Goal: Communication & Community: Answer question/provide support

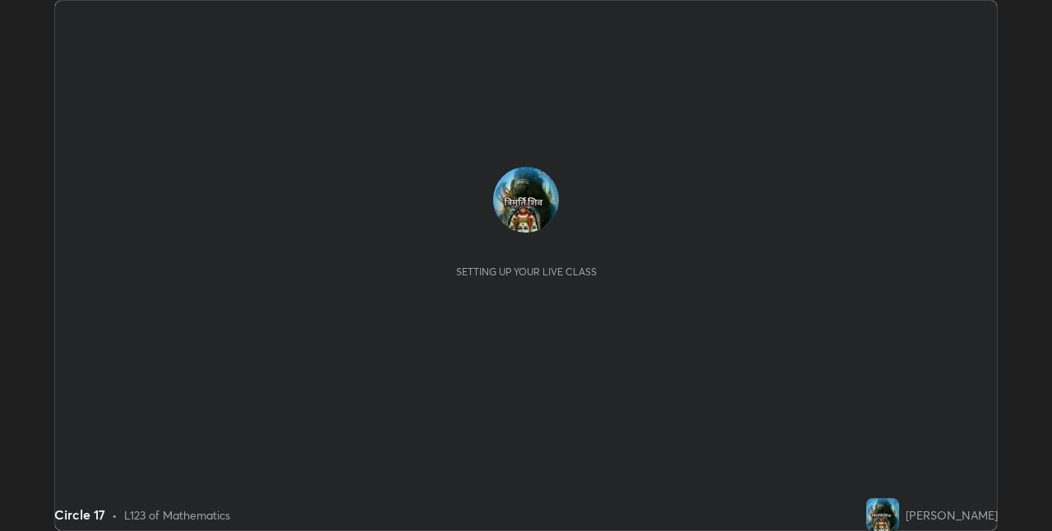
scroll to position [531, 1051]
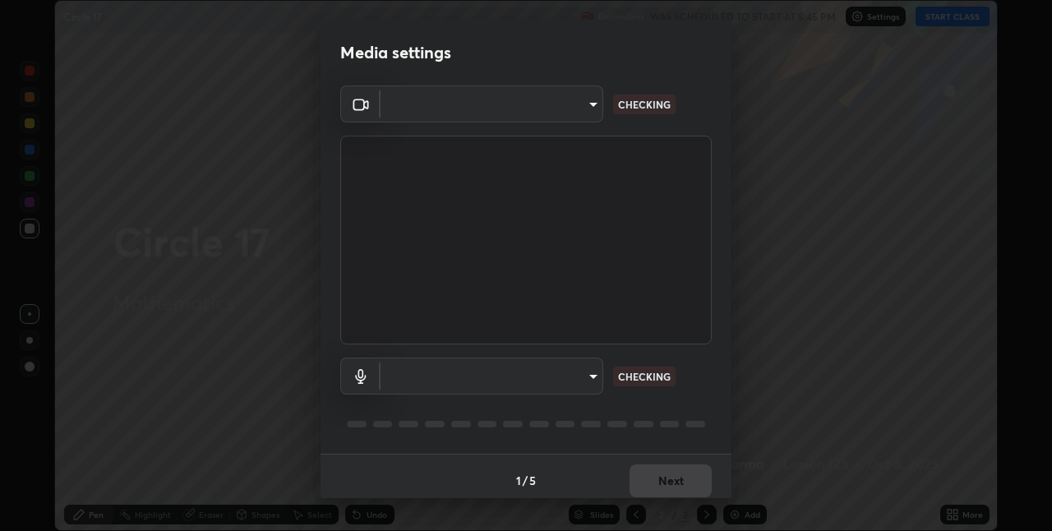
type input "8a437219b1c9d5fef93d1ec40e095ac8837f64dae60836980dab15105ba84f43"
type input "default"
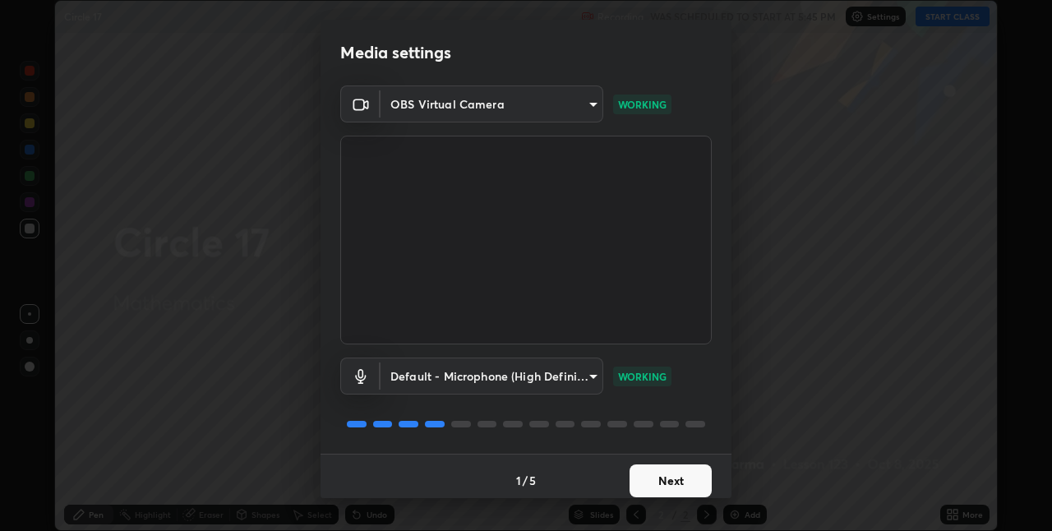
scroll to position [8, 0]
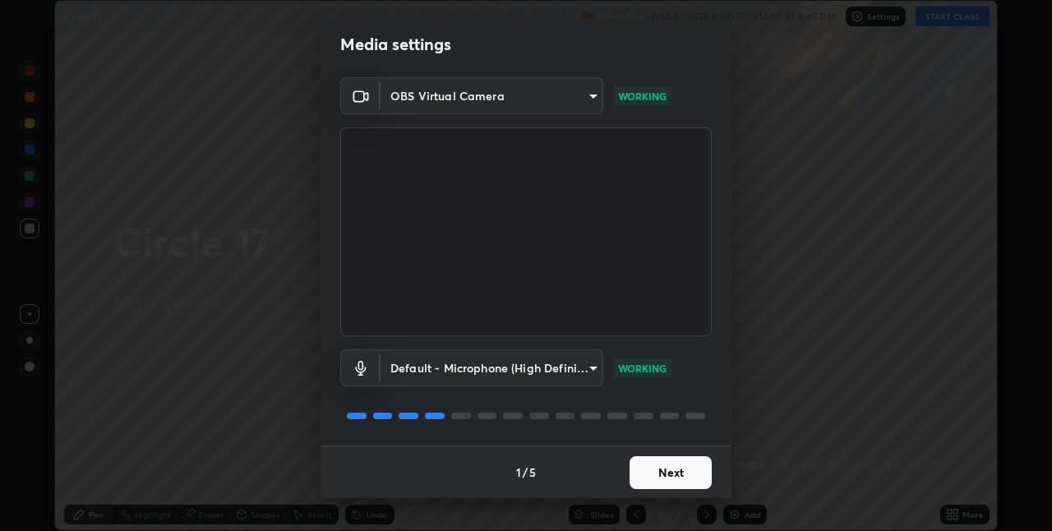
click at [649, 473] on button "Next" at bounding box center [671, 472] width 82 height 33
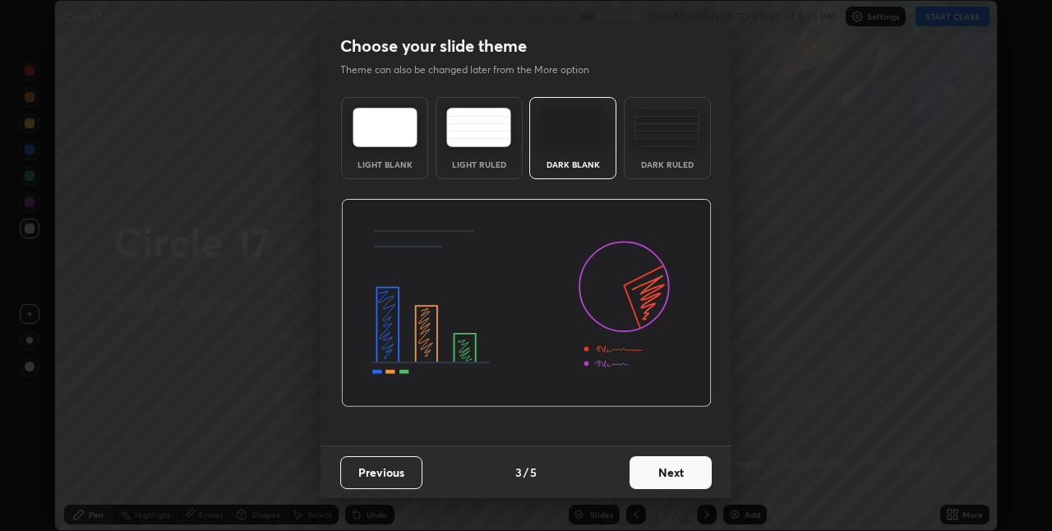
click at [672, 468] on button "Next" at bounding box center [671, 472] width 82 height 33
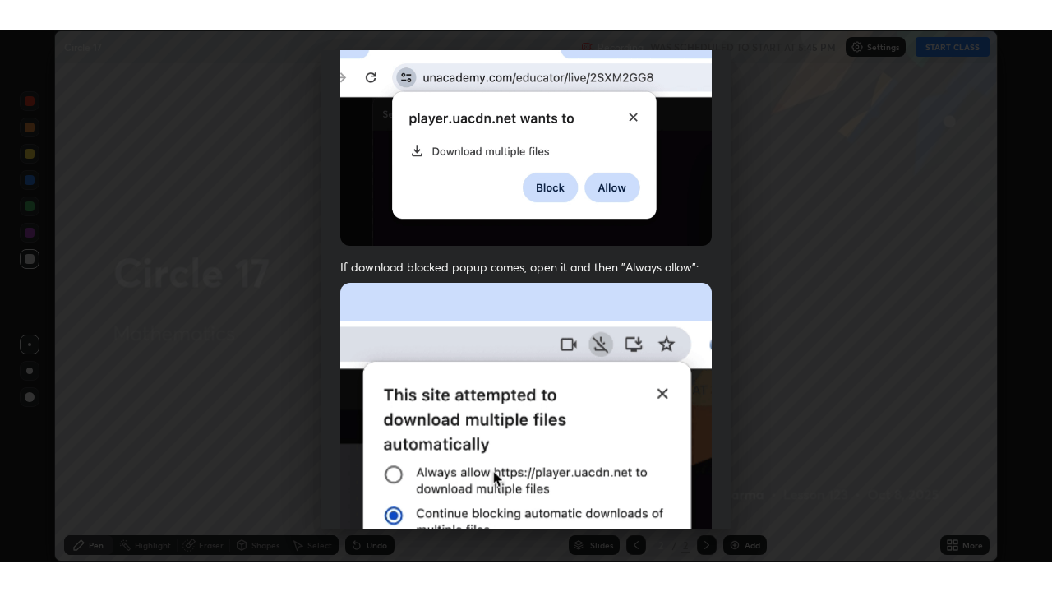
scroll to position [344, 0]
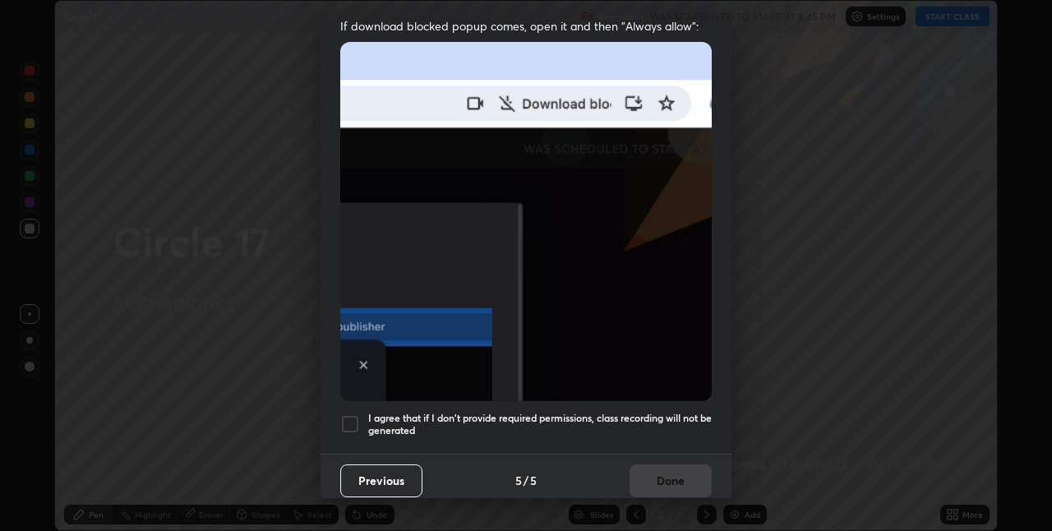
click at [358, 414] on div at bounding box center [350, 424] width 20 height 20
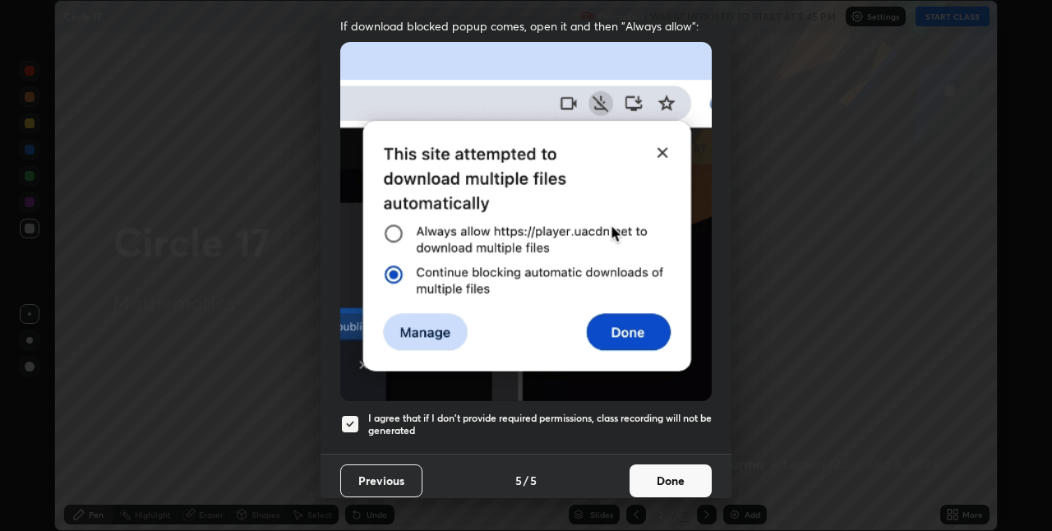
click at [667, 471] on button "Done" at bounding box center [671, 480] width 82 height 33
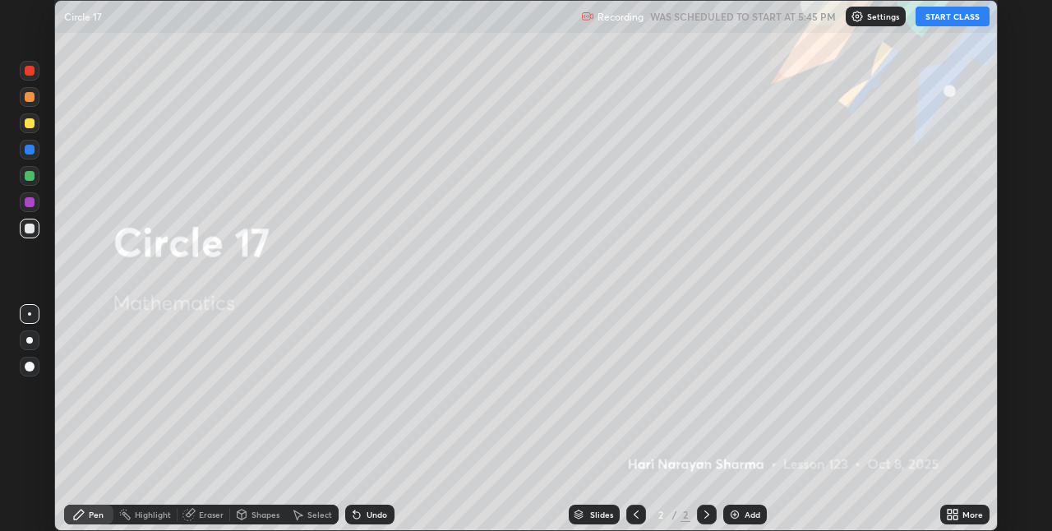
click at [944, 15] on button "START CLASS" at bounding box center [953, 17] width 74 height 20
click at [952, 515] on icon at bounding box center [950, 517] width 4 height 4
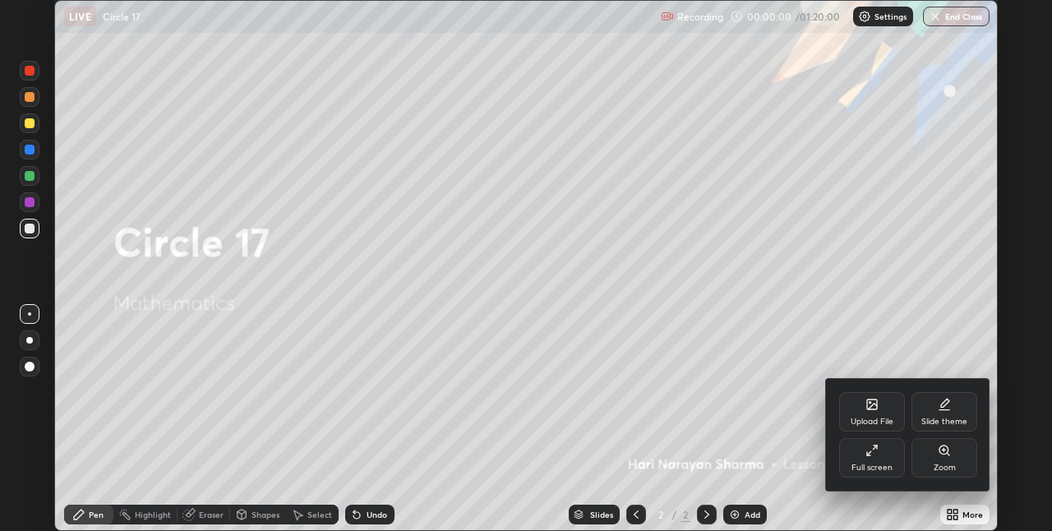
click at [888, 454] on div "Full screen" at bounding box center [872, 457] width 66 height 39
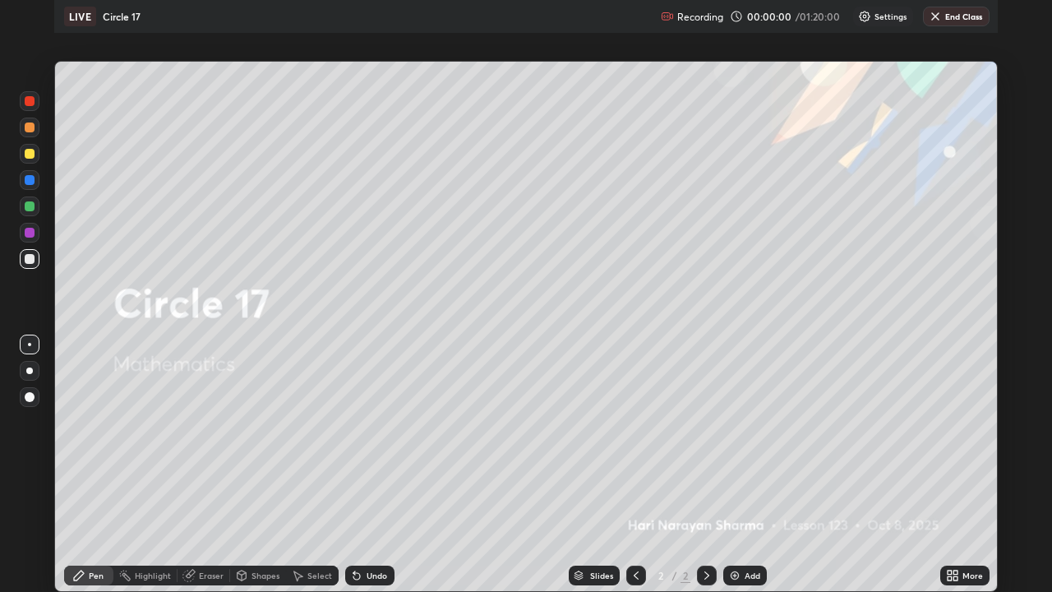
scroll to position [592, 1052]
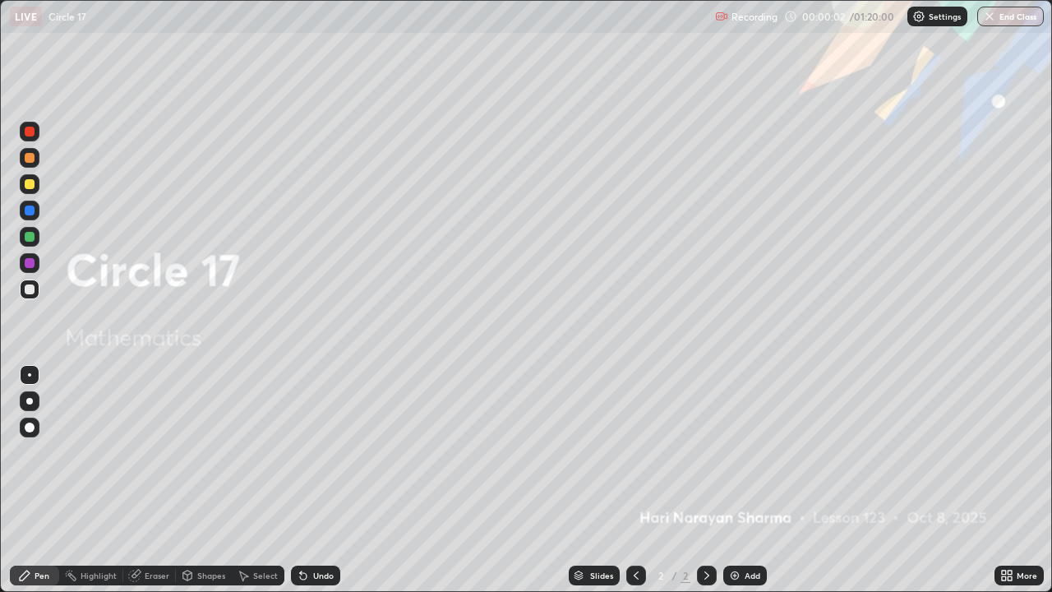
click at [748, 530] on div "Add" at bounding box center [745, 575] width 44 height 20
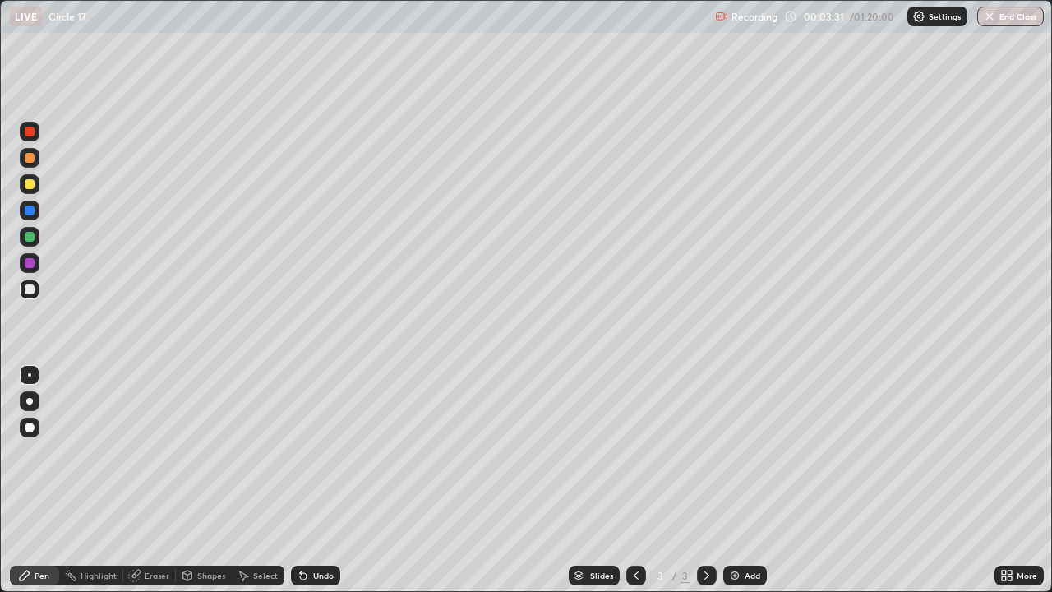
click at [32, 530] on div "Pen" at bounding box center [34, 575] width 49 height 20
click at [35, 298] on div at bounding box center [30, 289] width 20 height 20
click at [25, 187] on div at bounding box center [30, 184] width 10 height 10
click at [26, 190] on div at bounding box center [30, 184] width 20 height 20
click at [25, 288] on div at bounding box center [30, 289] width 10 height 10
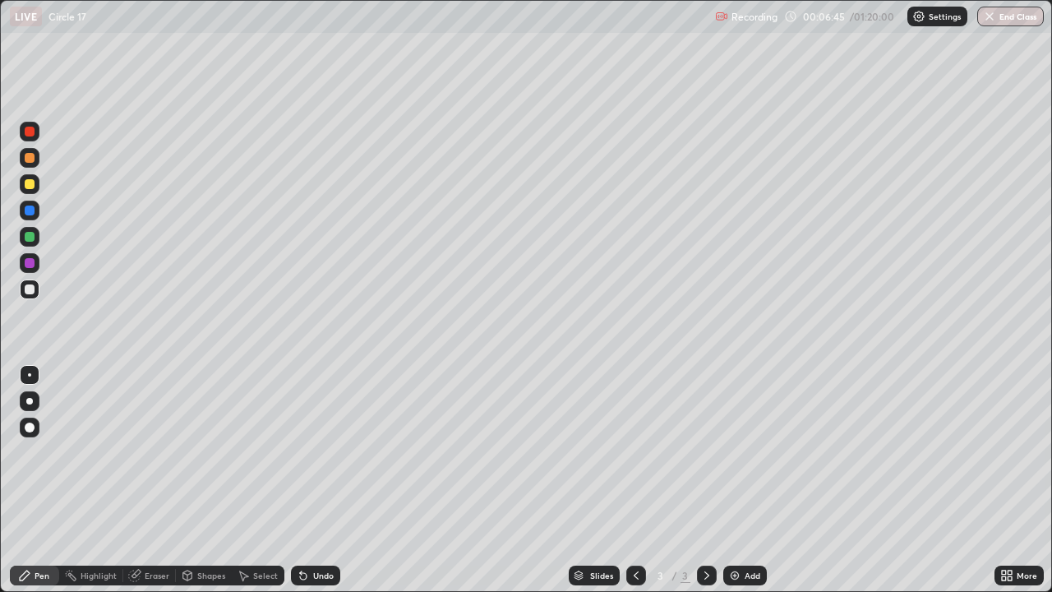
click at [247, 530] on icon at bounding box center [243, 575] width 13 height 13
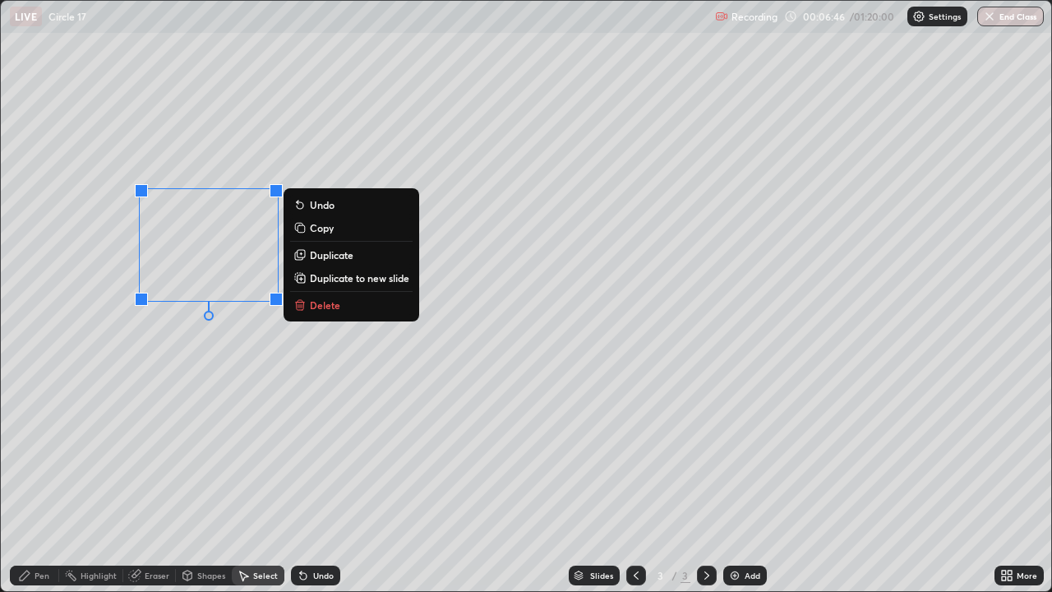
click at [309, 316] on div "0 ° Undo Copy Duplicate Duplicate to new slide Delete" at bounding box center [526, 296] width 1050 height 590
click at [313, 304] on p "Delete" at bounding box center [325, 304] width 30 height 13
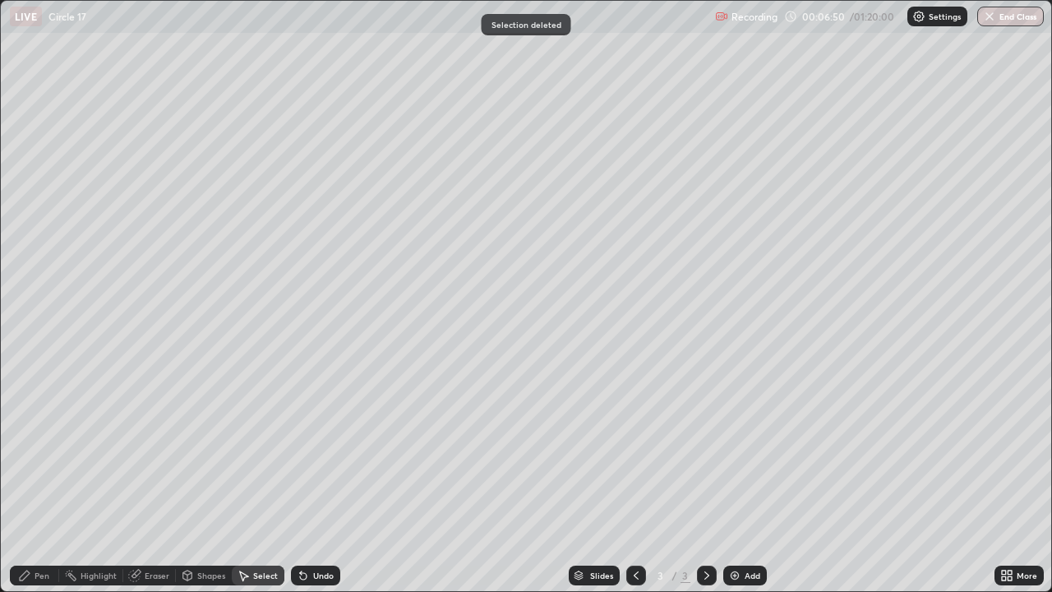
click at [24, 530] on icon at bounding box center [25, 575] width 10 height 10
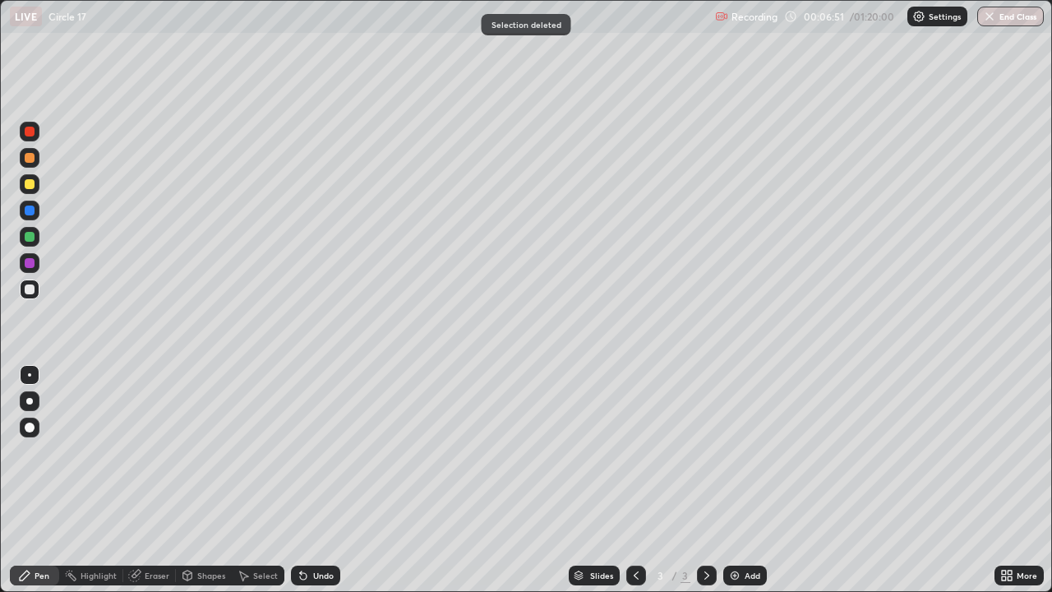
click at [28, 187] on div at bounding box center [30, 184] width 10 height 10
click at [9, 530] on div "Pen Highlight Eraser Shapes Select Undo Slides 3 / 3 Add More" at bounding box center [526, 575] width 1052 height 33
click at [32, 284] on div at bounding box center [30, 289] width 20 height 20
click at [24, 286] on div at bounding box center [30, 289] width 20 height 20
click at [31, 189] on div at bounding box center [30, 184] width 20 height 20
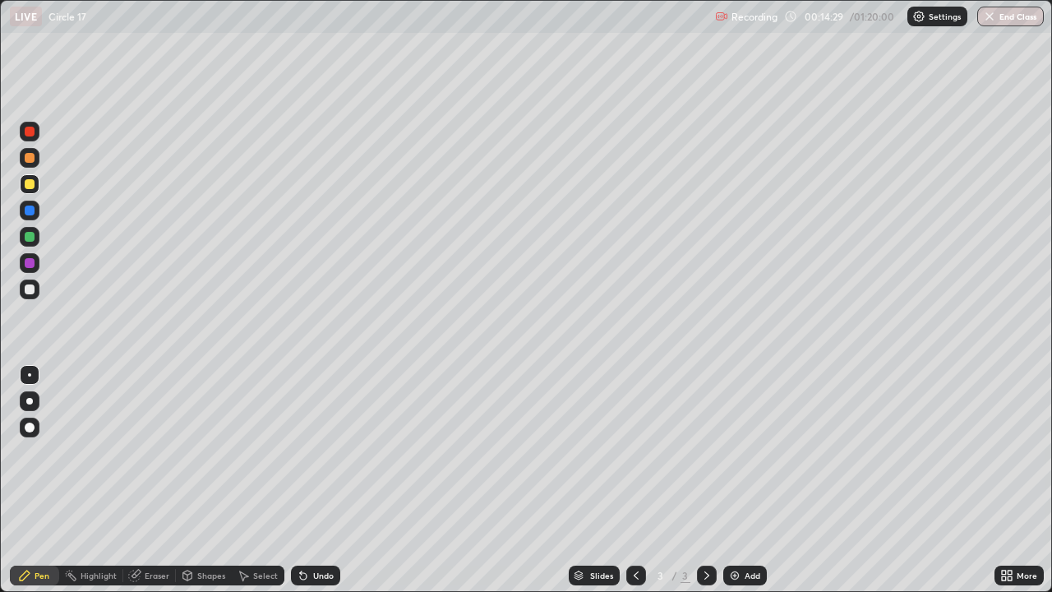
click at [708, 530] on icon at bounding box center [706, 575] width 13 height 13
click at [736, 530] on img at bounding box center [734, 575] width 13 height 13
click at [34, 530] on div "Pen" at bounding box center [34, 575] width 49 height 33
click at [24, 289] on div at bounding box center [30, 289] width 20 height 20
click at [320, 530] on div "Undo" at bounding box center [323, 575] width 21 height 8
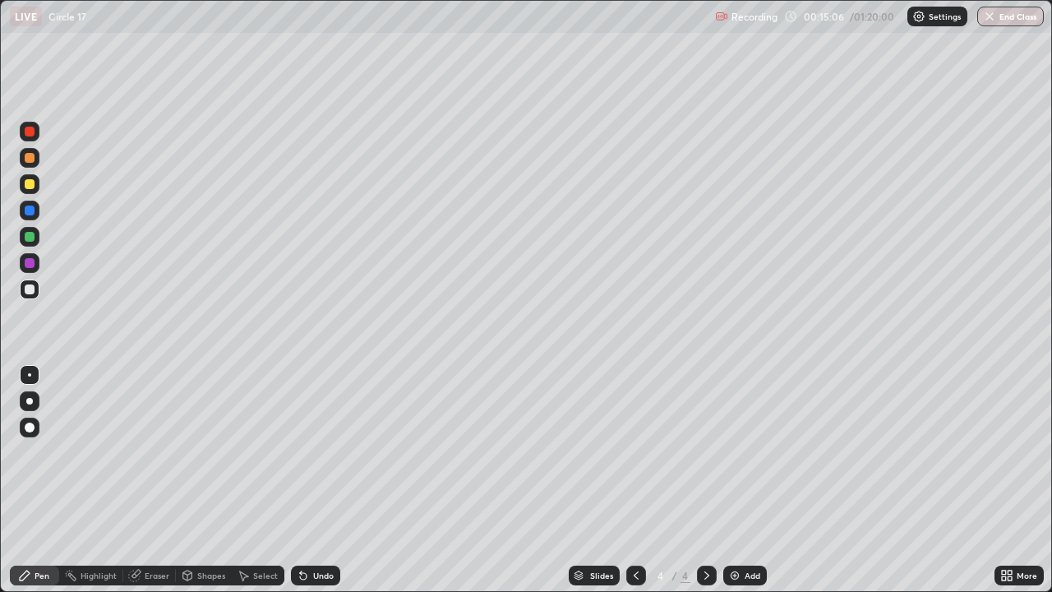
click at [318, 530] on div "Undo" at bounding box center [315, 575] width 49 height 20
click at [325, 530] on div "Undo" at bounding box center [323, 575] width 21 height 8
click at [322, 530] on div "Undo" at bounding box center [323, 575] width 21 height 8
click at [324, 530] on div "Undo" at bounding box center [323, 575] width 21 height 8
click at [333, 530] on div "Undo" at bounding box center [315, 575] width 49 height 20
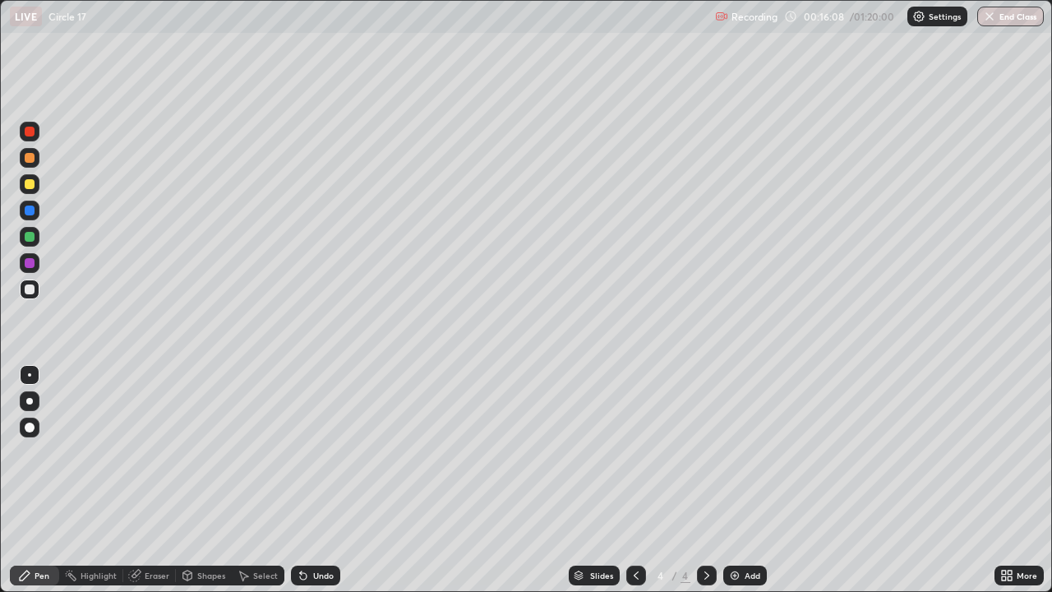
click at [23, 187] on div at bounding box center [30, 184] width 20 height 20
click at [35, 530] on div "Pen" at bounding box center [34, 575] width 49 height 20
click at [30, 290] on div at bounding box center [30, 289] width 10 height 10
click at [27, 187] on div at bounding box center [30, 184] width 10 height 10
click at [30, 530] on icon at bounding box center [24, 575] width 13 height 13
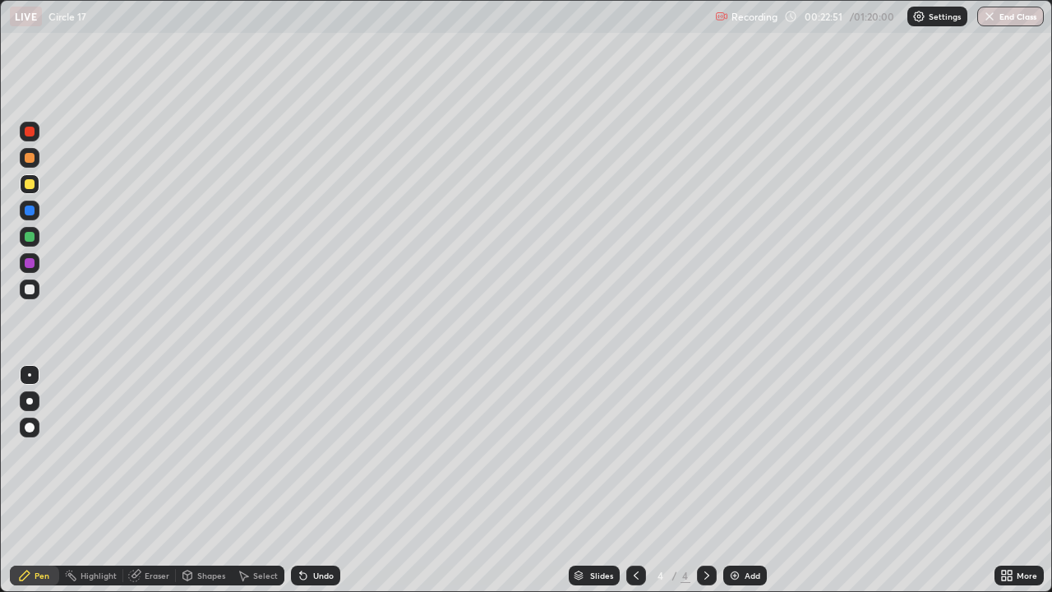
click at [24, 290] on div at bounding box center [30, 289] width 20 height 20
click at [27, 182] on div at bounding box center [30, 184] width 10 height 10
click at [305, 530] on icon at bounding box center [303, 575] width 13 height 13
click at [330, 530] on div "Undo" at bounding box center [323, 575] width 21 height 8
click at [775, 530] on div "Slides 4 / 4 Add" at bounding box center [667, 575] width 654 height 33
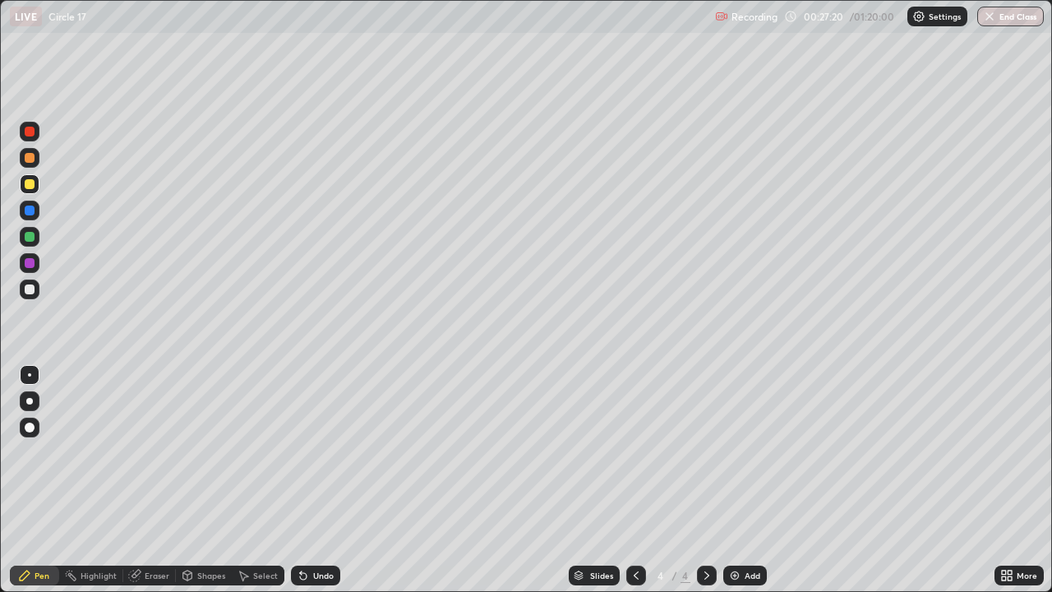
click at [749, 530] on div "Slides 4 / 4 Add" at bounding box center [667, 575] width 654 height 33
click at [742, 530] on div "Add" at bounding box center [745, 575] width 44 height 20
click at [636, 530] on div at bounding box center [636, 575] width 20 height 20
click at [703, 530] on icon at bounding box center [706, 575] width 13 height 13
click at [633, 530] on icon at bounding box center [636, 575] width 13 height 13
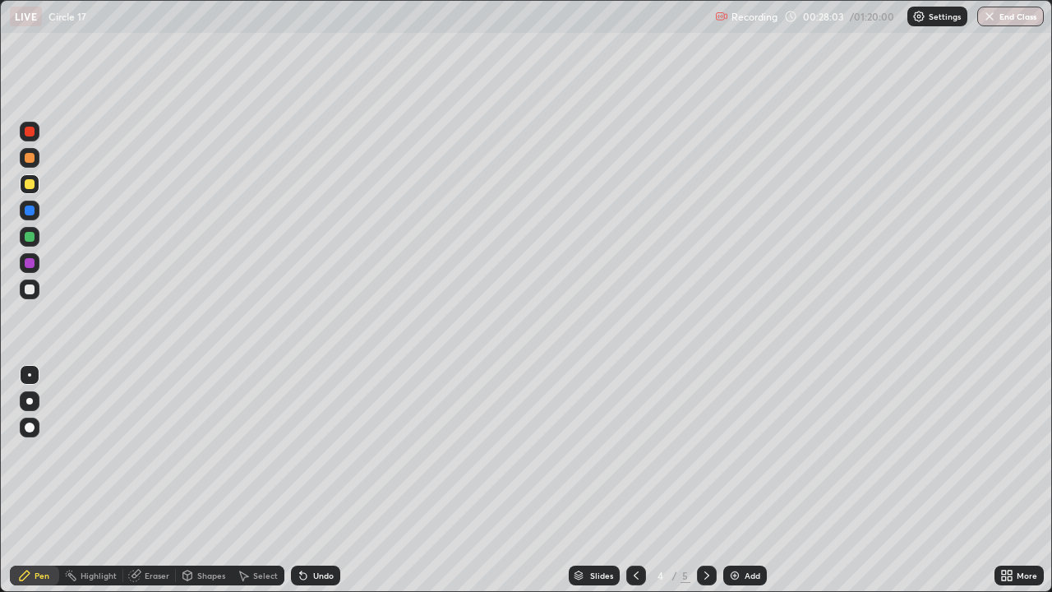
click at [704, 530] on icon at bounding box center [706, 575] width 13 height 13
click at [627, 530] on div at bounding box center [636, 575] width 20 height 20
click at [703, 530] on icon at bounding box center [706, 575] width 13 height 13
click at [317, 530] on div "Undo" at bounding box center [323, 575] width 21 height 8
click at [634, 530] on icon at bounding box center [636, 575] width 13 height 13
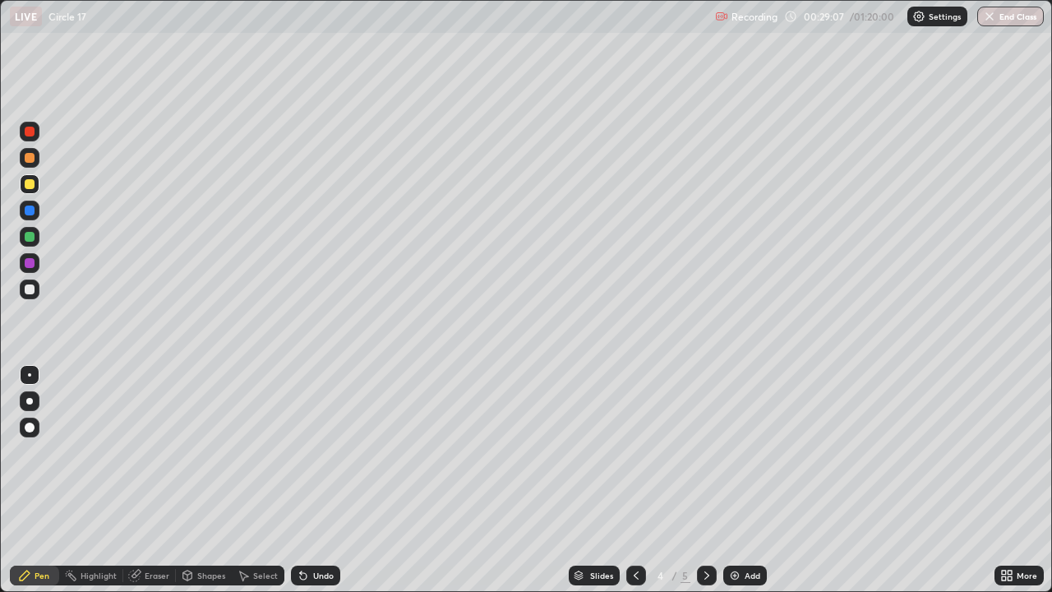
click at [684, 530] on div "5" at bounding box center [686, 575] width 10 height 15
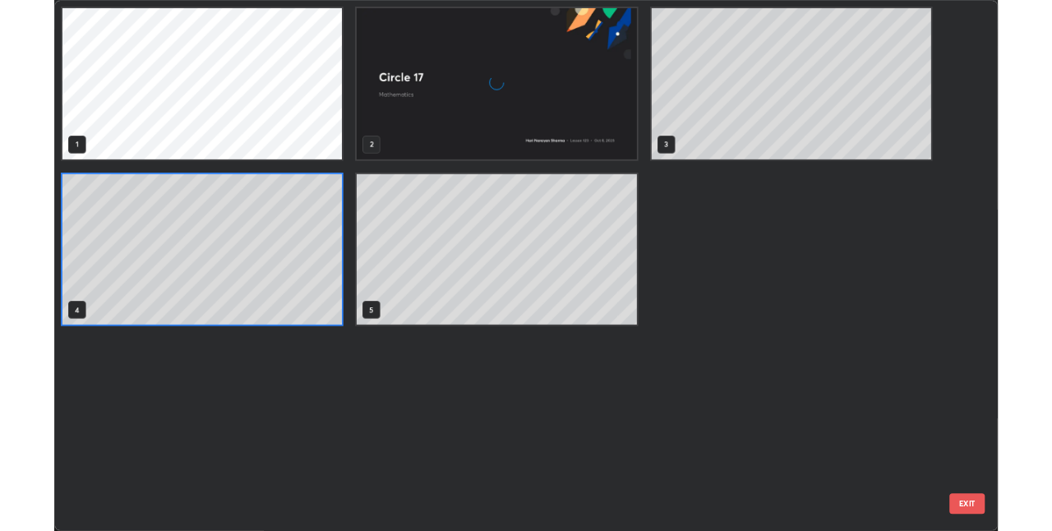
scroll to position [585, 1042]
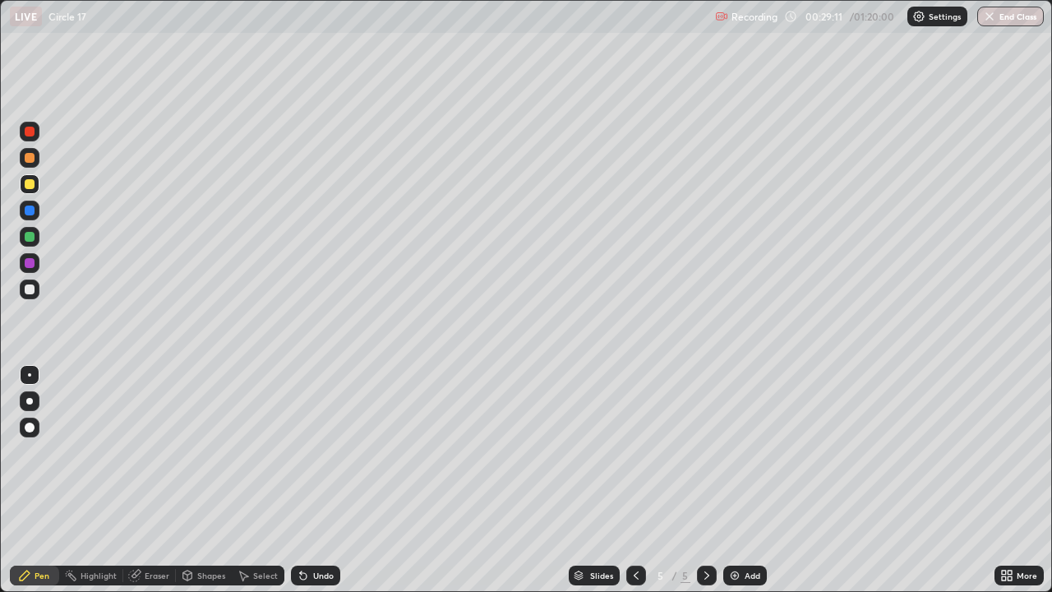
click at [638, 530] on icon at bounding box center [636, 575] width 13 height 13
click at [712, 530] on icon at bounding box center [706, 575] width 13 height 13
click at [739, 530] on img at bounding box center [734, 575] width 13 height 13
click at [634, 530] on icon at bounding box center [636, 575] width 13 height 13
click at [707, 530] on icon at bounding box center [706, 575] width 13 height 13
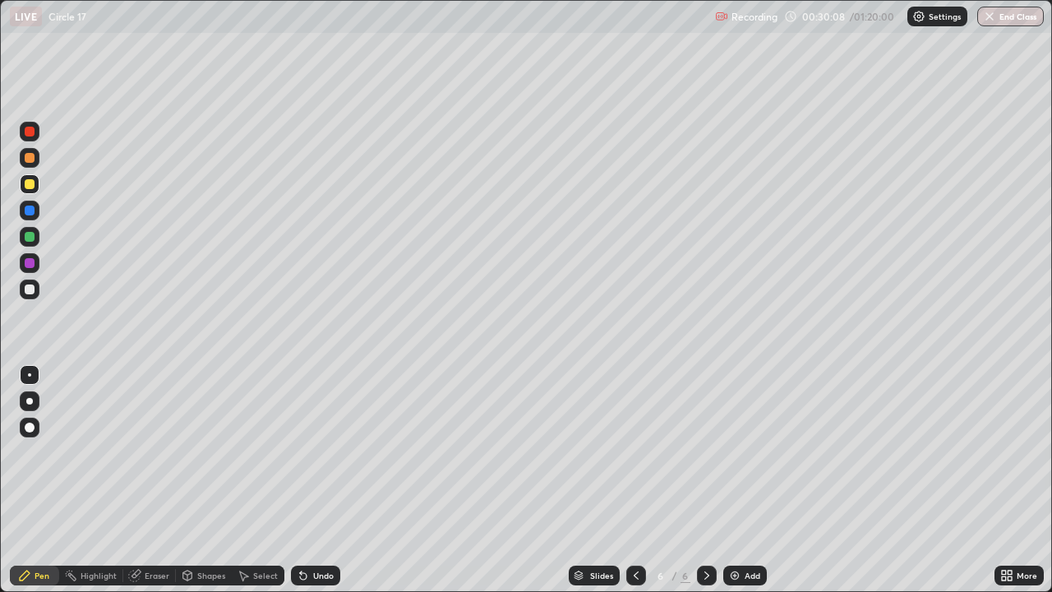
click at [23, 294] on div at bounding box center [30, 289] width 20 height 20
click at [28, 182] on div at bounding box center [30, 184] width 10 height 10
click at [29, 284] on div at bounding box center [30, 289] width 20 height 20
click at [638, 530] on icon at bounding box center [636, 575] width 13 height 13
click at [635, 530] on icon at bounding box center [636, 575] width 13 height 13
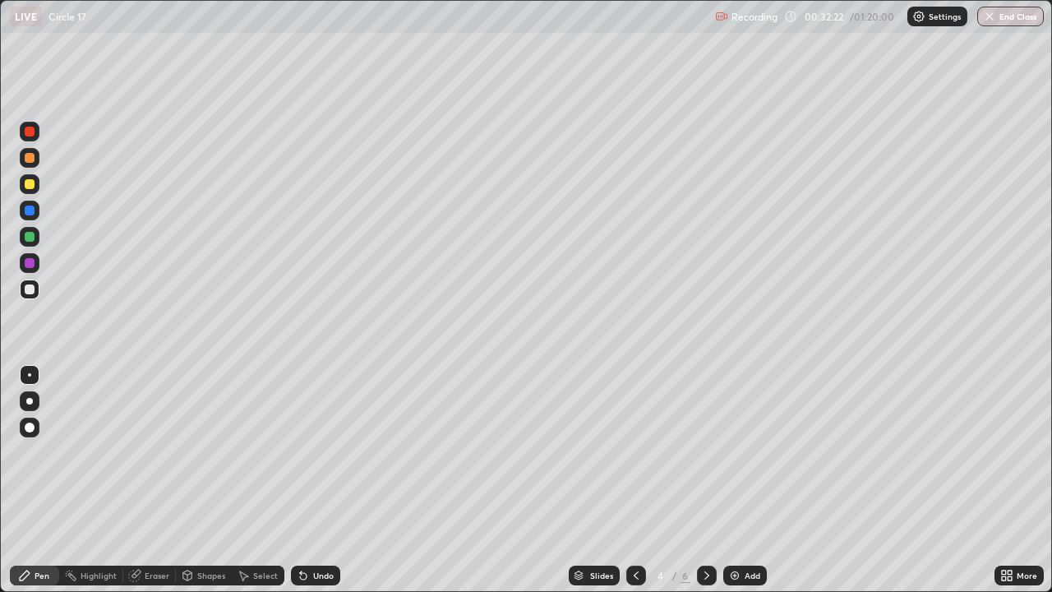
click at [705, 530] on icon at bounding box center [706, 575] width 13 height 13
click at [734, 530] on img at bounding box center [734, 575] width 13 height 13
click at [36, 530] on div "Pen" at bounding box center [42, 575] width 15 height 8
click at [31, 280] on div at bounding box center [30, 289] width 20 height 20
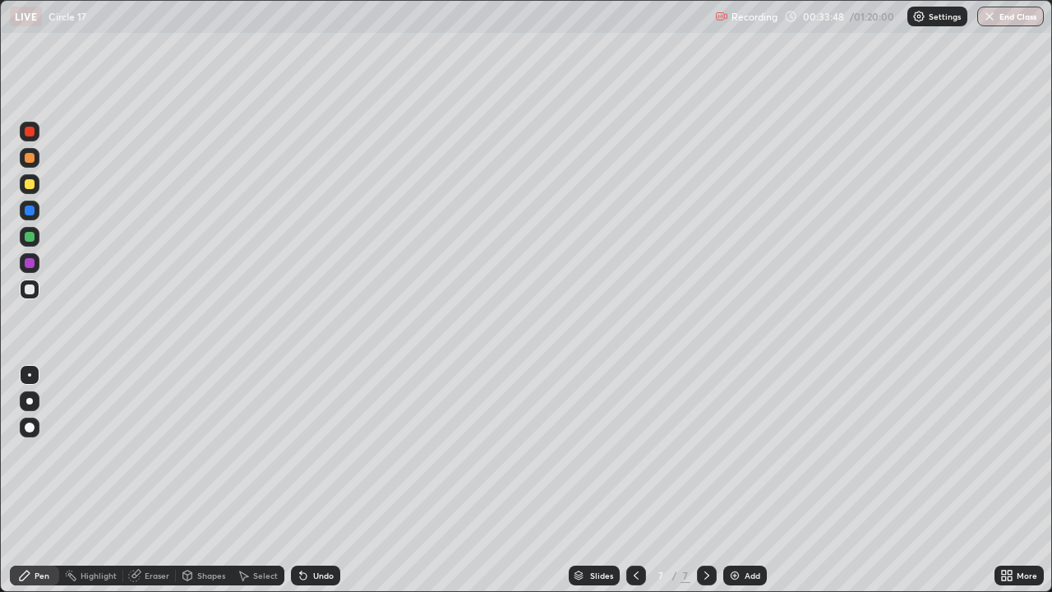
click at [25, 180] on div at bounding box center [30, 184] width 10 height 10
click at [249, 530] on div "Select" at bounding box center [258, 575] width 53 height 20
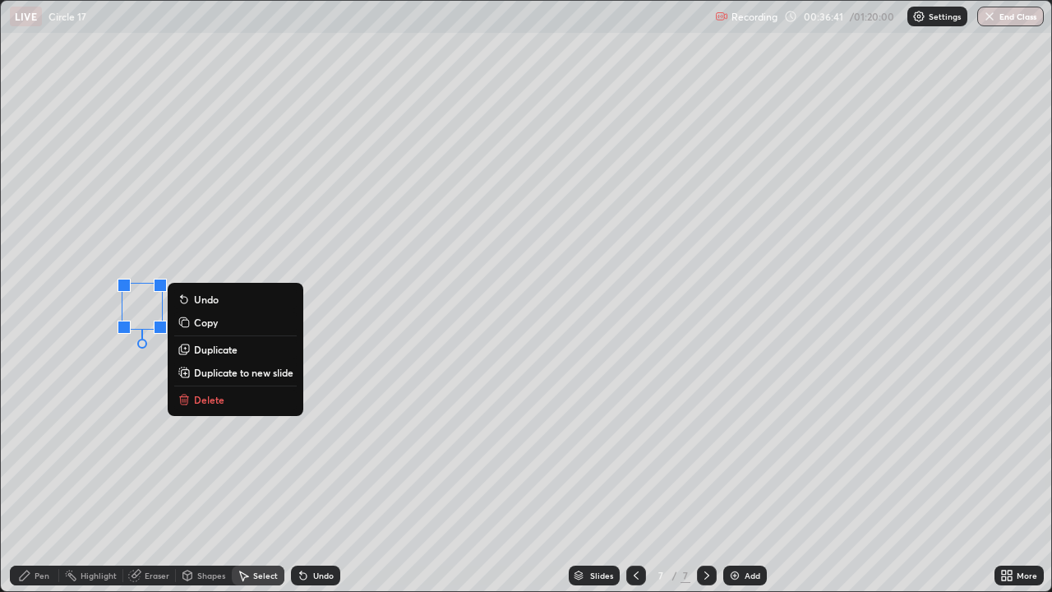
click at [209, 404] on p "Delete" at bounding box center [209, 399] width 30 height 13
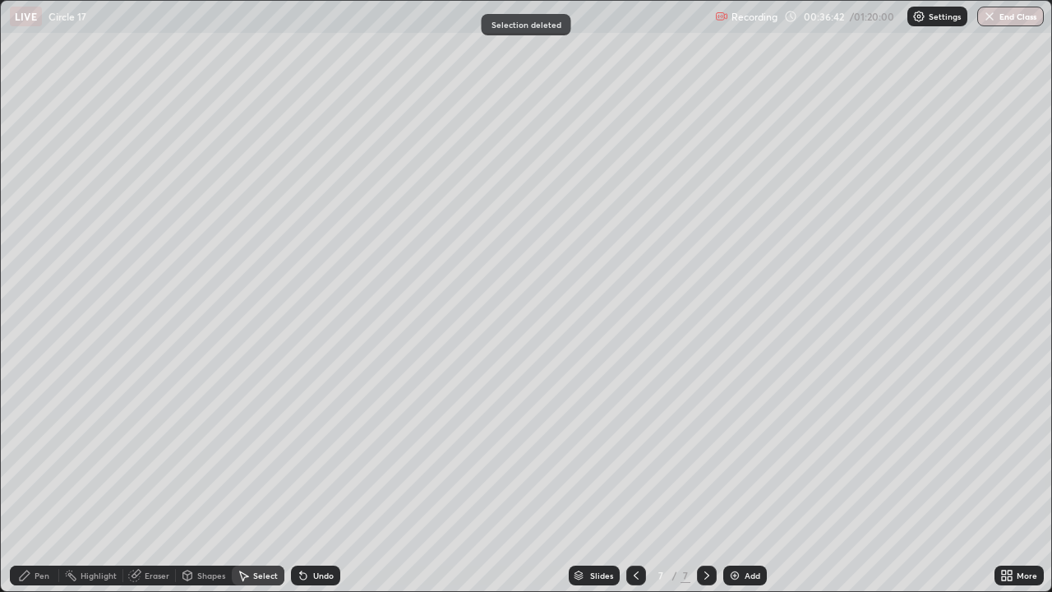
click at [25, 530] on icon at bounding box center [24, 575] width 13 height 13
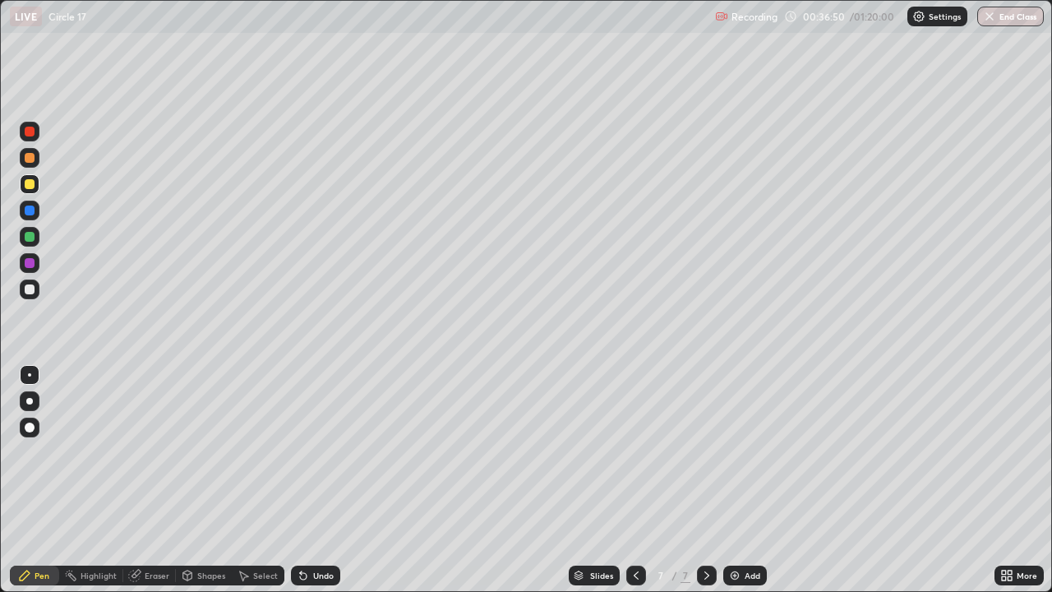
click at [27, 284] on div at bounding box center [30, 289] width 20 height 20
click at [34, 288] on div at bounding box center [30, 289] width 10 height 10
click at [31, 178] on div at bounding box center [30, 184] width 20 height 20
click at [32, 285] on div at bounding box center [30, 289] width 10 height 10
click at [24, 193] on div at bounding box center [30, 184] width 20 height 20
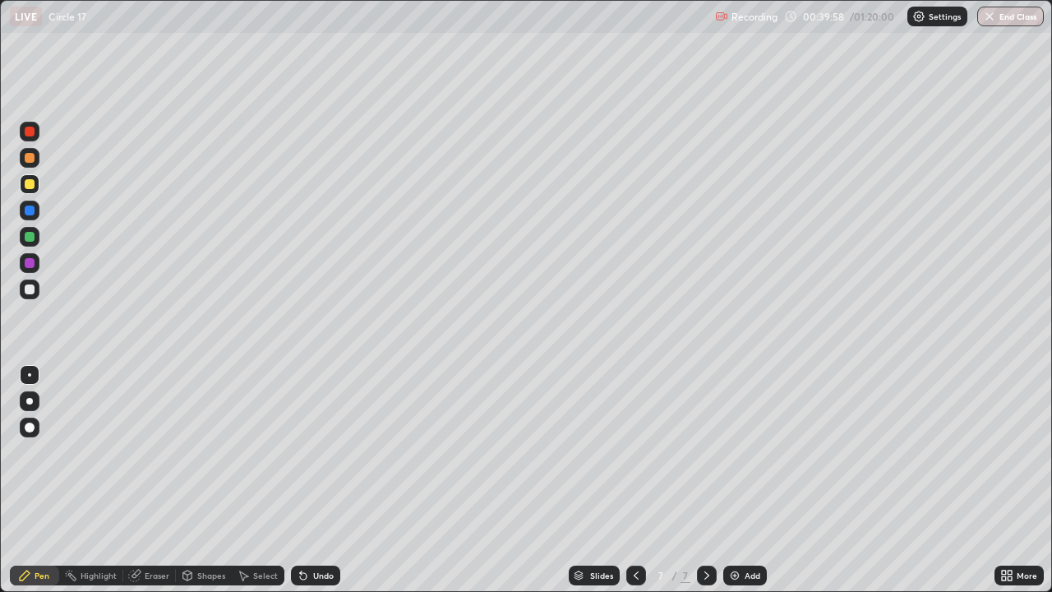
click at [26, 293] on div at bounding box center [30, 289] width 10 height 10
click at [706, 530] on icon at bounding box center [706, 575] width 5 height 8
click at [738, 530] on img at bounding box center [734, 575] width 13 height 13
click at [637, 530] on div at bounding box center [636, 575] width 20 height 20
click at [704, 530] on icon at bounding box center [706, 575] width 13 height 13
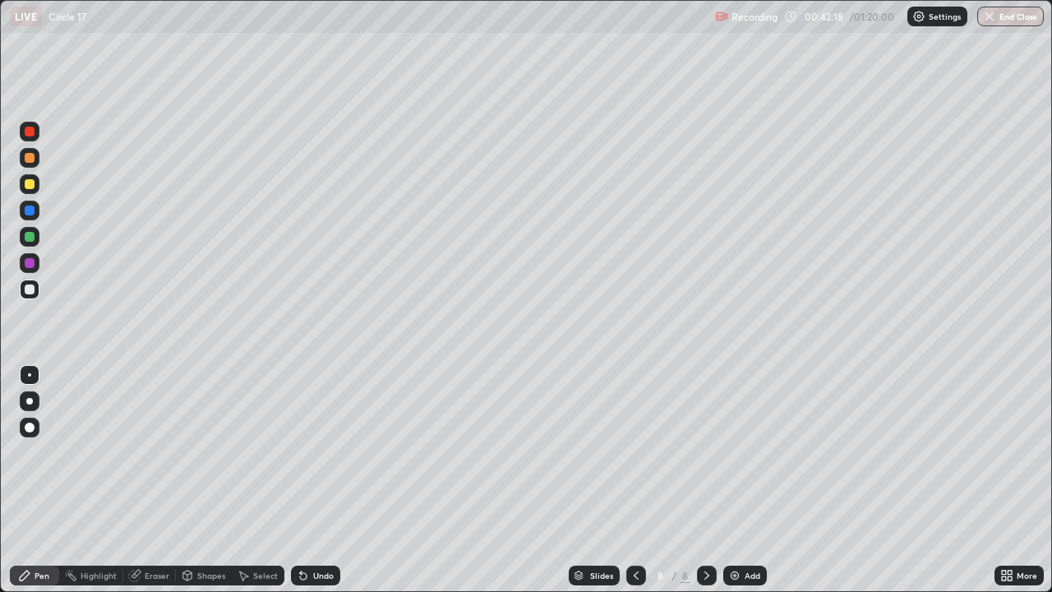
click at [307, 530] on icon at bounding box center [303, 575] width 13 height 13
click at [630, 530] on icon at bounding box center [636, 575] width 13 height 13
click at [704, 530] on icon at bounding box center [706, 575] width 5 height 8
click at [698, 530] on div at bounding box center [707, 575] width 20 height 20
click at [730, 530] on img at bounding box center [734, 575] width 13 height 13
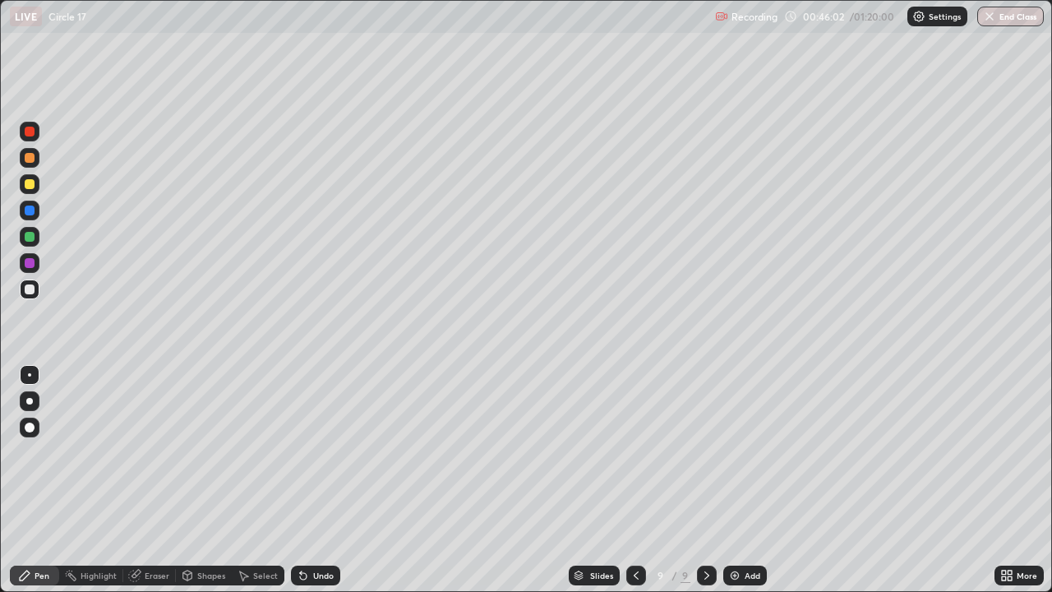
click at [35, 530] on div "Pen" at bounding box center [34, 575] width 49 height 20
click at [25, 178] on div at bounding box center [30, 184] width 20 height 20
click at [35, 290] on div at bounding box center [30, 289] width 20 height 20
click at [261, 530] on div "Select" at bounding box center [258, 575] width 53 height 20
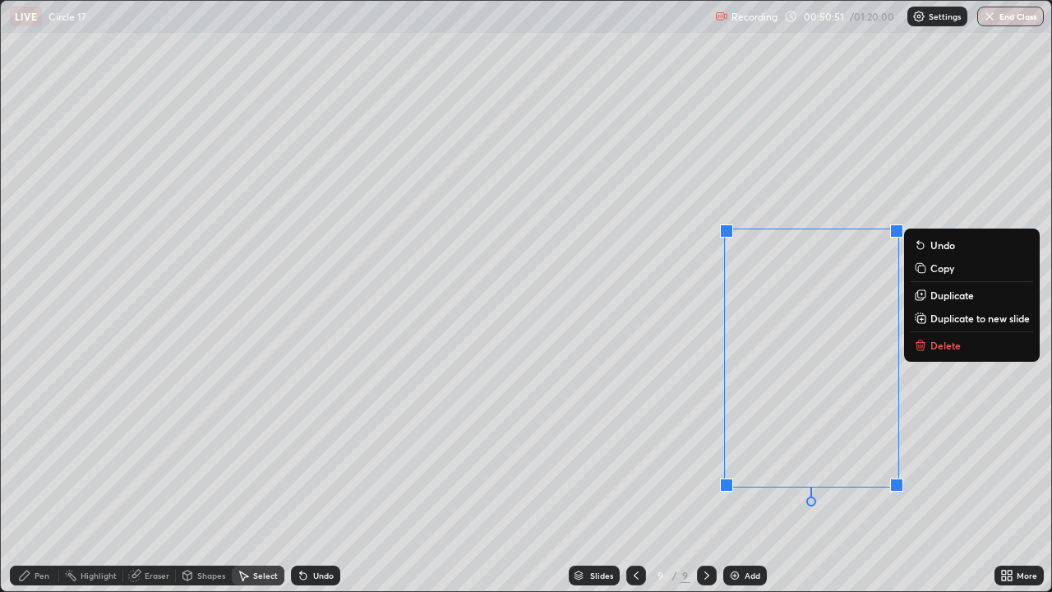
click at [928, 344] on button "Delete" at bounding box center [972, 345] width 122 height 20
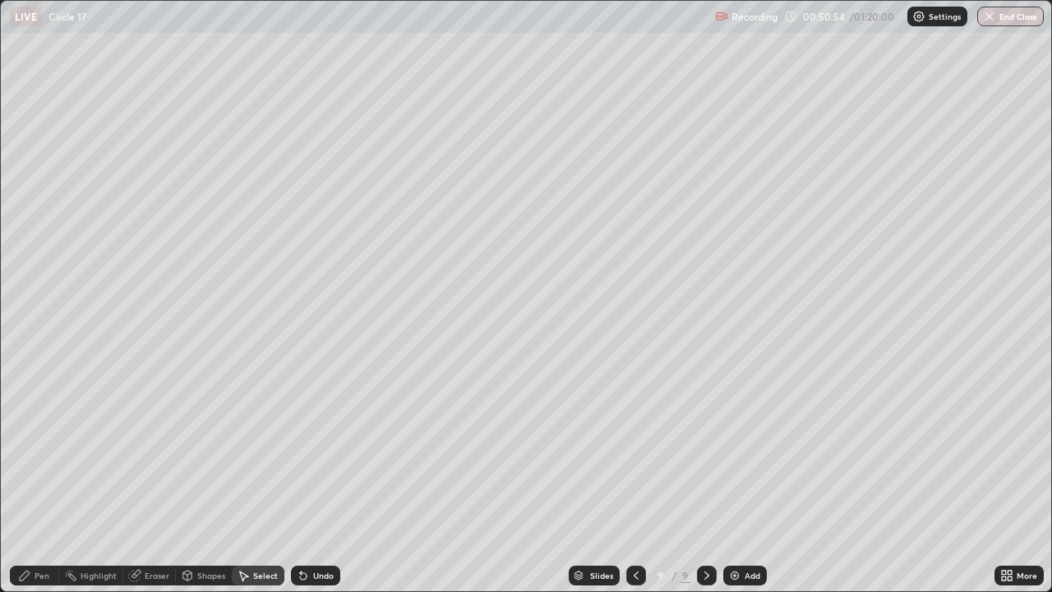
click at [35, 530] on div "Pen" at bounding box center [42, 575] width 15 height 8
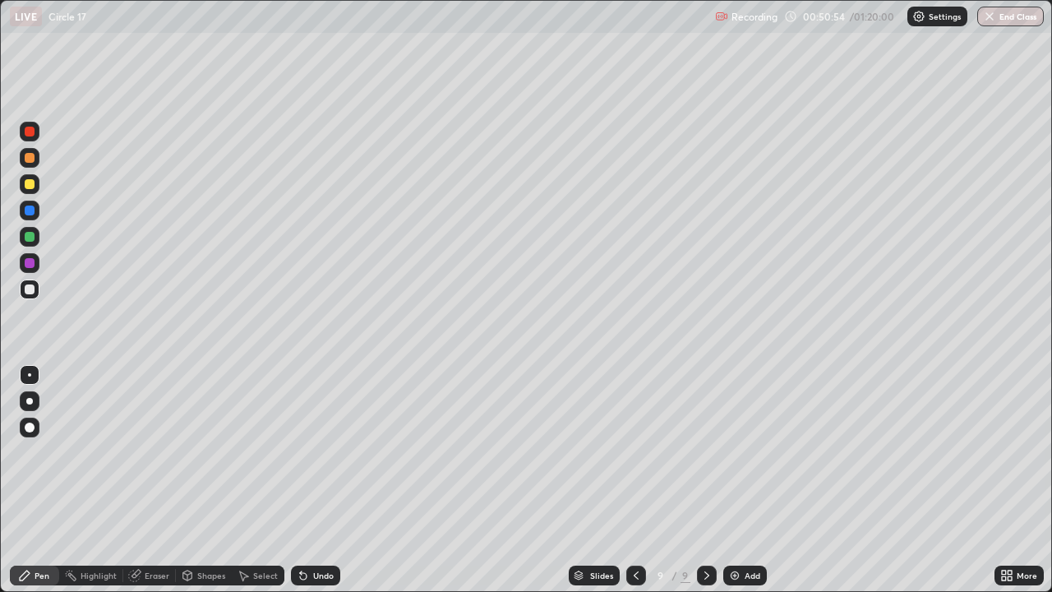
click at [30, 290] on div at bounding box center [30, 289] width 10 height 10
click at [24, 192] on div at bounding box center [30, 184] width 20 height 20
click at [251, 530] on div "Select" at bounding box center [258, 575] width 53 height 20
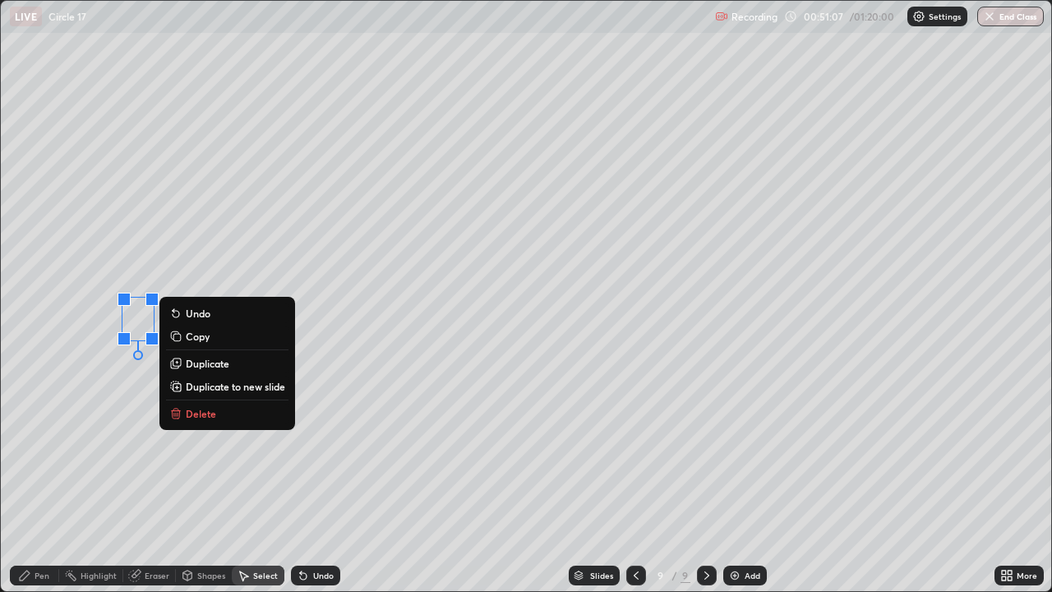
click at [190, 414] on p "Delete" at bounding box center [201, 413] width 30 height 13
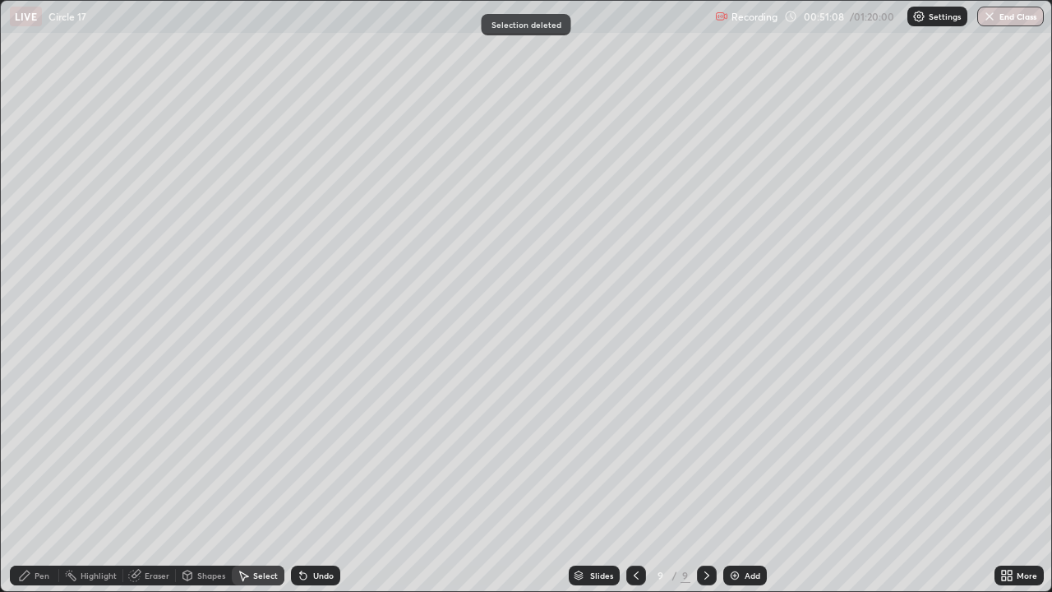
click at [25, 530] on icon at bounding box center [24, 575] width 13 height 13
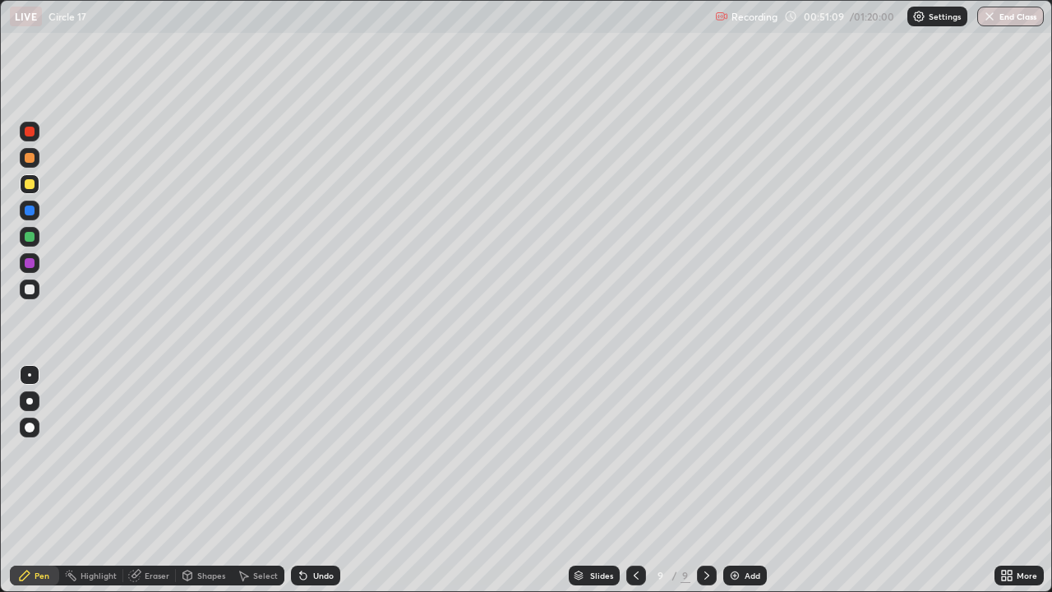
click at [32, 293] on div at bounding box center [30, 289] width 10 height 10
click at [32, 182] on div at bounding box center [30, 184] width 10 height 10
click at [309, 530] on div "Undo" at bounding box center [315, 575] width 49 height 20
click at [316, 530] on div "Undo" at bounding box center [323, 575] width 21 height 8
click at [317, 530] on div "Undo" at bounding box center [315, 575] width 49 height 20
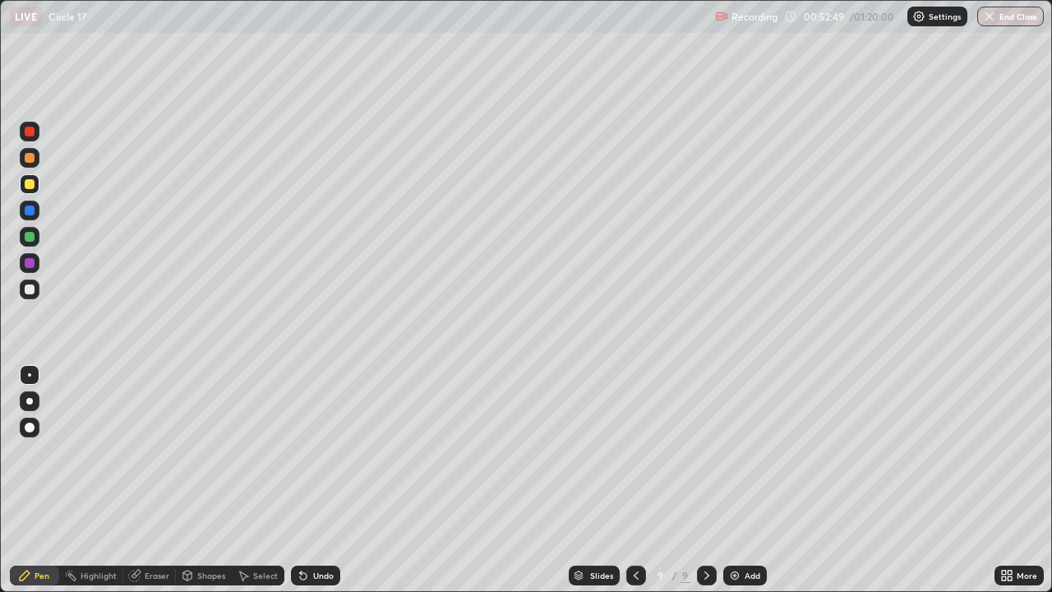
click at [321, 530] on div "Undo" at bounding box center [315, 575] width 49 height 20
click at [321, 530] on div "Undo" at bounding box center [323, 575] width 21 height 8
click at [321, 530] on div "Undo" at bounding box center [315, 575] width 49 height 20
click at [322, 530] on div "Undo" at bounding box center [315, 575] width 49 height 20
click at [324, 530] on div "Undo" at bounding box center [315, 575] width 49 height 20
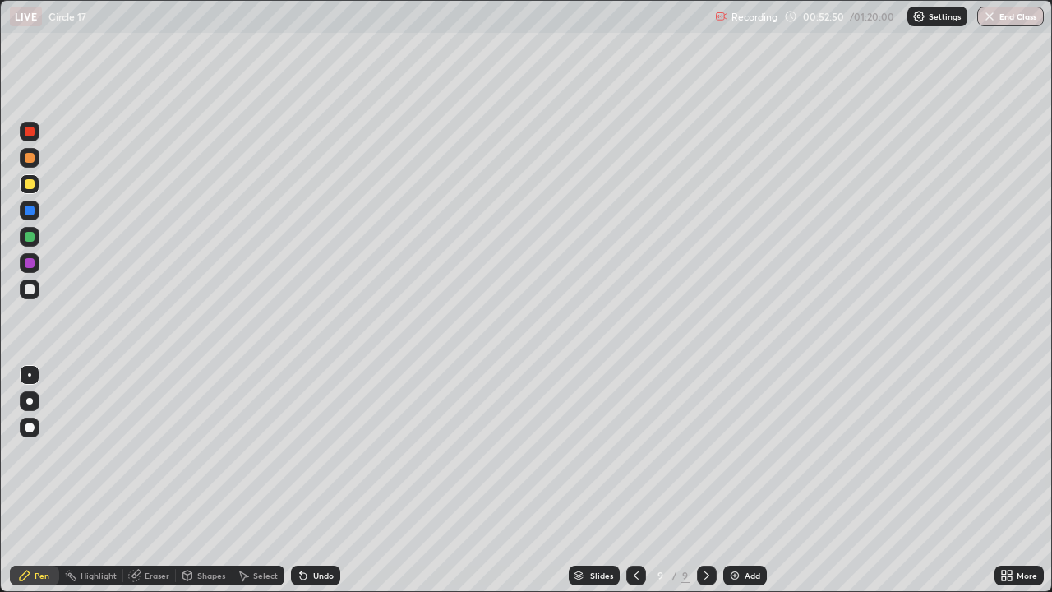
click at [324, 530] on div "Undo" at bounding box center [315, 575] width 49 height 20
click at [325, 530] on div "Undo" at bounding box center [323, 575] width 21 height 8
click at [327, 530] on div "Undo" at bounding box center [323, 575] width 21 height 8
click at [328, 530] on div "Undo" at bounding box center [323, 575] width 21 height 8
click at [33, 238] on div at bounding box center [30, 237] width 10 height 10
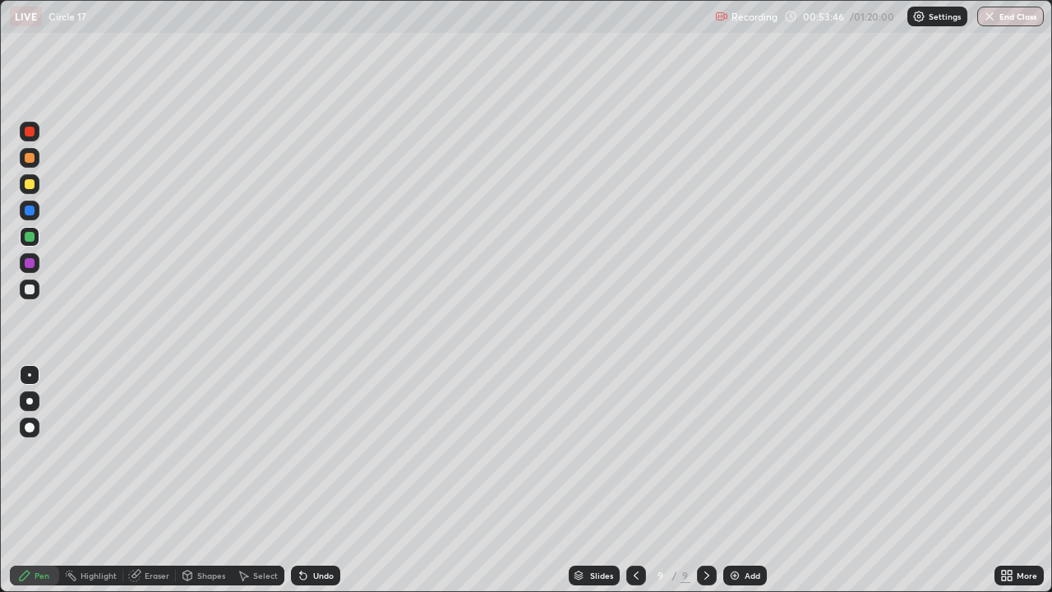
click at [300, 530] on icon at bounding box center [303, 576] width 7 height 7
click at [301, 530] on icon at bounding box center [303, 576] width 7 height 7
click at [302, 530] on icon at bounding box center [303, 576] width 7 height 7
click at [303, 530] on icon at bounding box center [303, 576] width 7 height 7
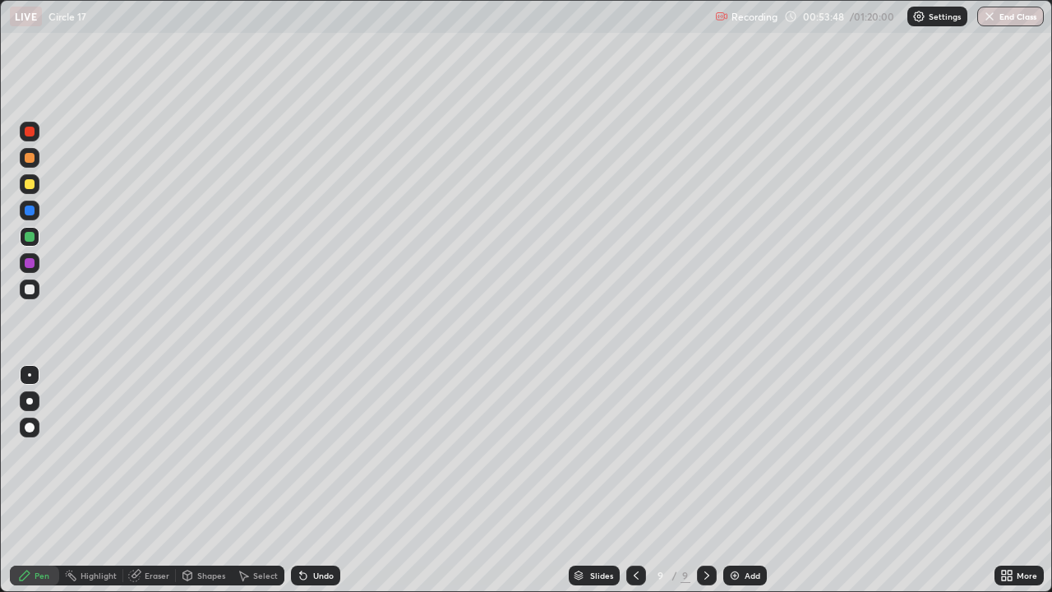
click at [305, 530] on icon at bounding box center [303, 575] width 13 height 13
click at [307, 530] on icon at bounding box center [303, 575] width 13 height 13
click at [313, 530] on div "Undo" at bounding box center [323, 575] width 21 height 8
click at [308, 530] on div "Undo" at bounding box center [315, 575] width 49 height 20
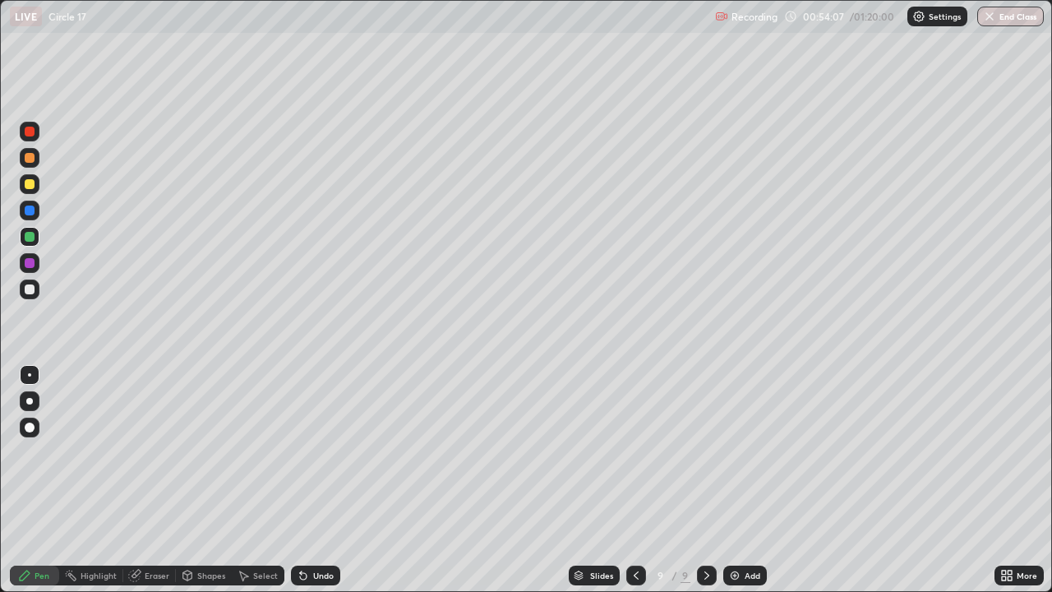
click at [312, 530] on div "Undo" at bounding box center [315, 575] width 49 height 20
click at [309, 530] on div "Undo" at bounding box center [315, 575] width 49 height 20
click at [308, 530] on div "Undo" at bounding box center [315, 575] width 49 height 20
click at [306, 530] on icon at bounding box center [303, 575] width 13 height 13
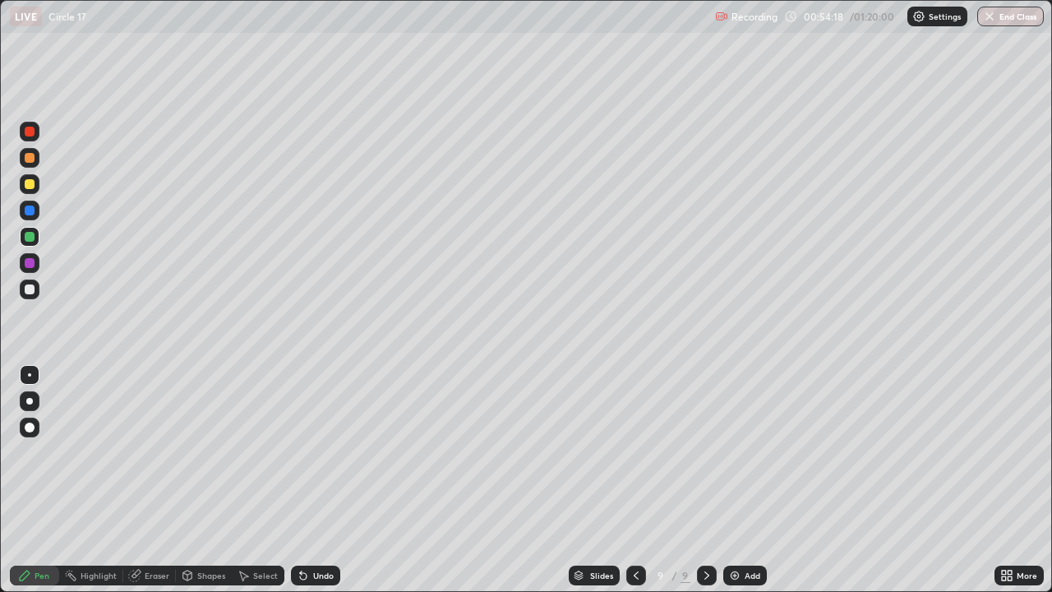
click at [308, 530] on div "Undo" at bounding box center [315, 575] width 49 height 20
click at [320, 530] on div "Undo" at bounding box center [323, 575] width 21 height 8
click at [314, 530] on div "Undo" at bounding box center [323, 575] width 21 height 8
click at [313, 530] on div "Undo" at bounding box center [323, 575] width 21 height 8
click at [309, 530] on div "Undo" at bounding box center [315, 575] width 49 height 20
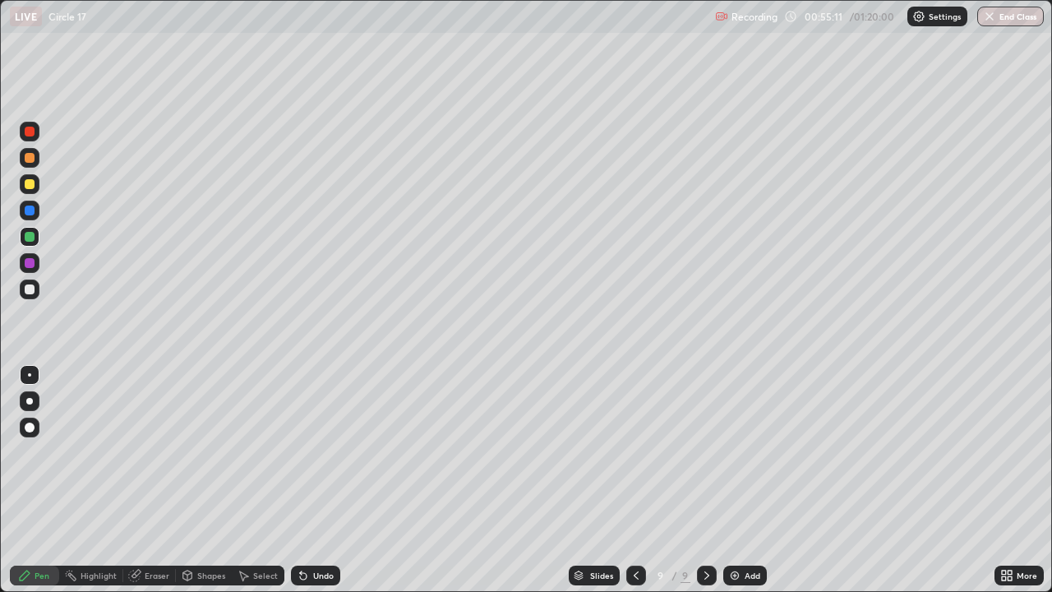
click at [307, 530] on icon at bounding box center [303, 575] width 13 height 13
click at [314, 530] on div "Undo" at bounding box center [315, 575] width 49 height 20
click at [338, 530] on div "Undo" at bounding box center [312, 575] width 56 height 33
click at [302, 530] on div "Undo" at bounding box center [315, 575] width 49 height 20
click at [309, 530] on div "Undo" at bounding box center [312, 575] width 56 height 33
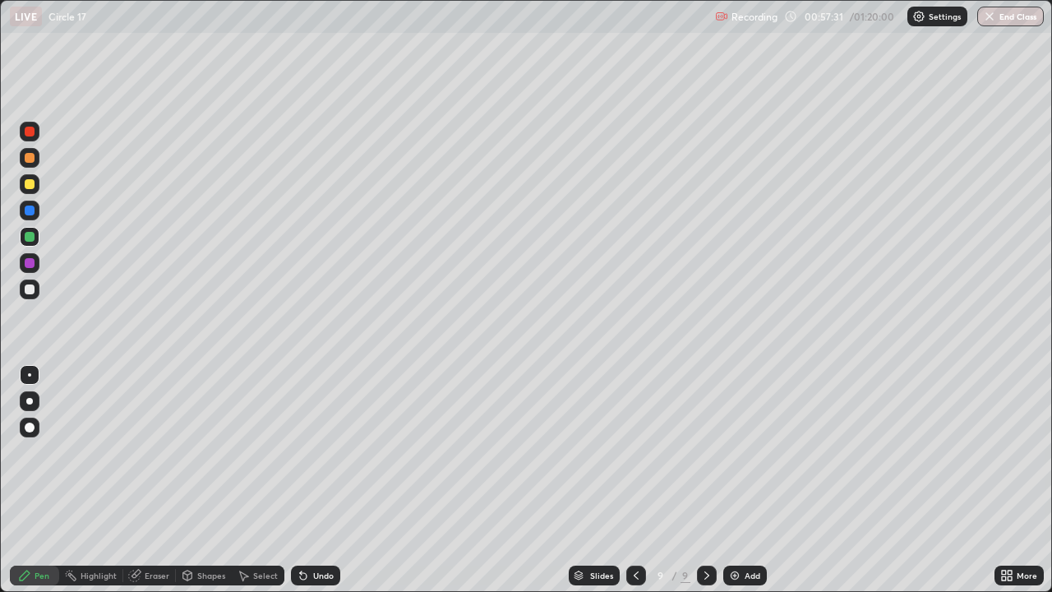
click at [314, 530] on div "Undo" at bounding box center [315, 575] width 49 height 20
click at [316, 530] on div "Undo" at bounding box center [323, 575] width 21 height 8
click at [318, 530] on div "Undo" at bounding box center [323, 575] width 21 height 8
click at [320, 530] on div "Undo" at bounding box center [323, 575] width 21 height 8
click at [318, 530] on div "Undo" at bounding box center [323, 575] width 21 height 8
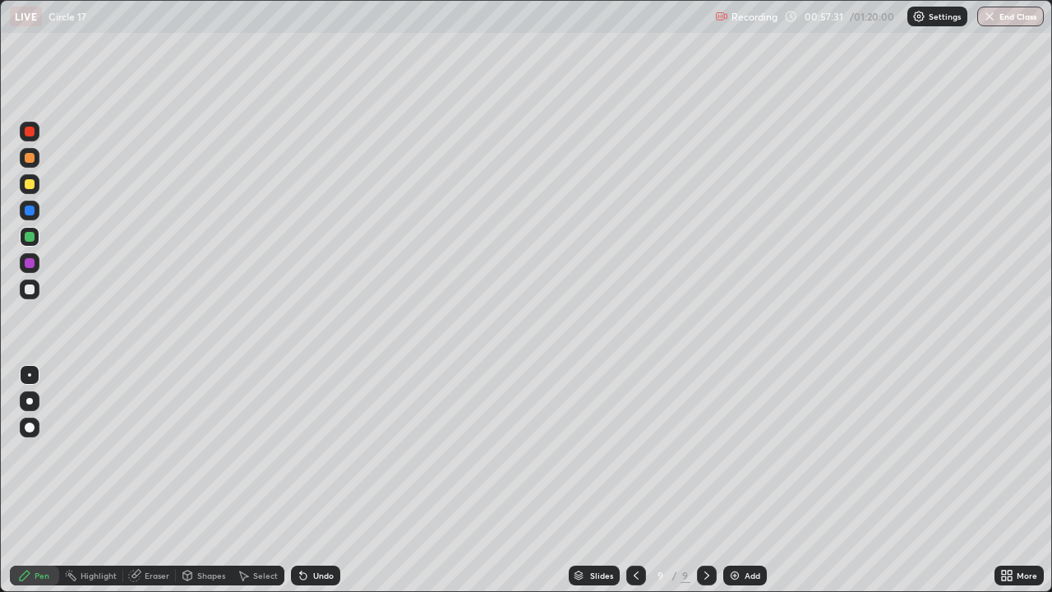
click at [319, 530] on div "Undo" at bounding box center [323, 575] width 21 height 8
click at [320, 530] on div "Undo" at bounding box center [315, 575] width 49 height 20
click at [321, 530] on div "Undo" at bounding box center [315, 575] width 49 height 20
click at [321, 530] on div "Undo" at bounding box center [312, 575] width 56 height 33
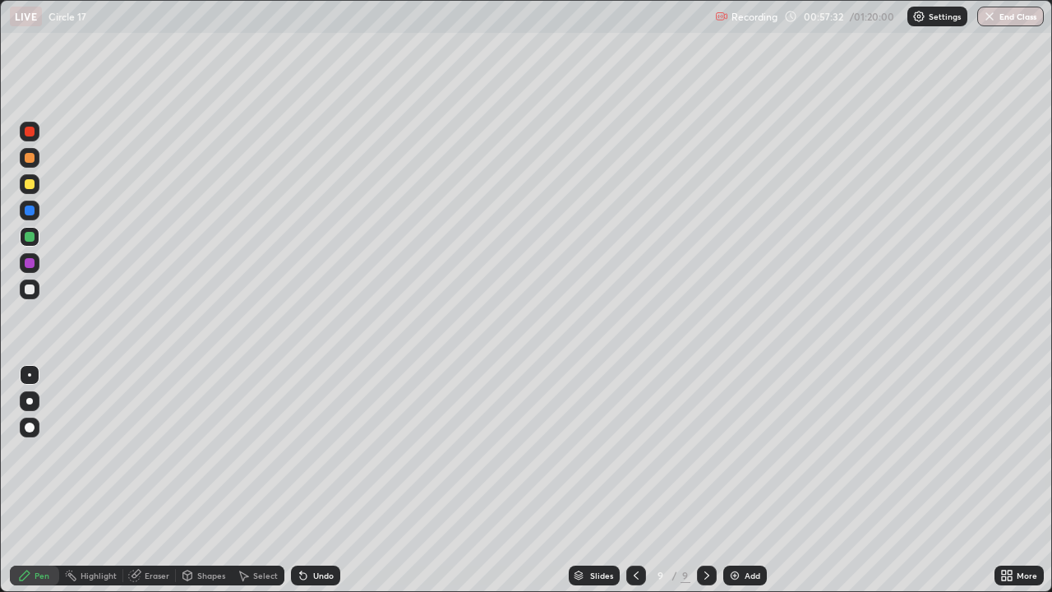
click at [321, 530] on div "Undo" at bounding box center [312, 575] width 56 height 33
click at [705, 530] on div at bounding box center [707, 575] width 20 height 20
click at [731, 530] on img at bounding box center [734, 575] width 13 height 13
click at [706, 530] on icon at bounding box center [706, 575] width 13 height 13
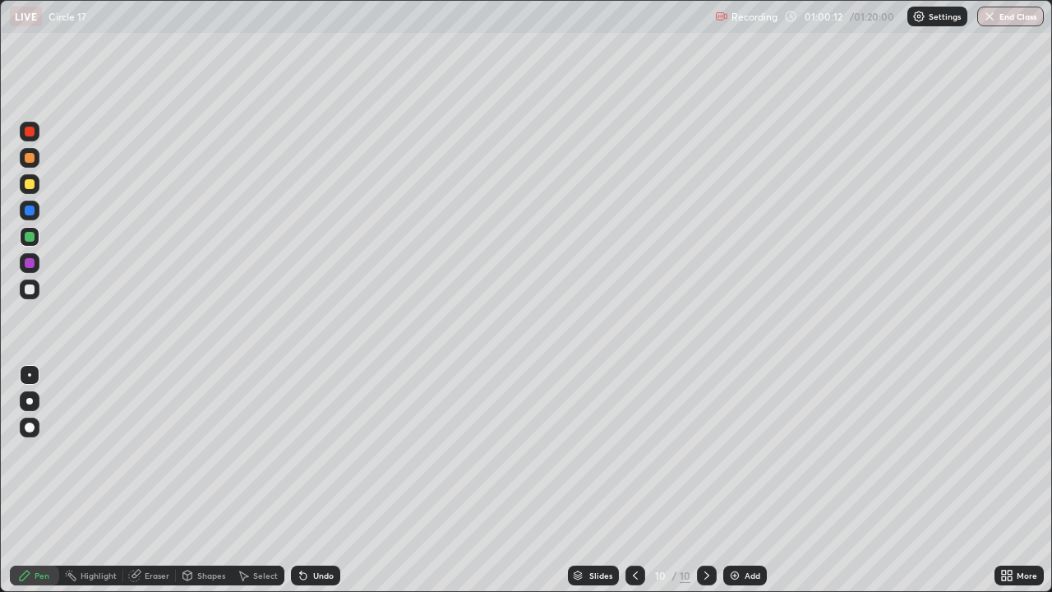
click at [728, 530] on img at bounding box center [734, 575] width 13 height 13
click at [630, 530] on icon at bounding box center [636, 575] width 13 height 13
click at [28, 295] on div at bounding box center [30, 289] width 20 height 20
click at [315, 530] on div "Undo" at bounding box center [315, 575] width 49 height 20
click at [321, 530] on div "Undo" at bounding box center [323, 575] width 21 height 8
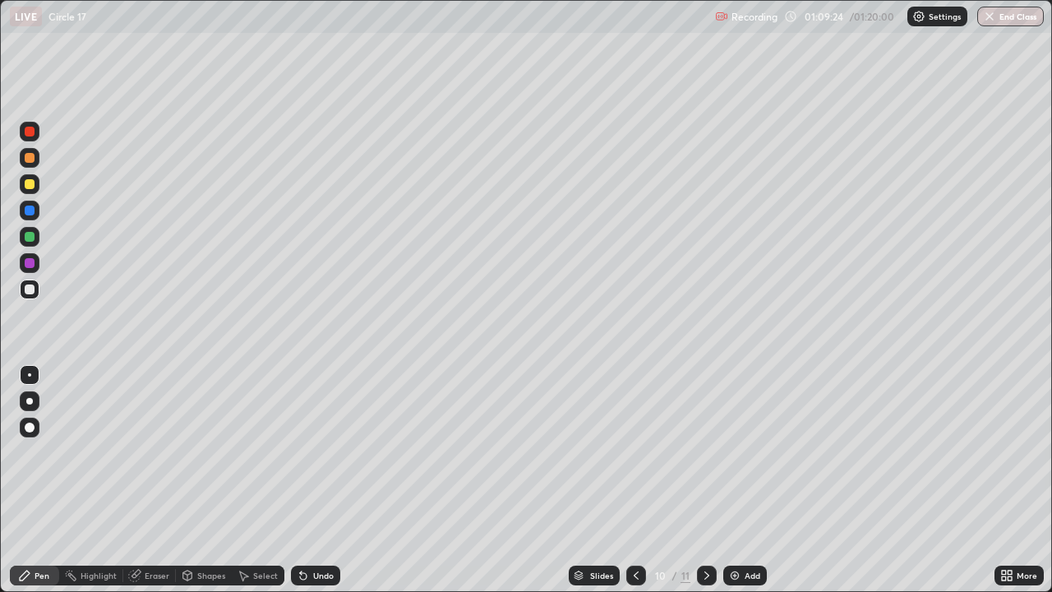
click at [253, 530] on div "Select" at bounding box center [265, 575] width 25 height 8
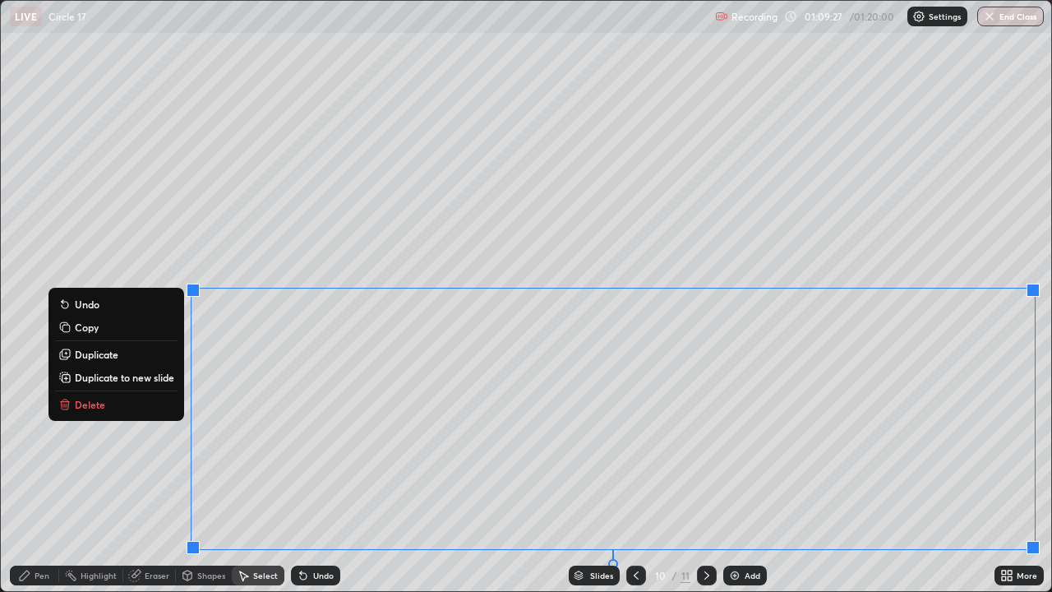
click at [141, 367] on button "Duplicate to new slide" at bounding box center [116, 377] width 122 height 20
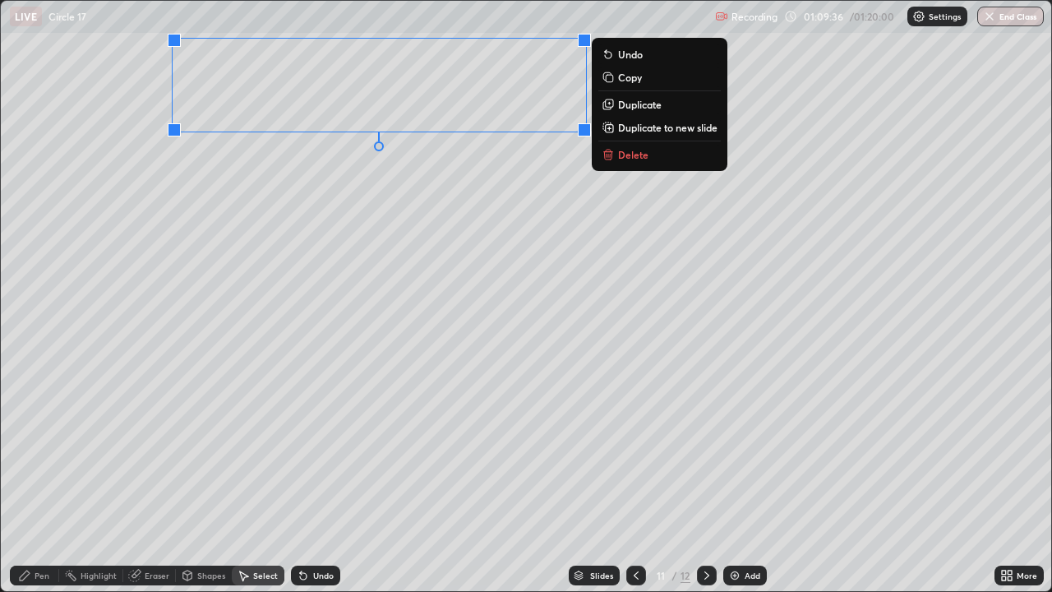
click at [414, 269] on div "0 ° Undo Copy Duplicate Duplicate to new slide Delete" at bounding box center [526, 296] width 1050 height 590
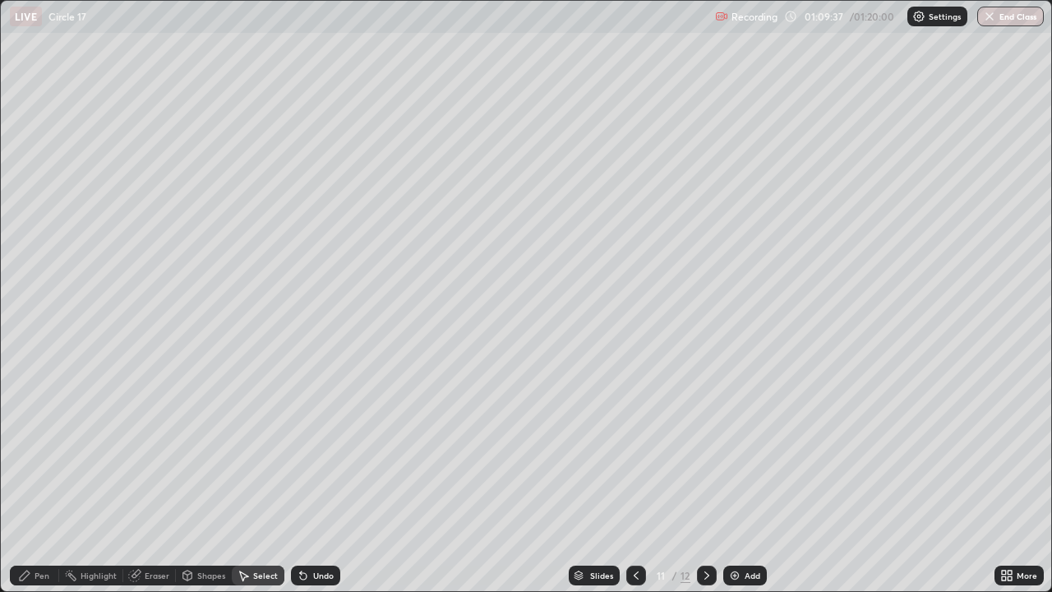
click at [41, 530] on div "Pen" at bounding box center [34, 575] width 49 height 20
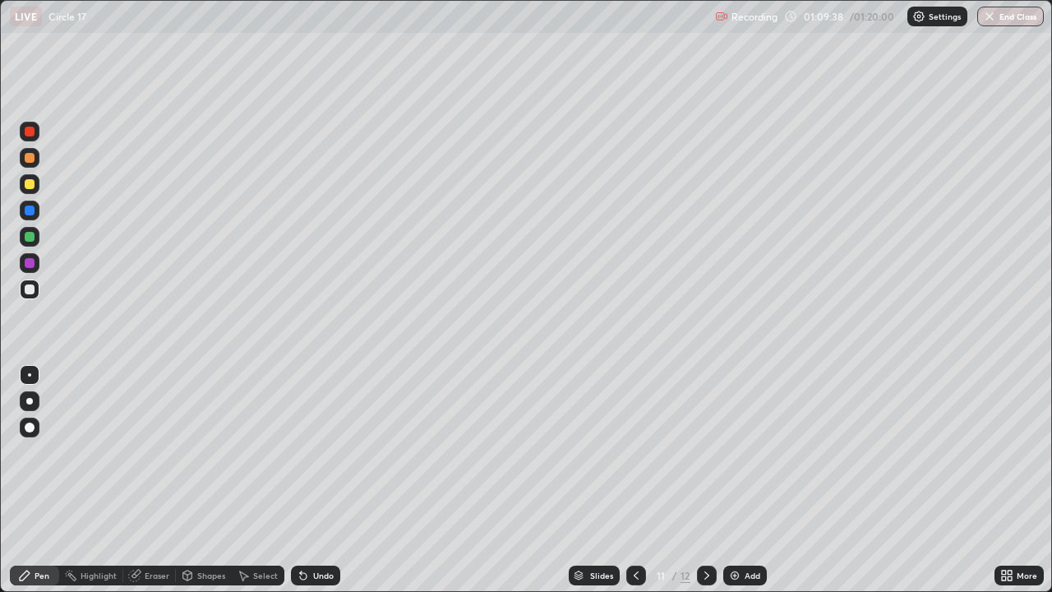
click at [24, 183] on div at bounding box center [30, 184] width 20 height 20
click at [28, 289] on div at bounding box center [30, 289] width 10 height 10
click at [306, 530] on div "Undo" at bounding box center [315, 575] width 49 height 20
click at [28, 237] on div at bounding box center [30, 237] width 10 height 10
click at [936, 530] on div "Slides 11 / 12 Add" at bounding box center [667, 575] width 654 height 33
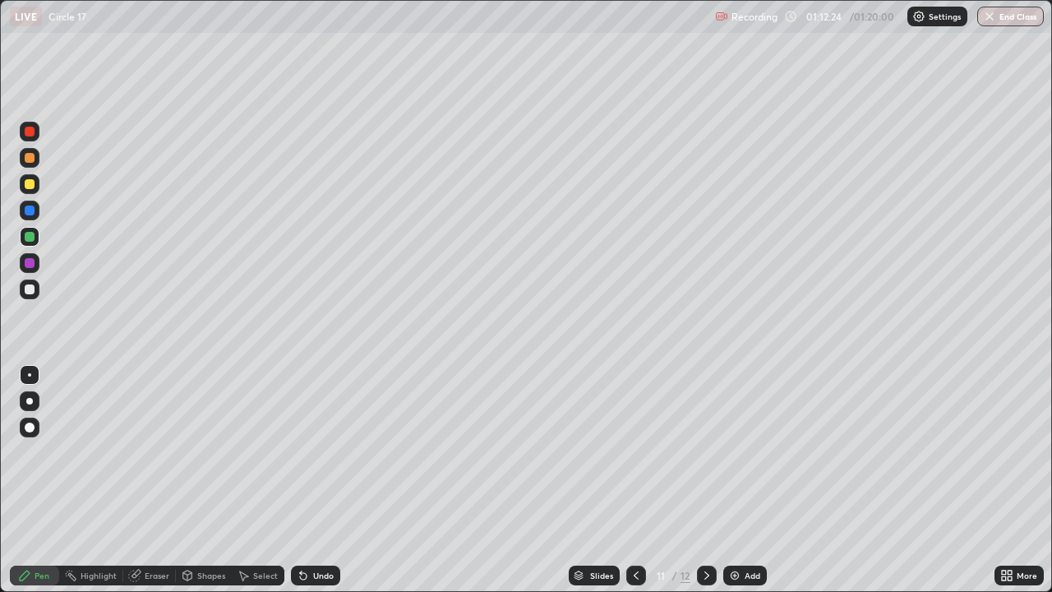
click at [956, 530] on div "Slides 11 / 12 Add" at bounding box center [667, 575] width 654 height 33
click at [717, 530] on div "Slides 11 / 12 Add" at bounding box center [667, 575] width 654 height 33
click at [737, 530] on img at bounding box center [734, 575] width 13 height 13
click at [630, 530] on icon at bounding box center [636, 575] width 13 height 13
click at [711, 530] on icon at bounding box center [706, 575] width 13 height 13
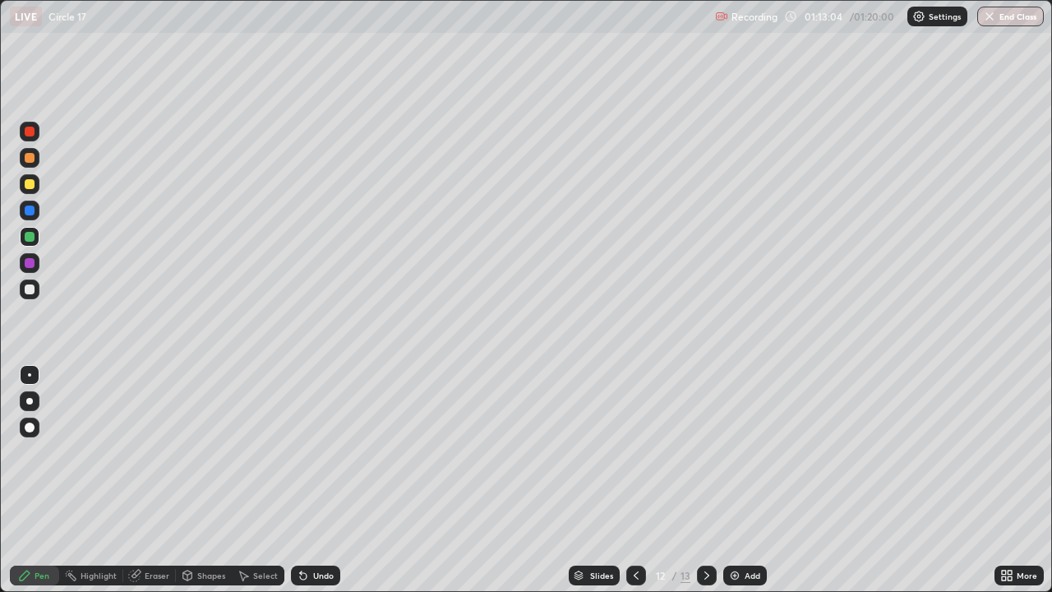
click at [641, 530] on div at bounding box center [636, 575] width 20 height 20
click at [705, 530] on icon at bounding box center [706, 575] width 13 height 13
click at [630, 530] on icon at bounding box center [636, 575] width 13 height 13
click at [701, 530] on icon at bounding box center [706, 575] width 13 height 13
click at [636, 530] on div at bounding box center [636, 575] width 20 height 20
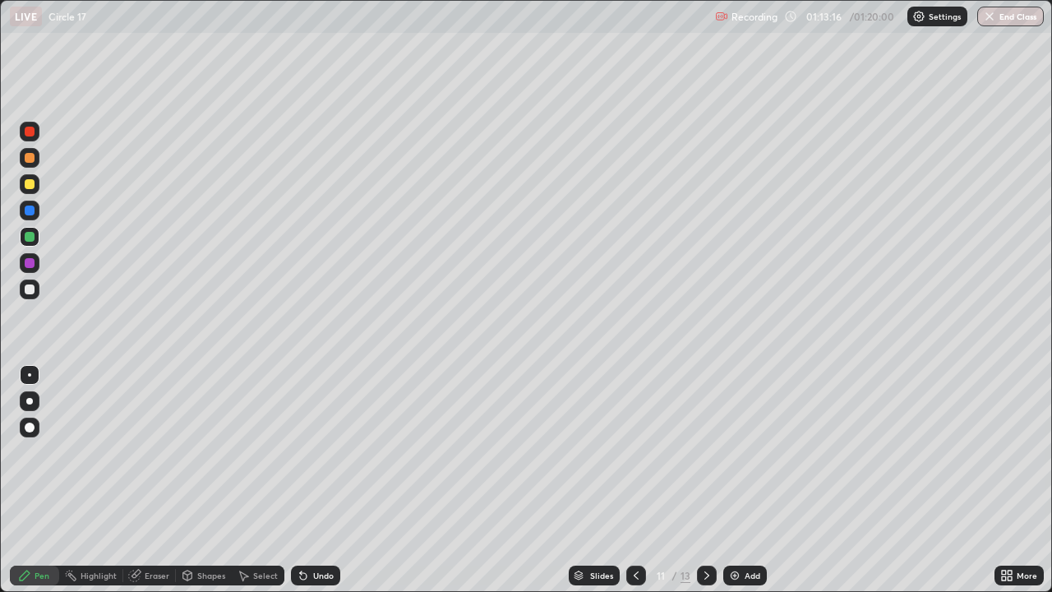
click at [700, 530] on icon at bounding box center [706, 575] width 13 height 13
click at [638, 530] on icon at bounding box center [636, 575] width 13 height 13
click at [711, 530] on icon at bounding box center [706, 575] width 13 height 13
click at [996, 19] on img "button" at bounding box center [990, 16] width 13 height 13
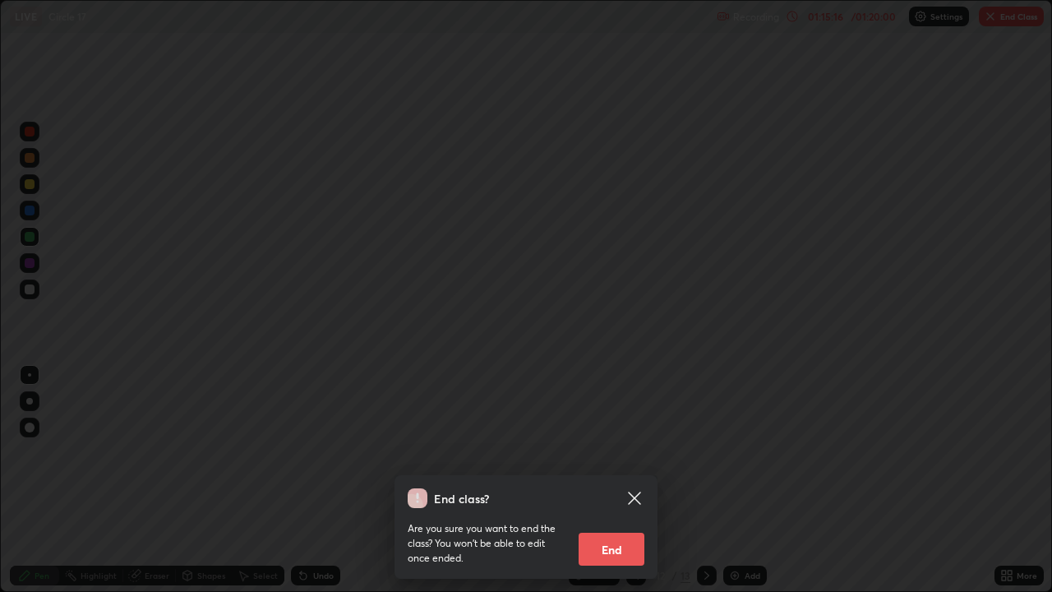
click at [624, 530] on button "End" at bounding box center [612, 549] width 66 height 33
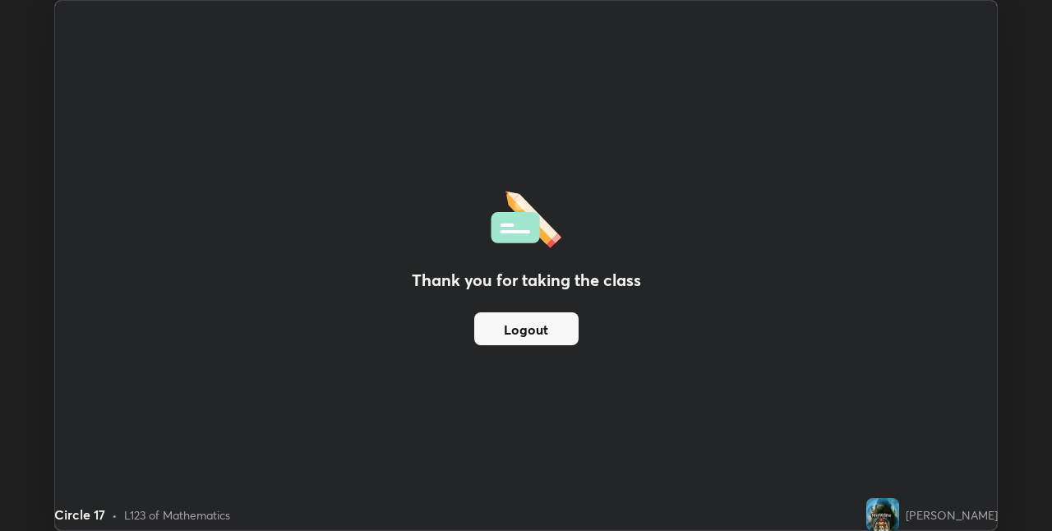
scroll to position [81661, 81140]
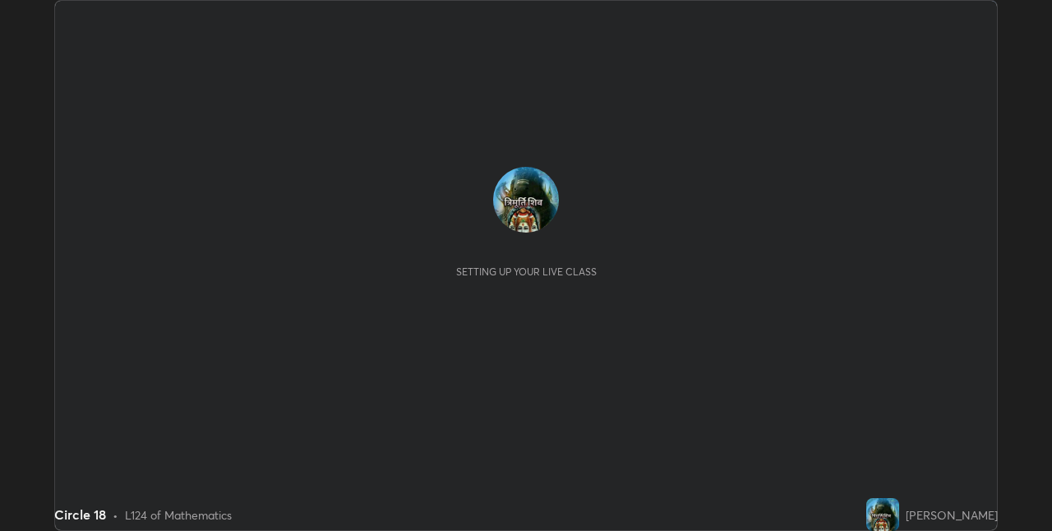
scroll to position [531, 1051]
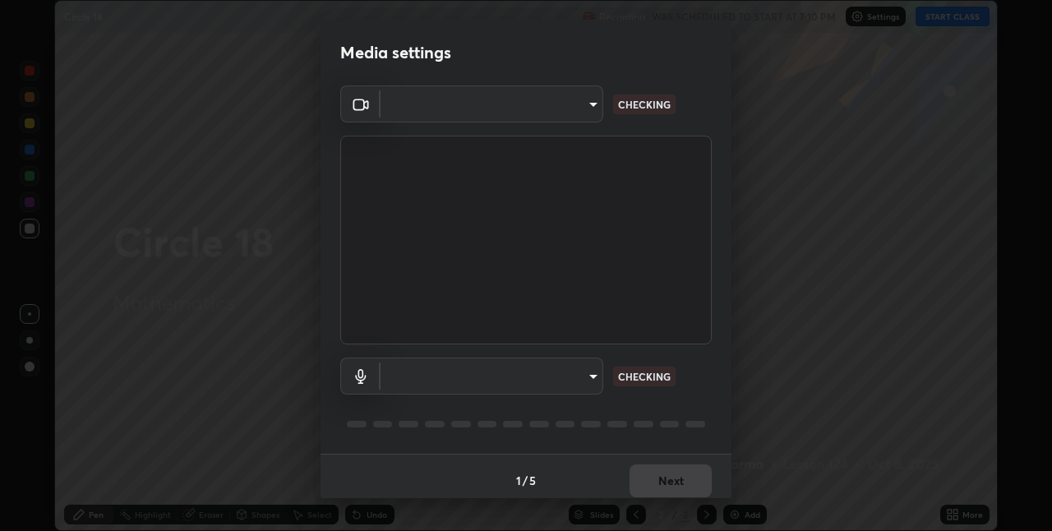
type input "8a437219b1c9d5fef93d1ec40e095ac8837f64dae60836980dab15105ba84f43"
type input "default"
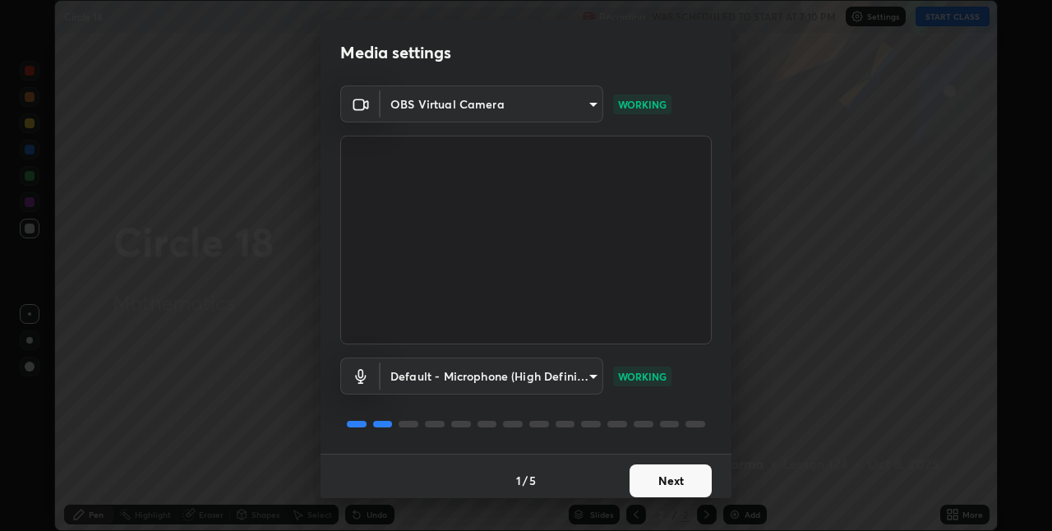
scroll to position [8, 0]
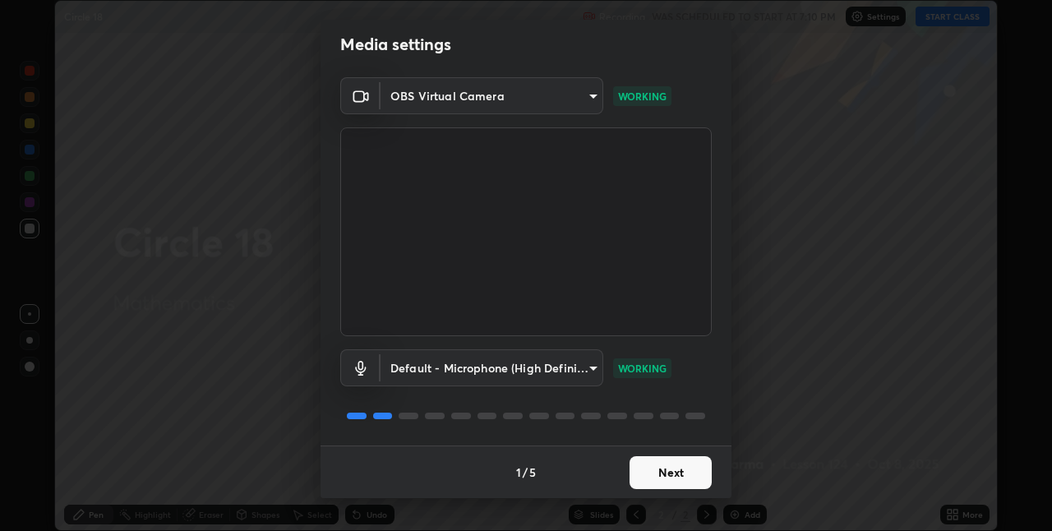
click at [674, 484] on button "Next" at bounding box center [671, 472] width 82 height 33
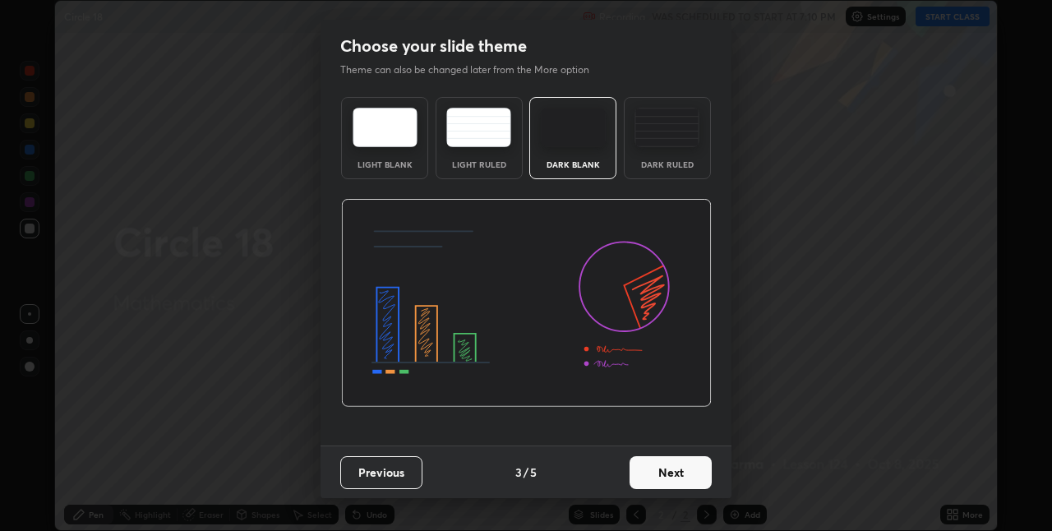
click at [676, 476] on button "Next" at bounding box center [671, 472] width 82 height 33
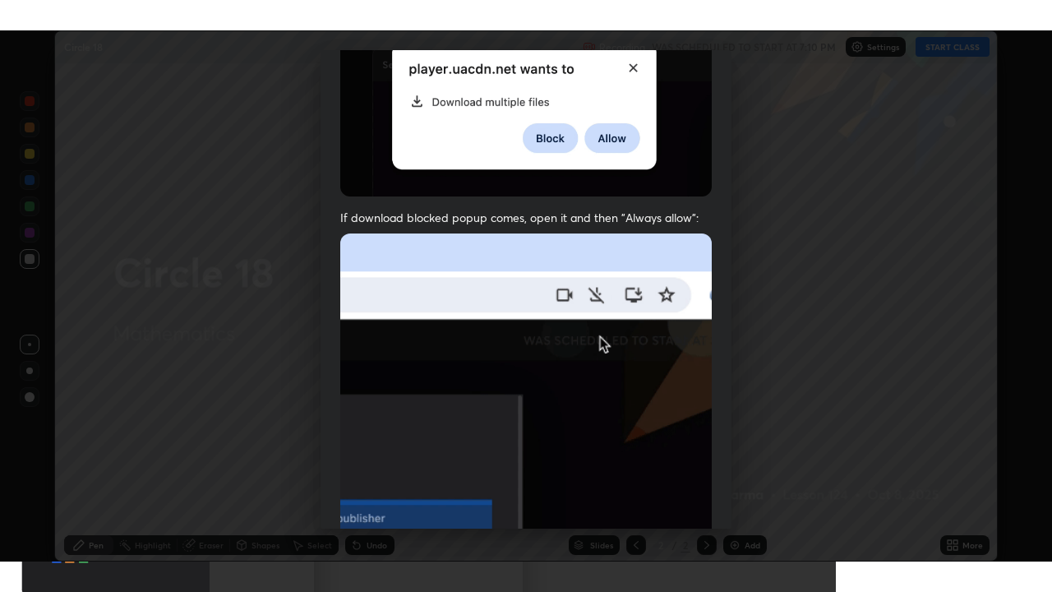
scroll to position [344, 0]
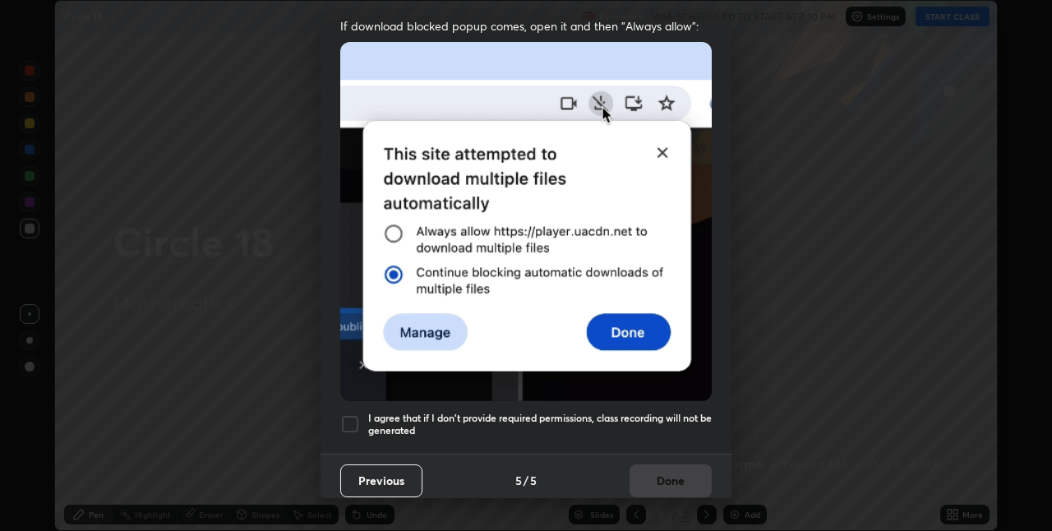
click at [346, 422] on div at bounding box center [350, 424] width 20 height 20
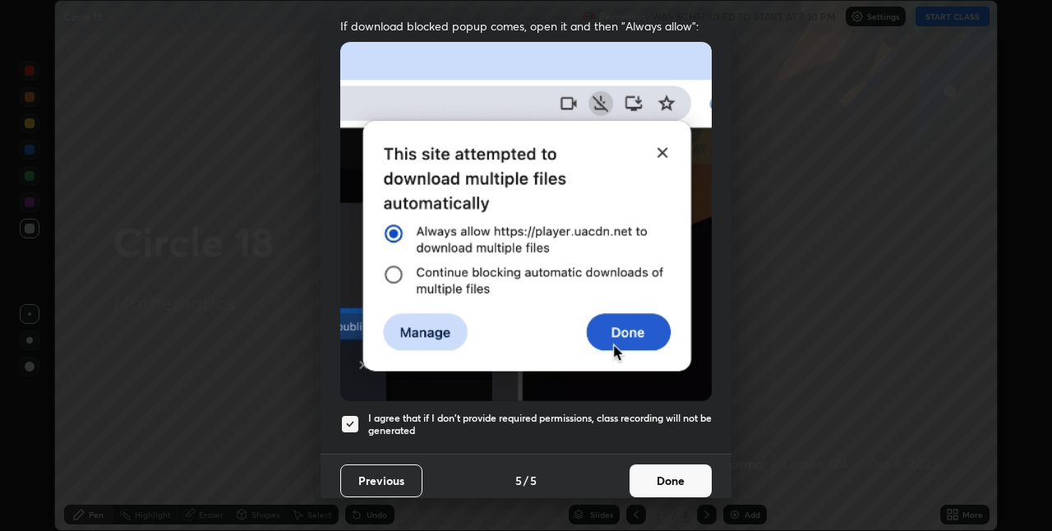
click at [663, 472] on button "Done" at bounding box center [671, 480] width 82 height 33
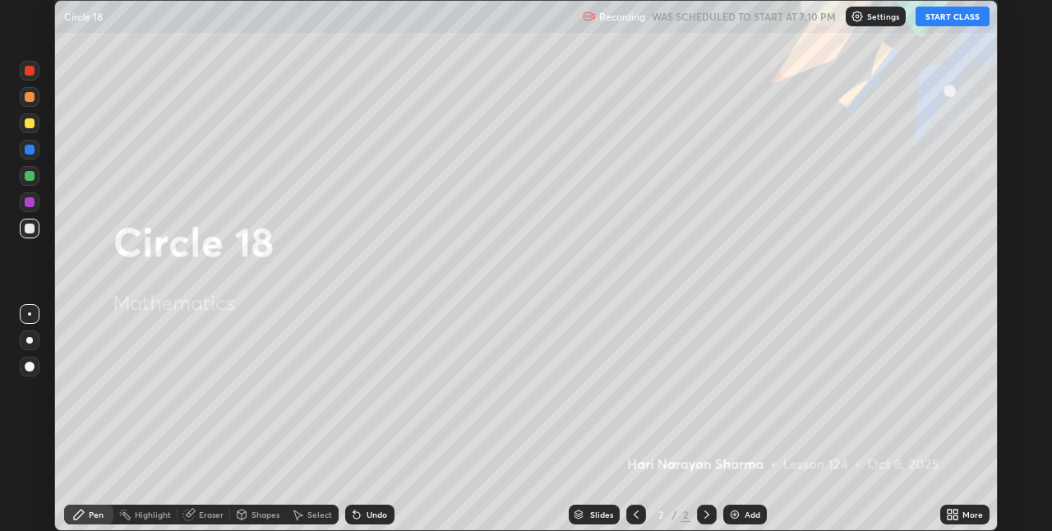
click at [943, 13] on button "START CLASS" at bounding box center [953, 17] width 74 height 20
click at [967, 511] on div "More" at bounding box center [972, 514] width 21 height 8
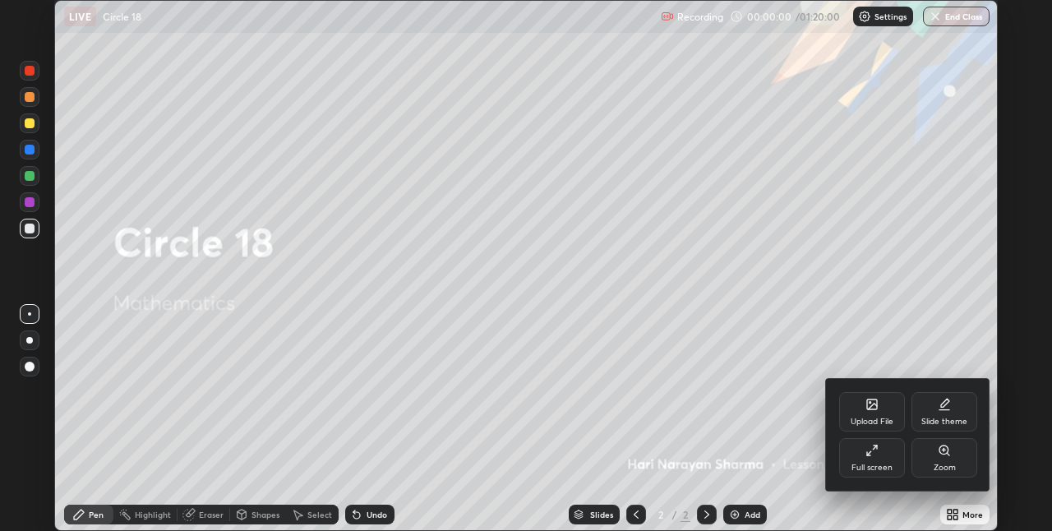
click at [866, 445] on icon at bounding box center [871, 450] width 13 height 13
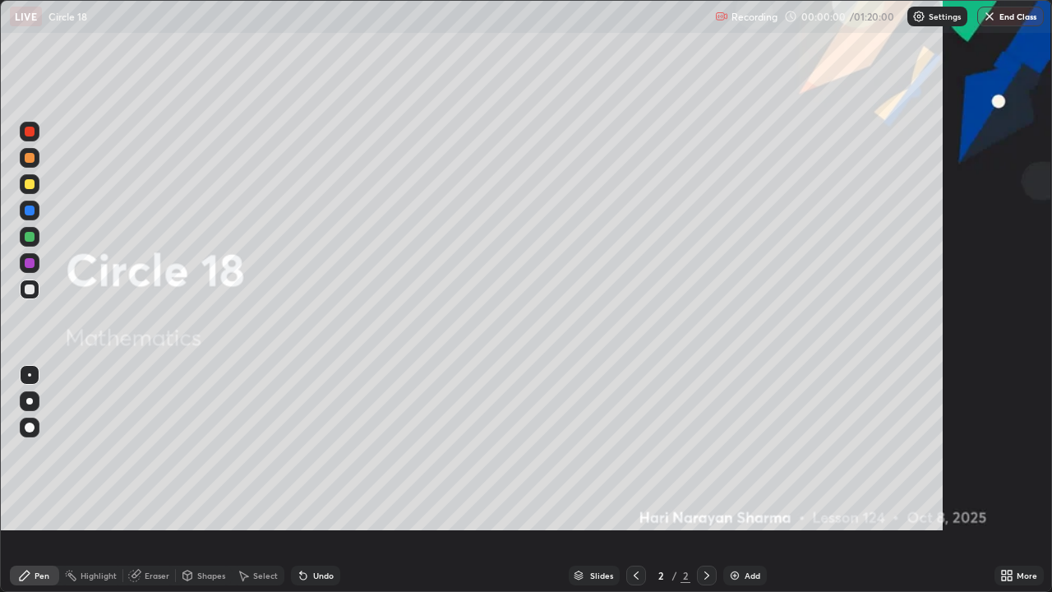
scroll to position [592, 1052]
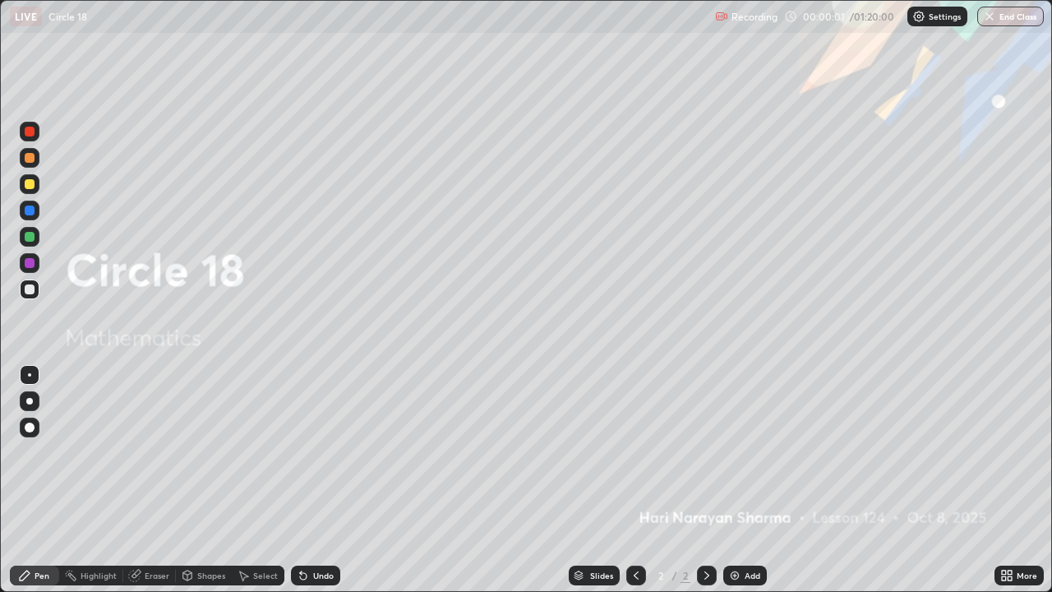
click at [749, 530] on div "Add" at bounding box center [745, 575] width 44 height 20
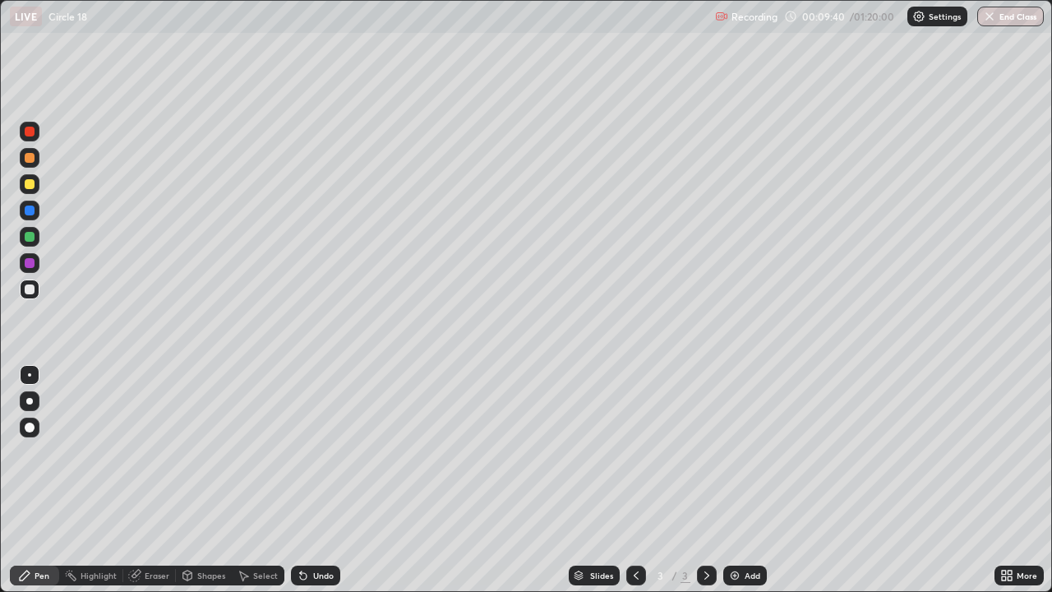
click at [303, 530] on icon at bounding box center [303, 576] width 7 height 7
click at [307, 530] on icon at bounding box center [303, 575] width 13 height 13
click at [307, 530] on div "Undo" at bounding box center [315, 575] width 49 height 20
click at [312, 530] on div "Undo" at bounding box center [312, 575] width 56 height 33
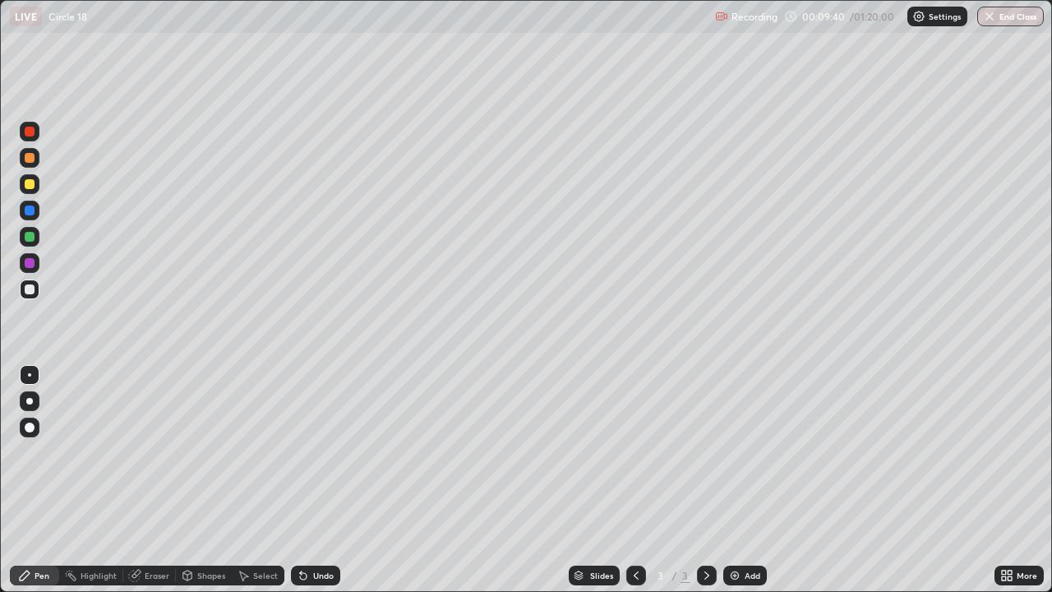
click at [312, 530] on div "Undo" at bounding box center [312, 575] width 56 height 33
click at [48, 530] on div "Pen" at bounding box center [42, 575] width 15 height 8
click at [26, 289] on div at bounding box center [30, 289] width 10 height 10
click at [25, 184] on div at bounding box center [30, 184] width 10 height 10
click at [43, 530] on div "Pen" at bounding box center [42, 575] width 15 height 8
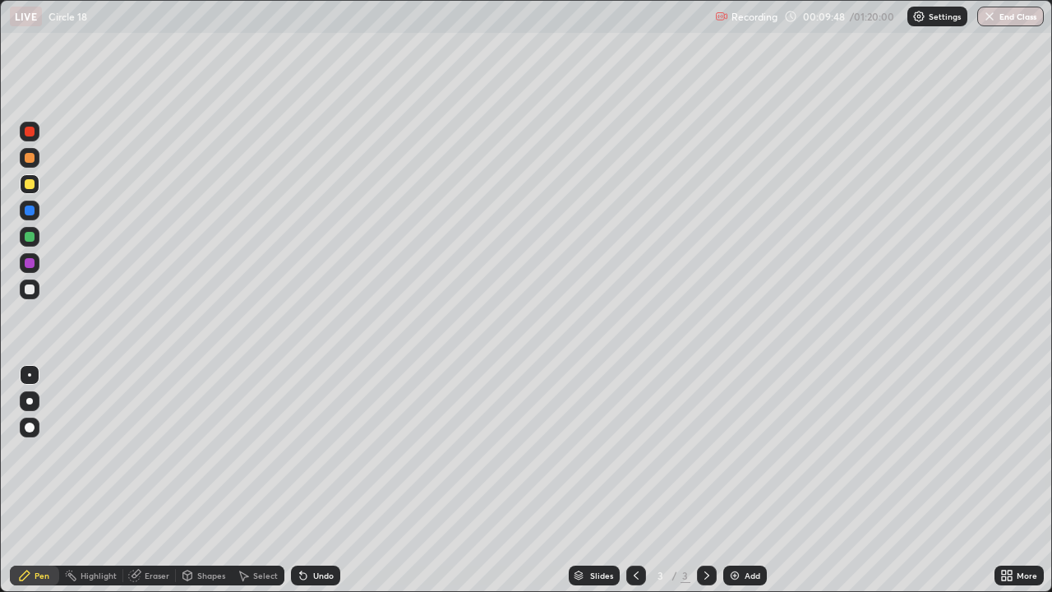
click at [29, 181] on div at bounding box center [30, 184] width 10 height 10
click at [297, 530] on icon at bounding box center [303, 575] width 13 height 13
click at [301, 530] on icon at bounding box center [303, 576] width 7 height 7
click at [306, 530] on icon at bounding box center [303, 575] width 13 height 13
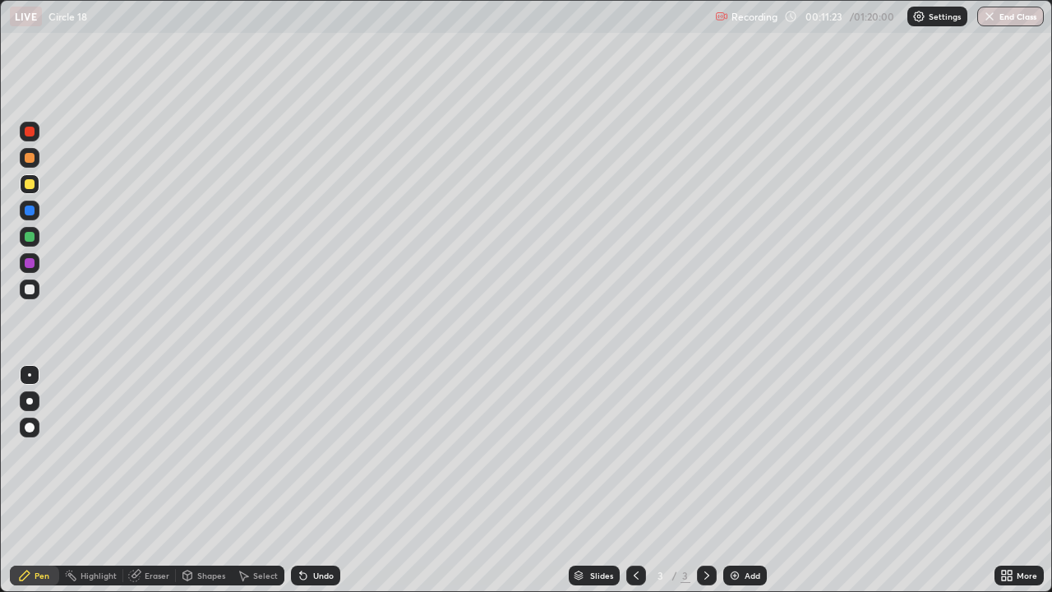
click at [328, 530] on div "Undo" at bounding box center [323, 575] width 21 height 8
click at [309, 530] on div "Undo" at bounding box center [315, 575] width 49 height 20
click at [308, 530] on div "Undo" at bounding box center [315, 575] width 49 height 20
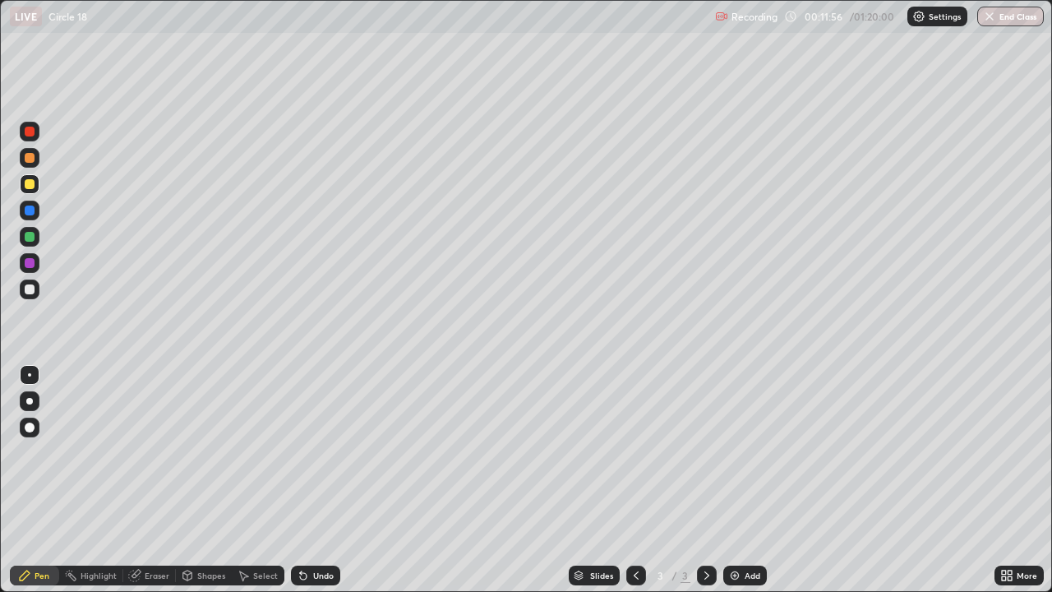
click at [730, 530] on img at bounding box center [734, 575] width 13 height 13
click at [22, 530] on icon at bounding box center [25, 575] width 10 height 10
click at [25, 284] on div at bounding box center [30, 289] width 20 height 20
click at [634, 530] on icon at bounding box center [636, 575] width 5 height 8
click at [705, 530] on icon at bounding box center [706, 575] width 5 height 8
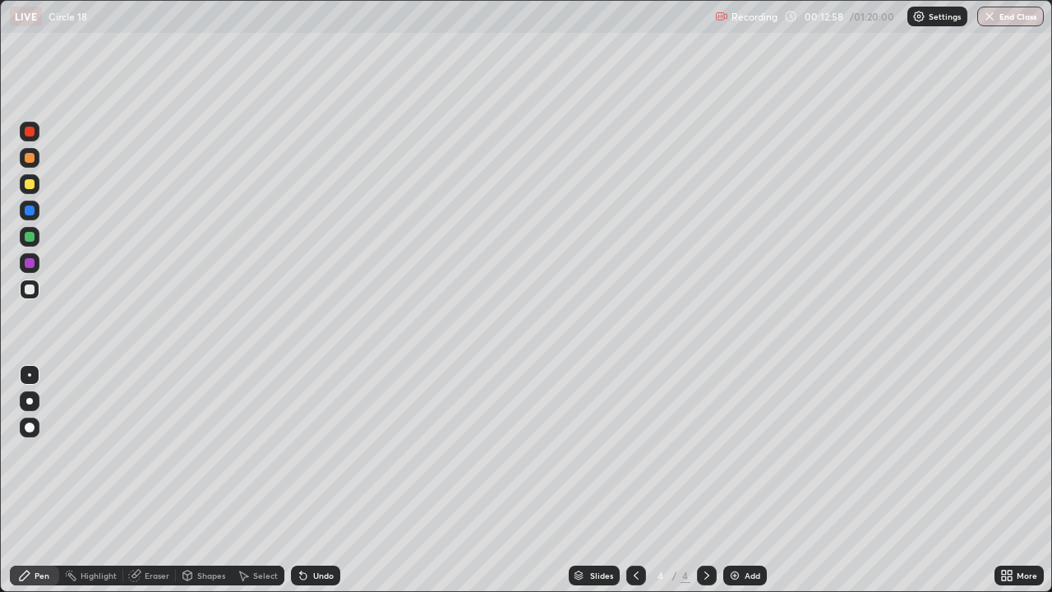
click at [30, 184] on div at bounding box center [30, 184] width 10 height 10
click at [28, 292] on div at bounding box center [30, 289] width 10 height 10
click at [27, 182] on div at bounding box center [30, 184] width 10 height 10
click at [26, 291] on div at bounding box center [30, 289] width 10 height 10
click at [28, 192] on div at bounding box center [30, 184] width 20 height 20
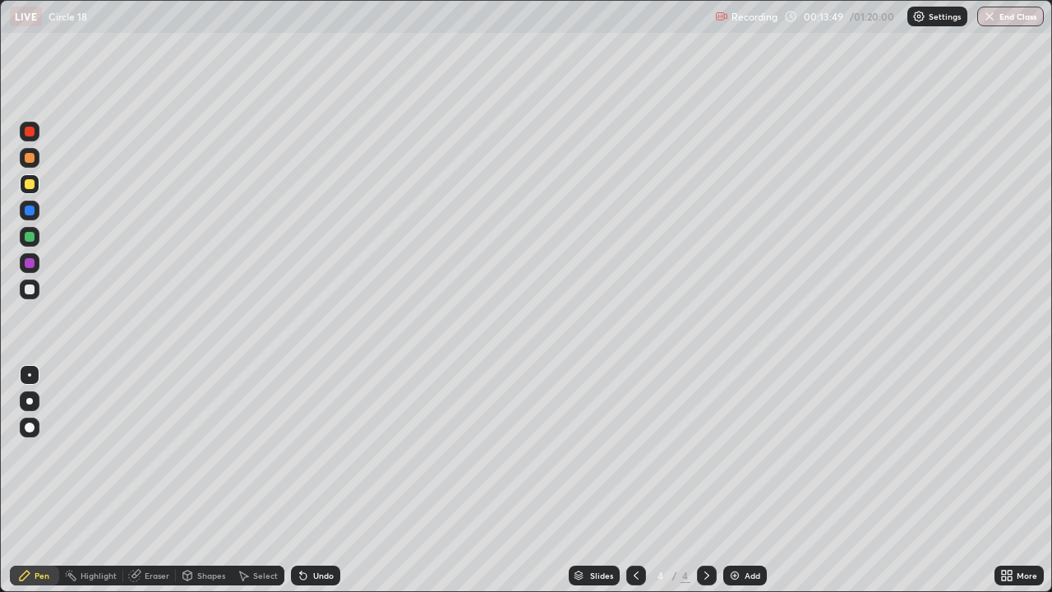
click at [30, 293] on div at bounding box center [30, 289] width 10 height 10
click at [25, 235] on div at bounding box center [30, 237] width 10 height 10
click at [30, 286] on div at bounding box center [30, 289] width 10 height 10
click at [30, 181] on div at bounding box center [30, 184] width 10 height 10
click at [24, 293] on div at bounding box center [30, 289] width 20 height 20
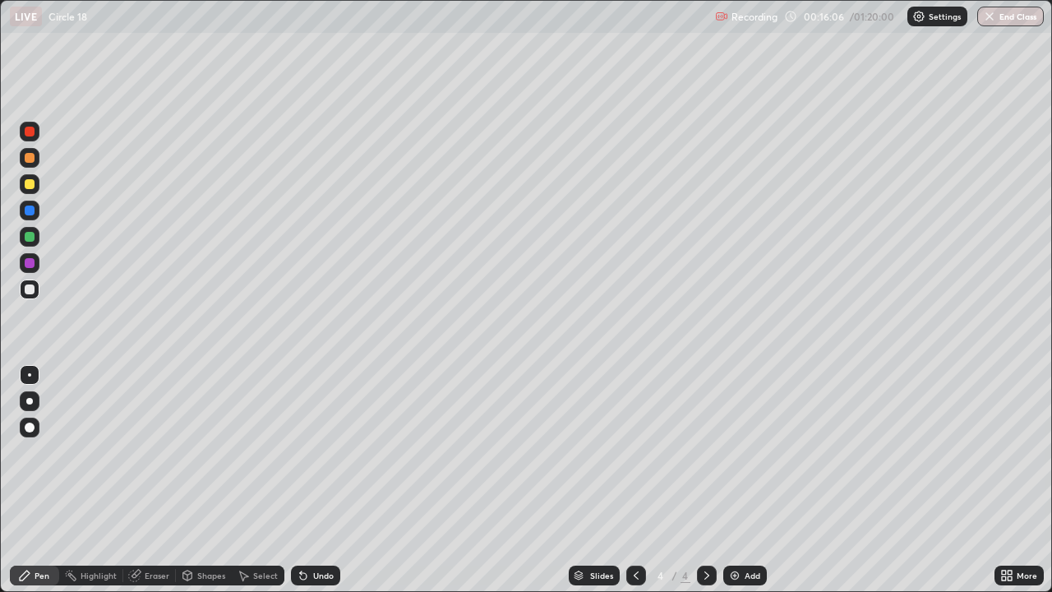
click at [303, 530] on icon at bounding box center [303, 575] width 13 height 13
click at [26, 236] on div at bounding box center [30, 237] width 10 height 10
click at [700, 530] on icon at bounding box center [706, 575] width 13 height 13
click at [738, 530] on img at bounding box center [734, 575] width 13 height 13
click at [638, 530] on icon at bounding box center [636, 575] width 13 height 13
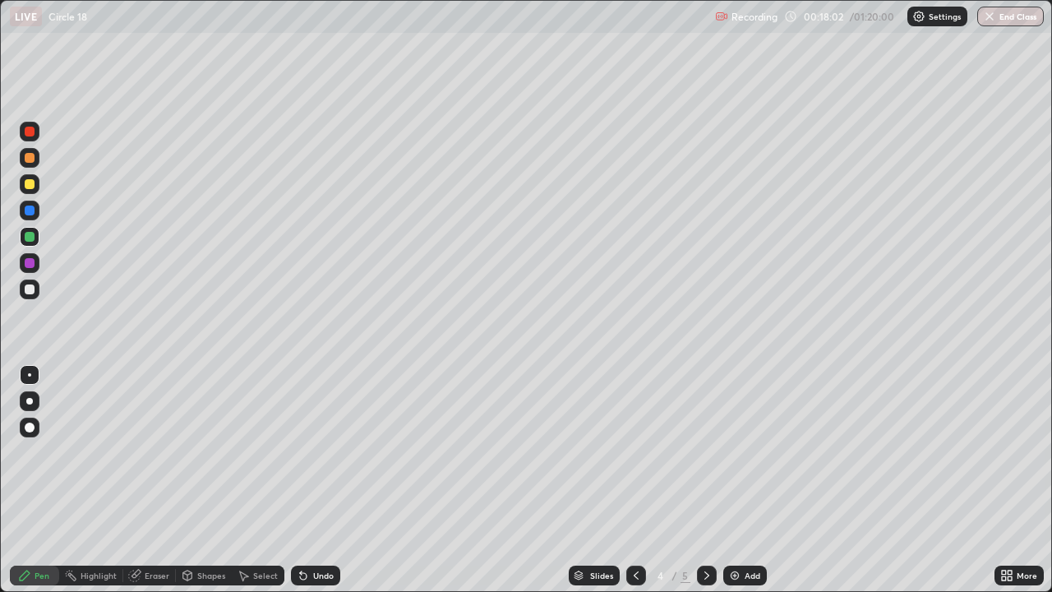
click at [701, 530] on icon at bounding box center [706, 575] width 13 height 13
click at [627, 530] on div at bounding box center [636, 575] width 20 height 20
click at [700, 530] on icon at bounding box center [706, 575] width 13 height 13
click at [31, 181] on div at bounding box center [30, 184] width 10 height 10
click at [626, 530] on div at bounding box center [636, 575] width 20 height 20
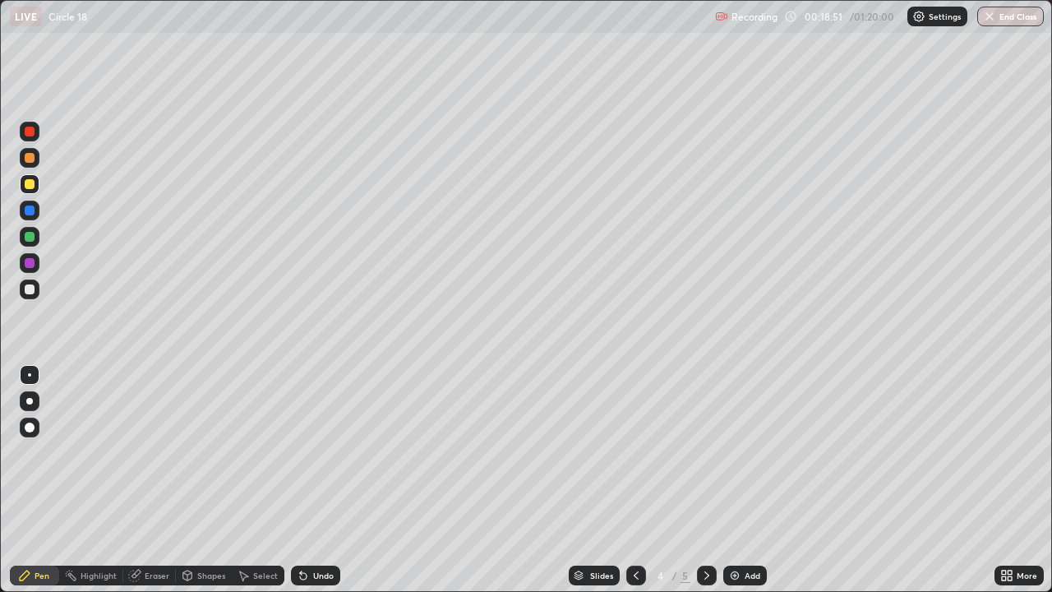
click at [707, 530] on icon at bounding box center [706, 575] width 13 height 13
click at [303, 530] on icon at bounding box center [303, 575] width 13 height 13
click at [25, 293] on div at bounding box center [30, 289] width 20 height 20
click at [321, 530] on div "Undo" at bounding box center [323, 575] width 21 height 8
click at [300, 530] on icon at bounding box center [303, 576] width 7 height 7
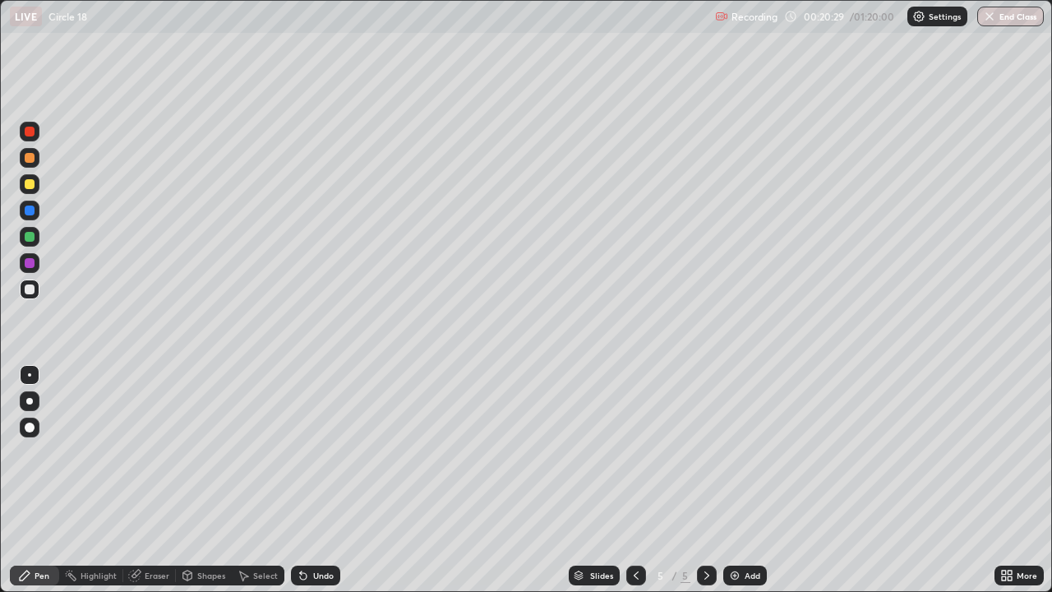
click at [300, 530] on icon at bounding box center [303, 576] width 7 height 7
click at [301, 530] on div "Undo" at bounding box center [315, 575] width 49 height 20
click at [302, 530] on div "Undo" at bounding box center [312, 575] width 56 height 33
click at [311, 530] on div "Undo" at bounding box center [315, 575] width 49 height 20
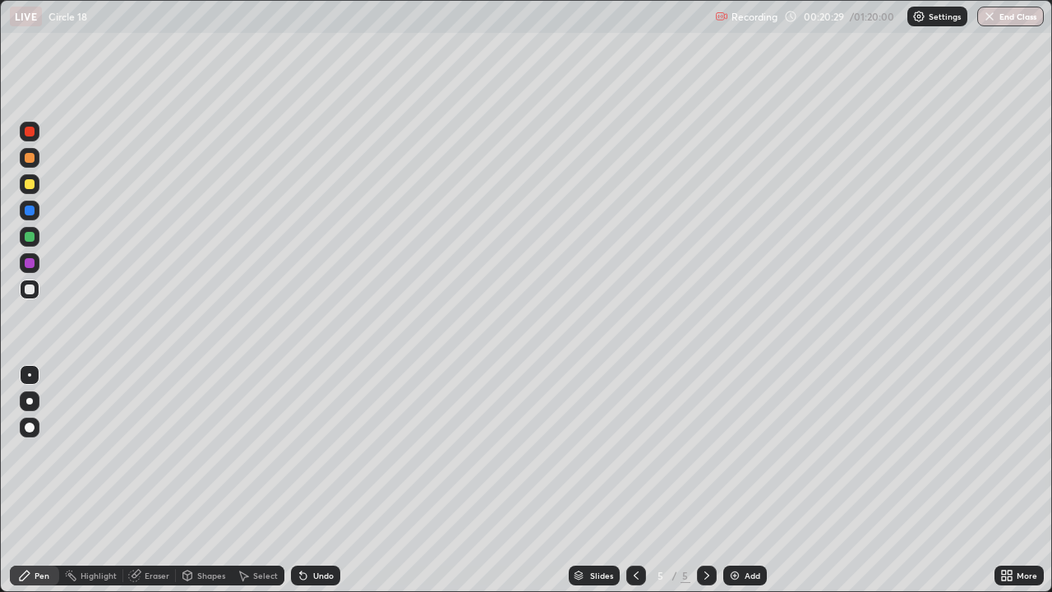
click at [312, 530] on div "Undo" at bounding box center [315, 575] width 49 height 20
click at [315, 530] on div "Undo" at bounding box center [315, 575] width 49 height 20
click at [316, 530] on div "Undo" at bounding box center [323, 575] width 21 height 8
click at [317, 530] on div "Undo" at bounding box center [323, 575] width 21 height 8
click at [316, 530] on div "Undo" at bounding box center [323, 575] width 21 height 8
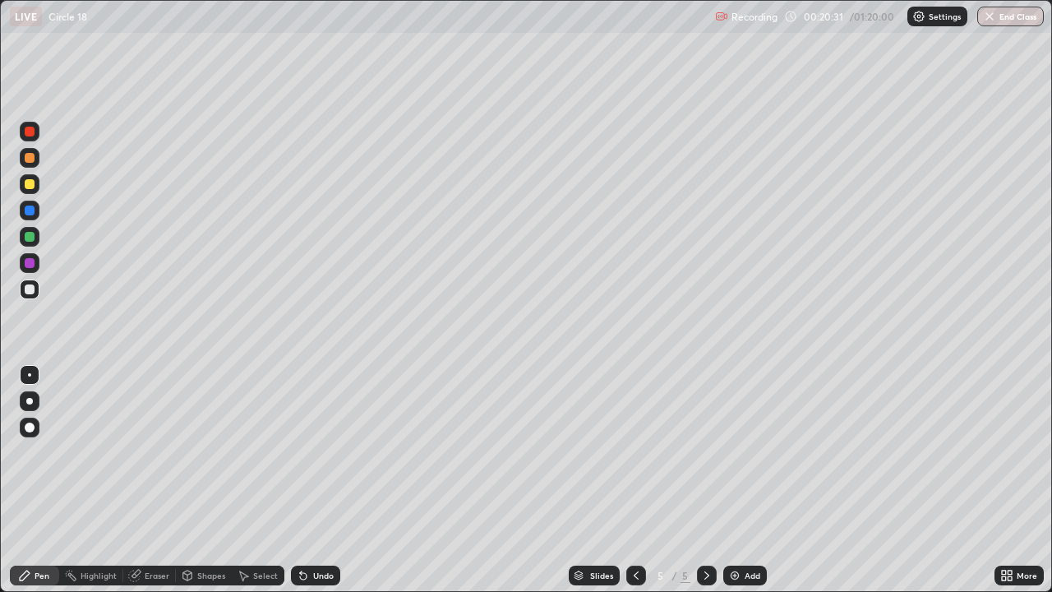
click at [312, 530] on div "Undo" at bounding box center [315, 575] width 49 height 20
click at [314, 530] on div "Undo" at bounding box center [323, 575] width 21 height 8
click at [316, 530] on div "Undo" at bounding box center [323, 575] width 21 height 8
click at [301, 530] on icon at bounding box center [303, 575] width 13 height 13
click at [30, 185] on div at bounding box center [30, 184] width 10 height 10
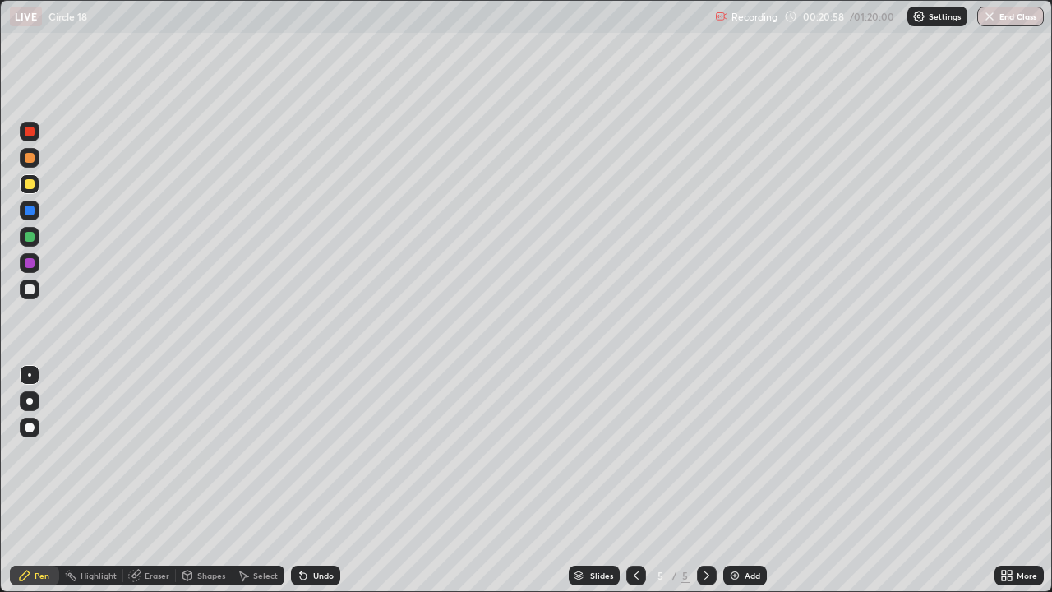
click at [30, 237] on div at bounding box center [30, 237] width 10 height 10
click at [702, 530] on icon at bounding box center [706, 575] width 13 height 13
click at [728, 530] on img at bounding box center [734, 575] width 13 height 13
click at [26, 236] on div at bounding box center [30, 237] width 10 height 10
click at [33, 286] on div at bounding box center [30, 289] width 10 height 10
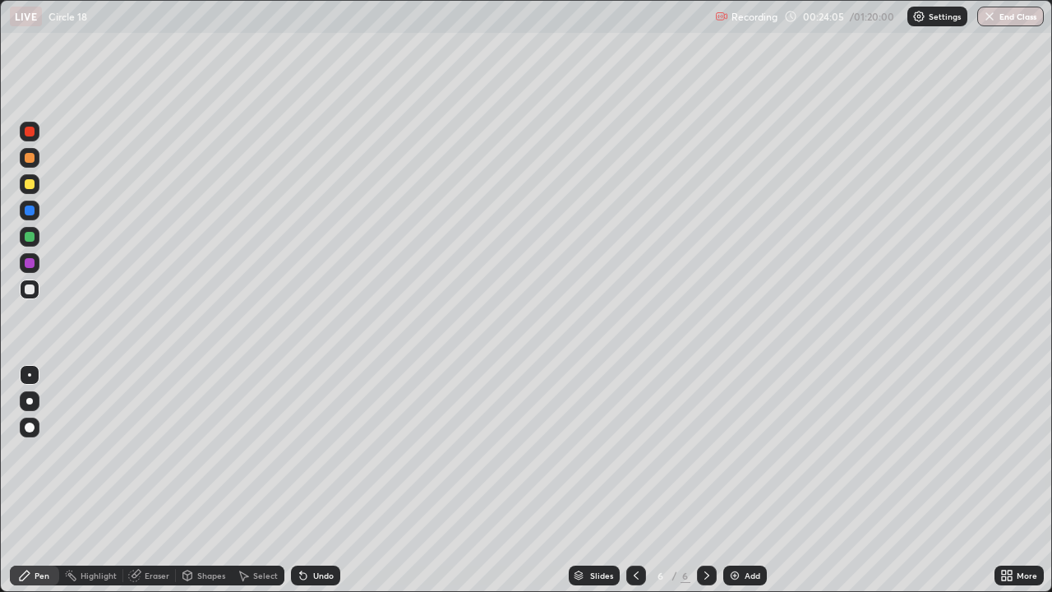
click at [325, 530] on div "Undo" at bounding box center [323, 575] width 21 height 8
click at [24, 183] on div at bounding box center [30, 184] width 20 height 20
click at [30, 238] on div at bounding box center [30, 237] width 10 height 10
click at [329, 530] on div "Undo" at bounding box center [315, 575] width 49 height 20
click at [29, 293] on div at bounding box center [30, 289] width 10 height 10
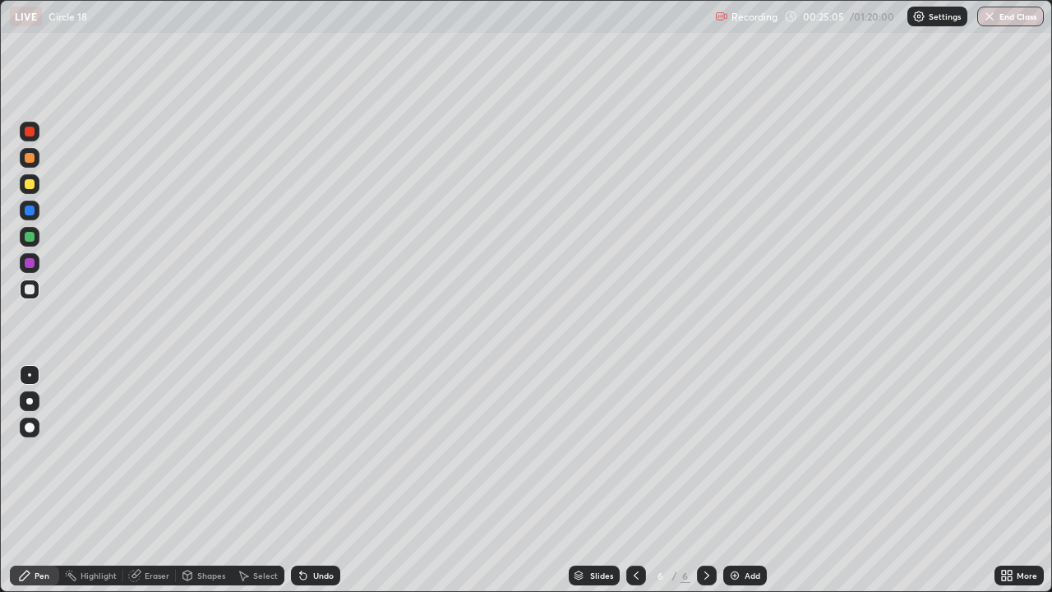
click at [24, 297] on div at bounding box center [30, 289] width 20 height 20
click at [28, 284] on div at bounding box center [30, 289] width 10 height 10
click at [23, 289] on div at bounding box center [30, 289] width 20 height 20
click at [307, 530] on div "Undo" at bounding box center [315, 575] width 49 height 20
click at [310, 530] on div "Undo" at bounding box center [315, 575] width 49 height 20
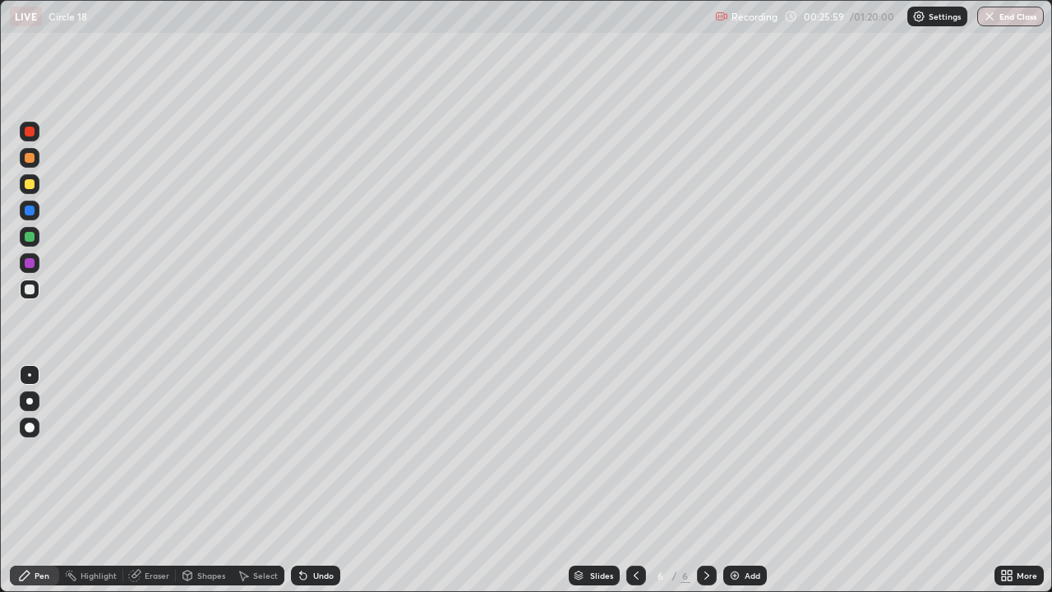
click at [309, 530] on div "Undo" at bounding box center [315, 575] width 49 height 20
click at [308, 530] on div "Undo" at bounding box center [315, 575] width 49 height 20
click at [309, 530] on div "Undo" at bounding box center [315, 575] width 49 height 20
click at [300, 530] on icon at bounding box center [301, 572] width 2 height 2
click at [319, 530] on div "Undo" at bounding box center [312, 575] width 56 height 33
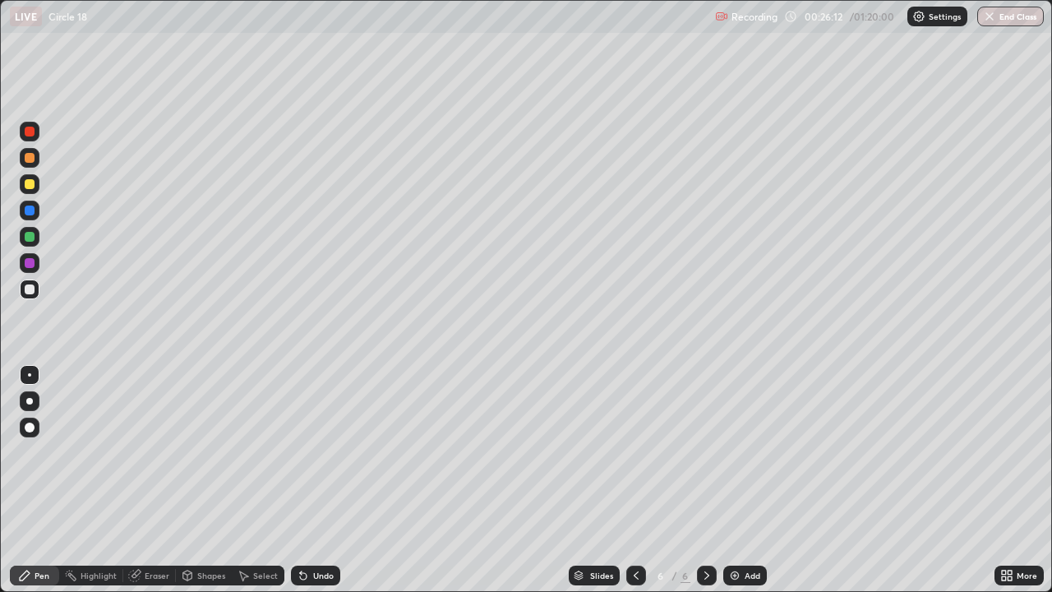
click at [316, 530] on div "Undo" at bounding box center [323, 575] width 21 height 8
click at [322, 530] on div "Undo" at bounding box center [315, 575] width 49 height 20
click at [321, 530] on div "Undo" at bounding box center [315, 575] width 49 height 20
click at [75, 11] on p "Circle 18" at bounding box center [67, 16] width 39 height 13
click at [314, 530] on div "Undo" at bounding box center [323, 575] width 21 height 8
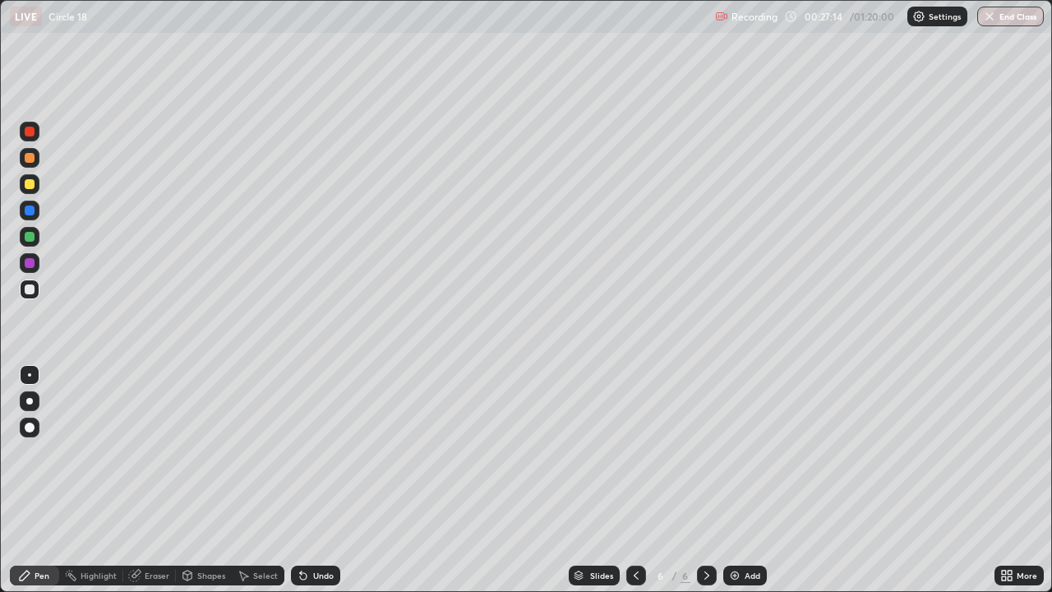
click at [306, 530] on icon at bounding box center [303, 575] width 13 height 13
click at [36, 188] on div at bounding box center [30, 184] width 20 height 20
click at [255, 530] on div "Select" at bounding box center [258, 575] width 53 height 20
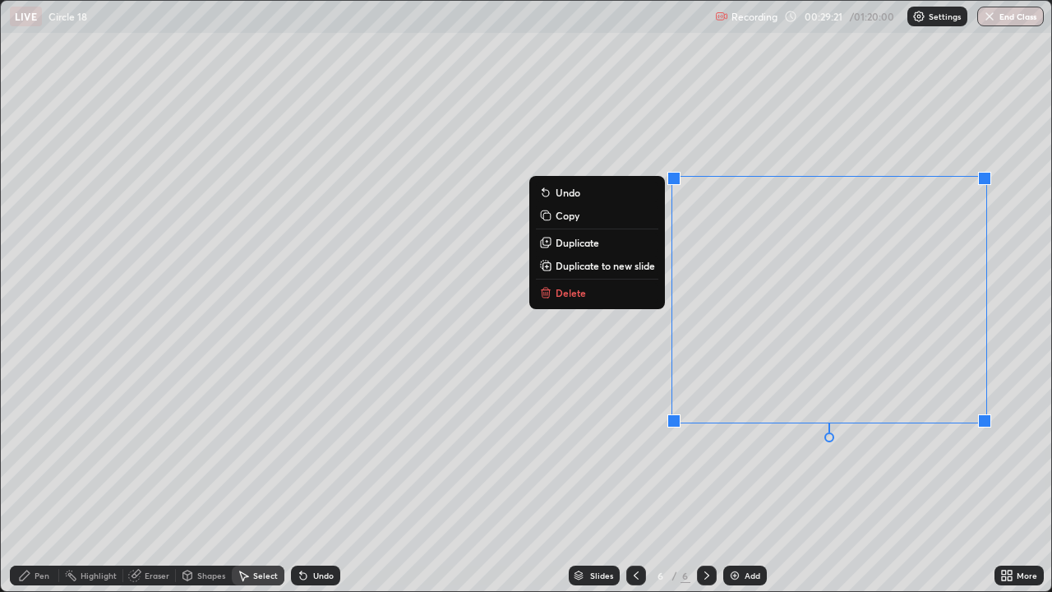
click at [625, 295] on button "Delete" at bounding box center [597, 293] width 122 height 20
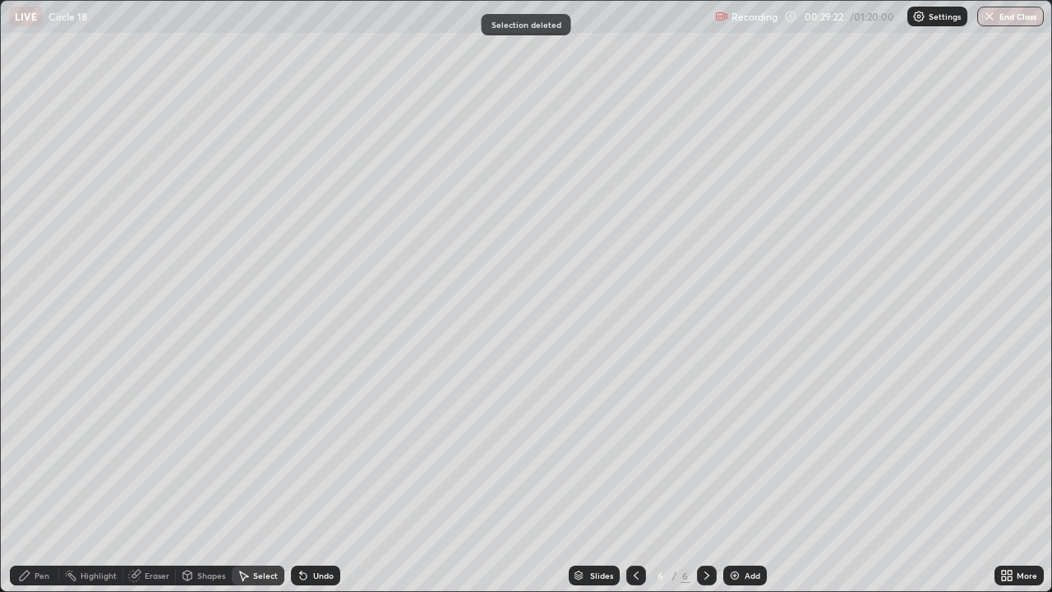
click at [35, 530] on div "Pen" at bounding box center [34, 575] width 49 height 20
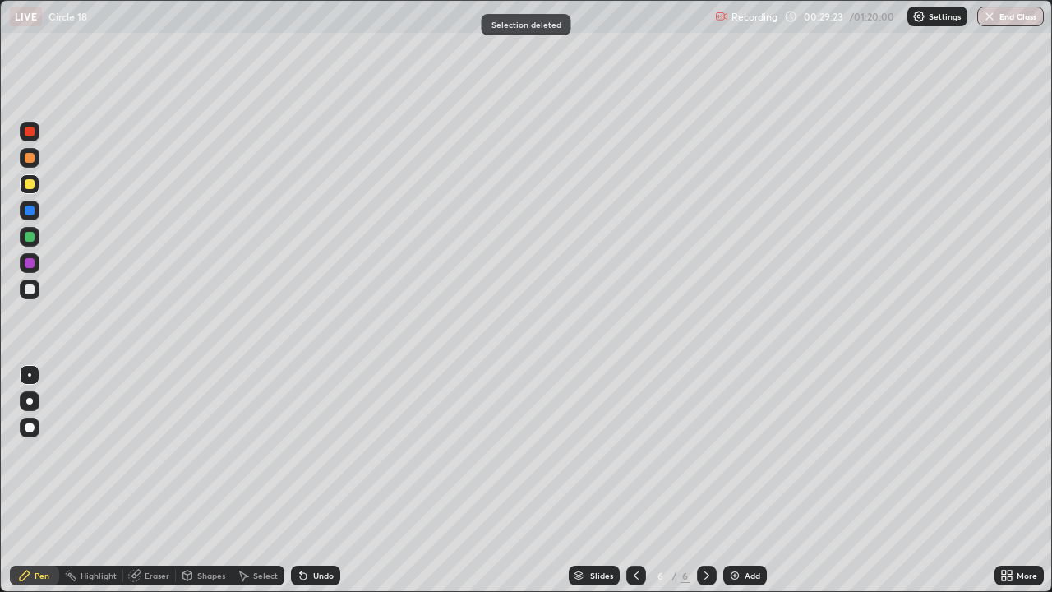
click at [23, 288] on div at bounding box center [30, 289] width 20 height 20
click at [30, 176] on div at bounding box center [30, 184] width 20 height 20
click at [708, 530] on icon at bounding box center [706, 575] width 13 height 13
click at [705, 530] on icon at bounding box center [706, 575] width 13 height 13
click at [730, 530] on img at bounding box center [734, 575] width 13 height 13
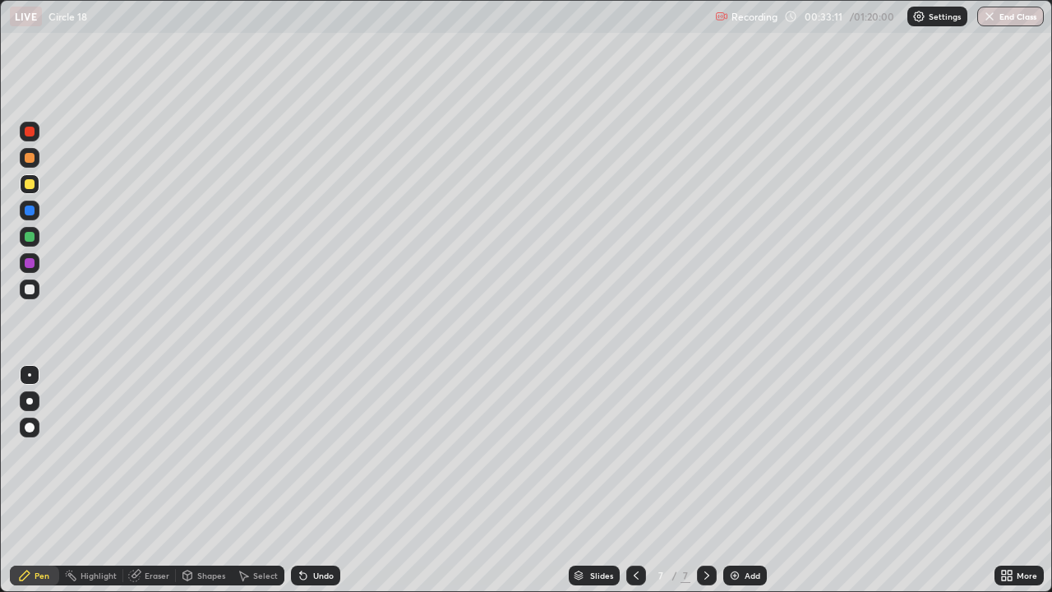
click at [37, 530] on div "Pen" at bounding box center [42, 575] width 15 height 8
click at [30, 290] on div at bounding box center [30, 289] width 10 height 10
click at [633, 530] on icon at bounding box center [636, 575] width 13 height 13
click at [704, 530] on icon at bounding box center [706, 575] width 13 height 13
click at [305, 530] on div "Undo" at bounding box center [315, 575] width 49 height 20
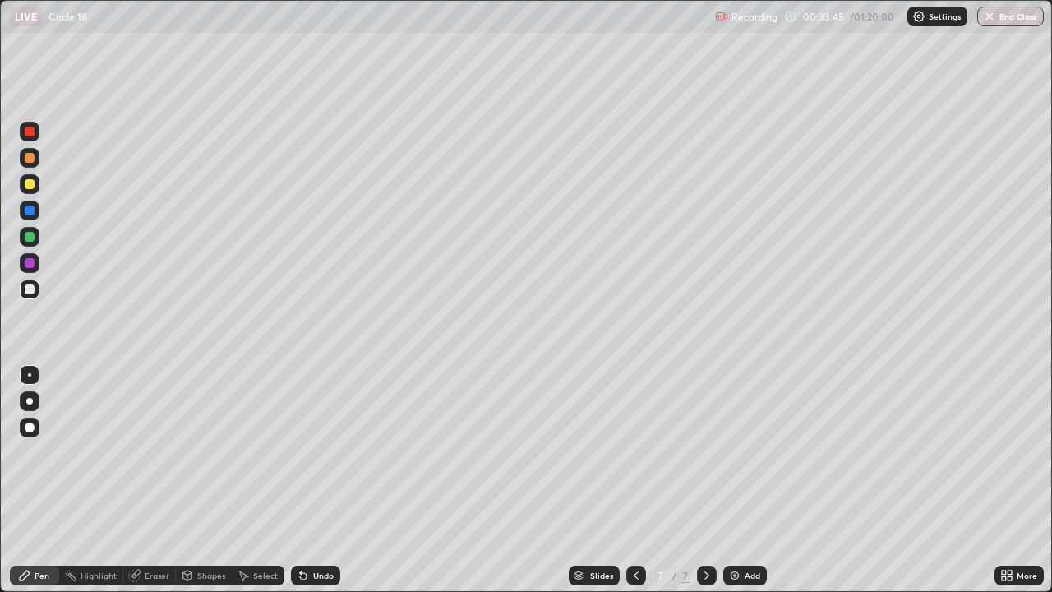
click at [307, 530] on div "Undo" at bounding box center [315, 575] width 49 height 20
click at [30, 185] on div at bounding box center [30, 184] width 10 height 10
click at [30, 290] on div at bounding box center [30, 289] width 10 height 10
click at [30, 182] on div at bounding box center [30, 184] width 10 height 10
click at [25, 237] on div at bounding box center [30, 237] width 10 height 10
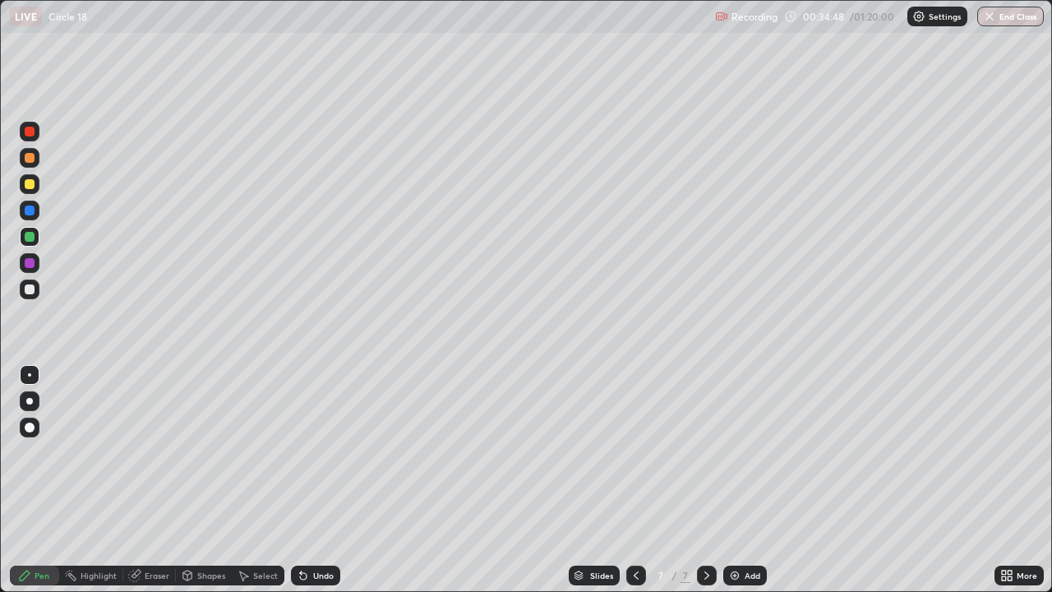
click at [155, 530] on div "Eraser" at bounding box center [149, 575] width 53 height 20
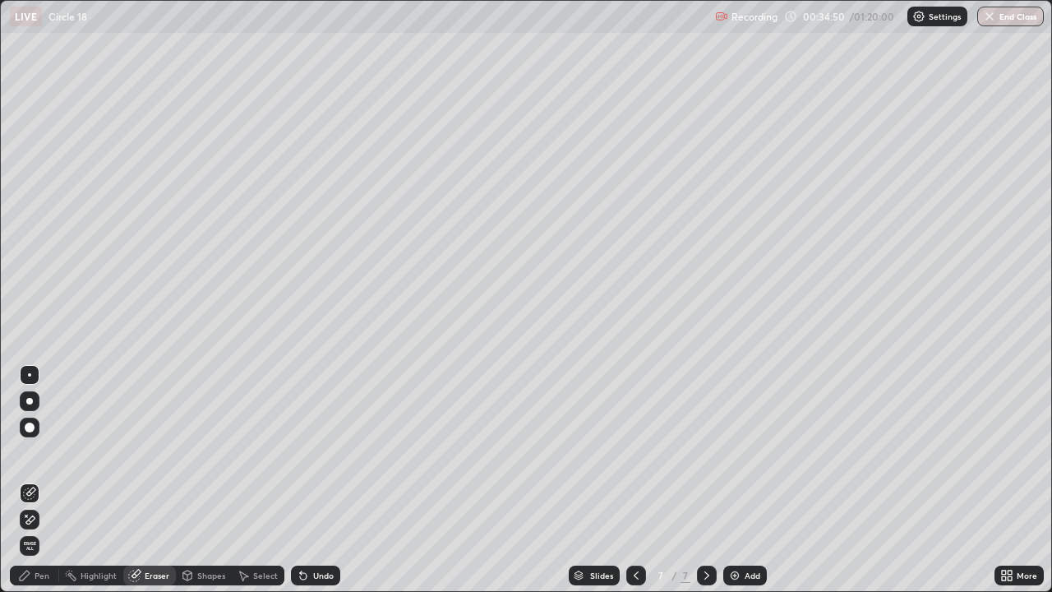
click at [24, 530] on icon at bounding box center [25, 575] width 10 height 10
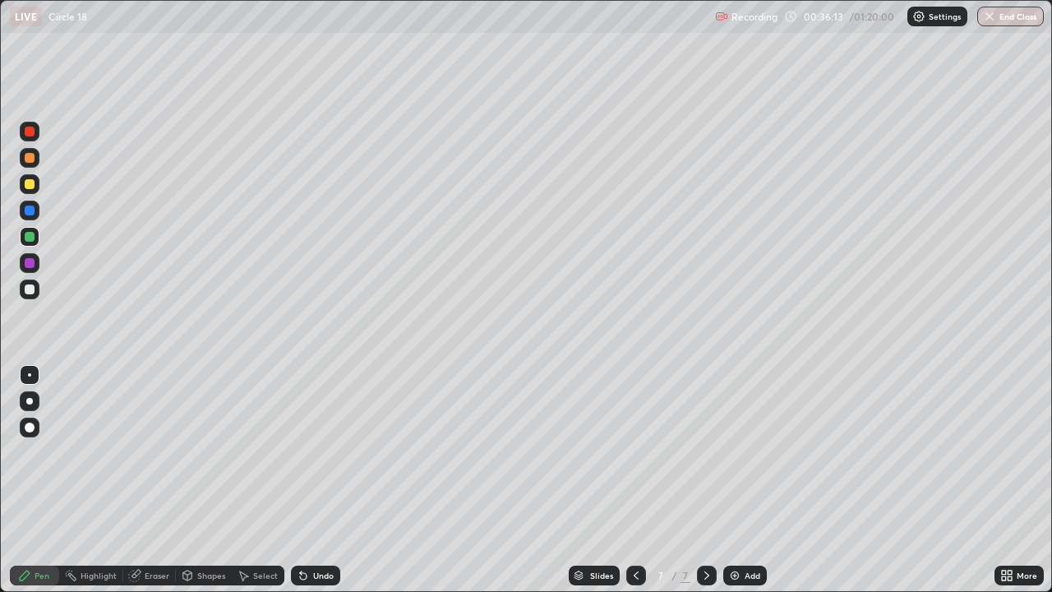
click at [271, 530] on div "Select" at bounding box center [265, 575] width 25 height 8
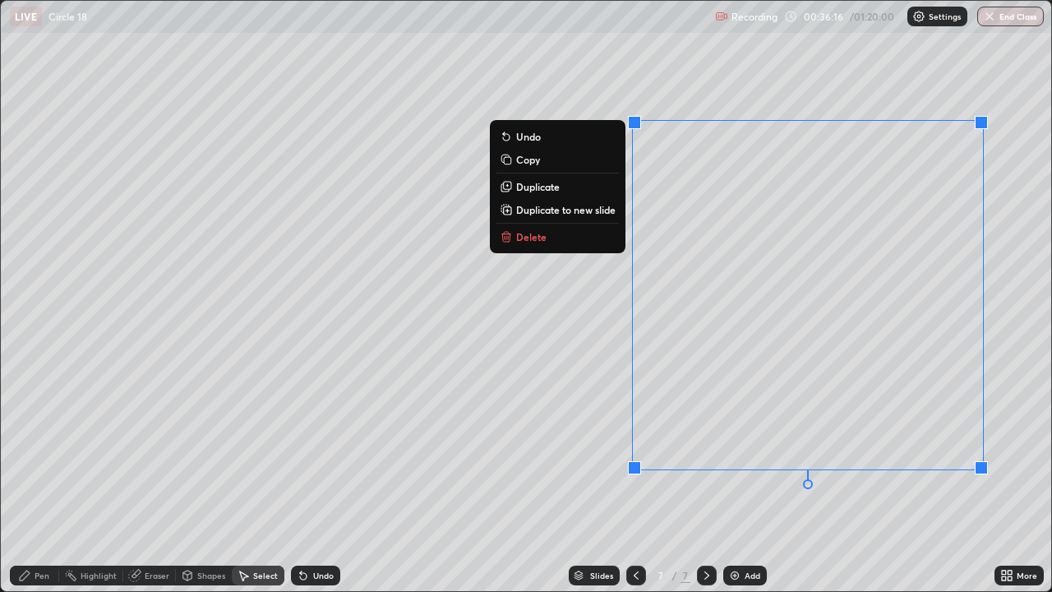
click at [577, 239] on button "Delete" at bounding box center [557, 237] width 122 height 20
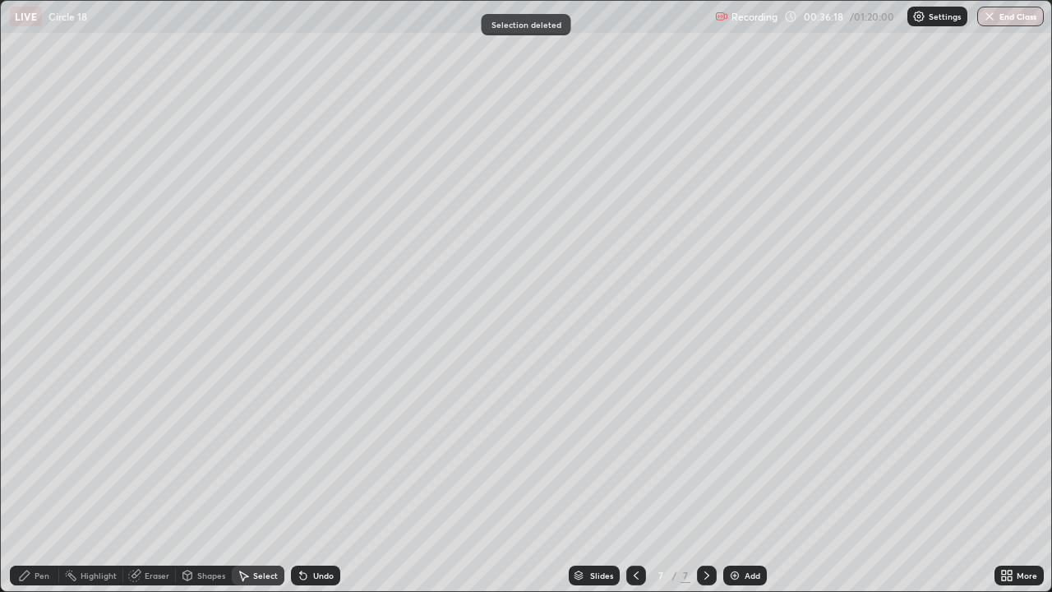
click at [42, 530] on div "Pen" at bounding box center [42, 575] width 15 height 8
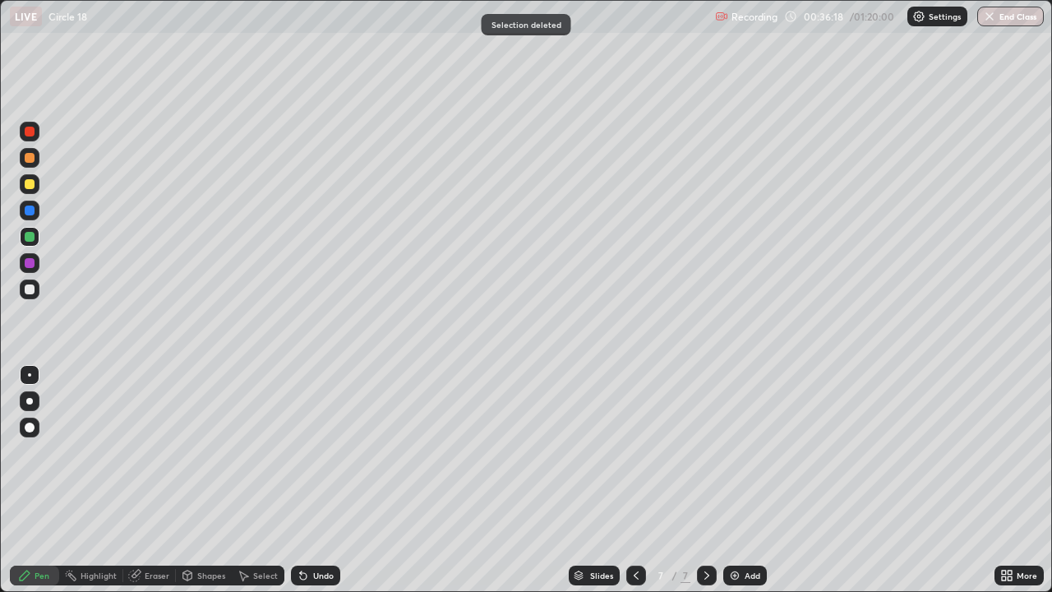
click at [30, 293] on div at bounding box center [30, 289] width 10 height 10
click at [308, 530] on div "Undo" at bounding box center [315, 575] width 49 height 20
click at [631, 530] on icon at bounding box center [636, 575] width 13 height 13
click at [642, 530] on div at bounding box center [636, 575] width 20 height 20
click at [713, 530] on div at bounding box center [707, 575] width 20 height 20
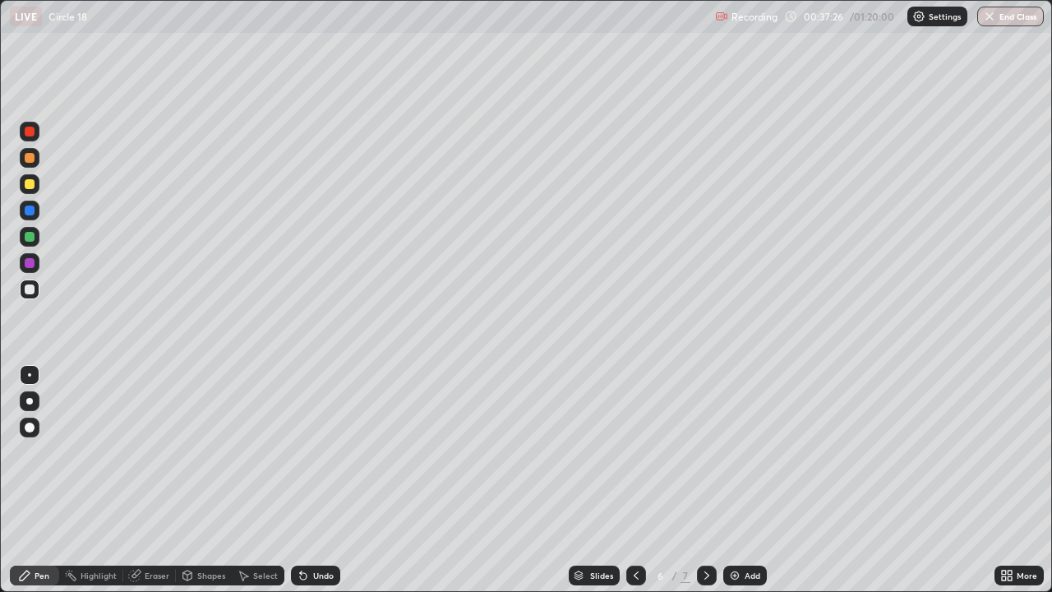
click at [714, 530] on div at bounding box center [707, 575] width 20 height 33
click at [723, 530] on div "Add" at bounding box center [745, 575] width 44 height 20
click at [626, 530] on div at bounding box center [636, 575] width 20 height 20
click at [29, 292] on div at bounding box center [30, 289] width 10 height 10
click at [708, 530] on icon at bounding box center [706, 575] width 13 height 13
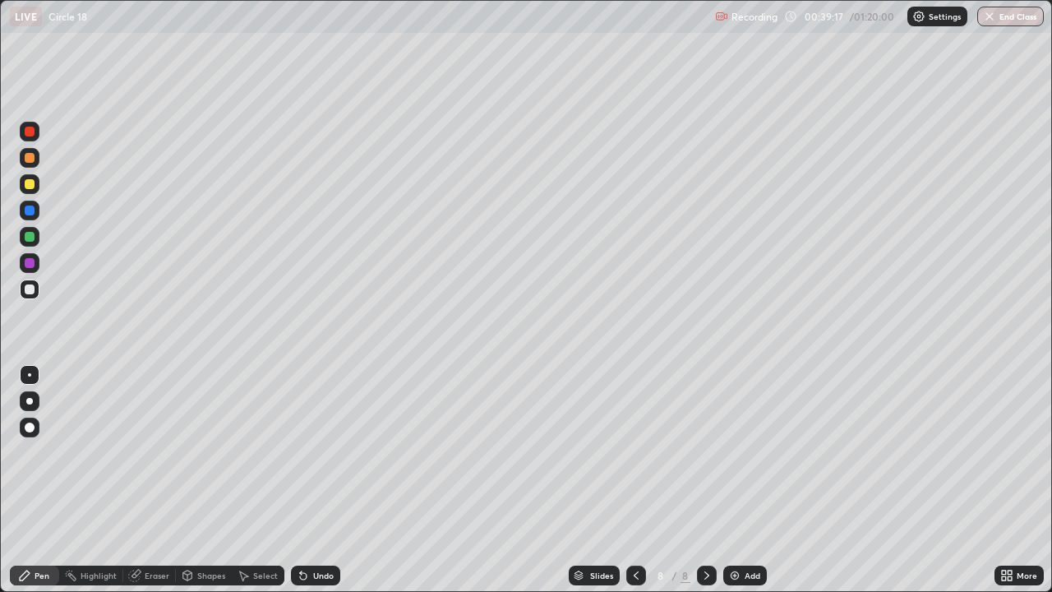
click at [30, 180] on div at bounding box center [30, 184] width 10 height 10
click at [310, 530] on div "Undo" at bounding box center [315, 575] width 49 height 20
click at [33, 285] on div at bounding box center [30, 289] width 10 height 10
click at [25, 289] on div at bounding box center [30, 289] width 10 height 10
click at [25, 179] on div at bounding box center [30, 184] width 20 height 20
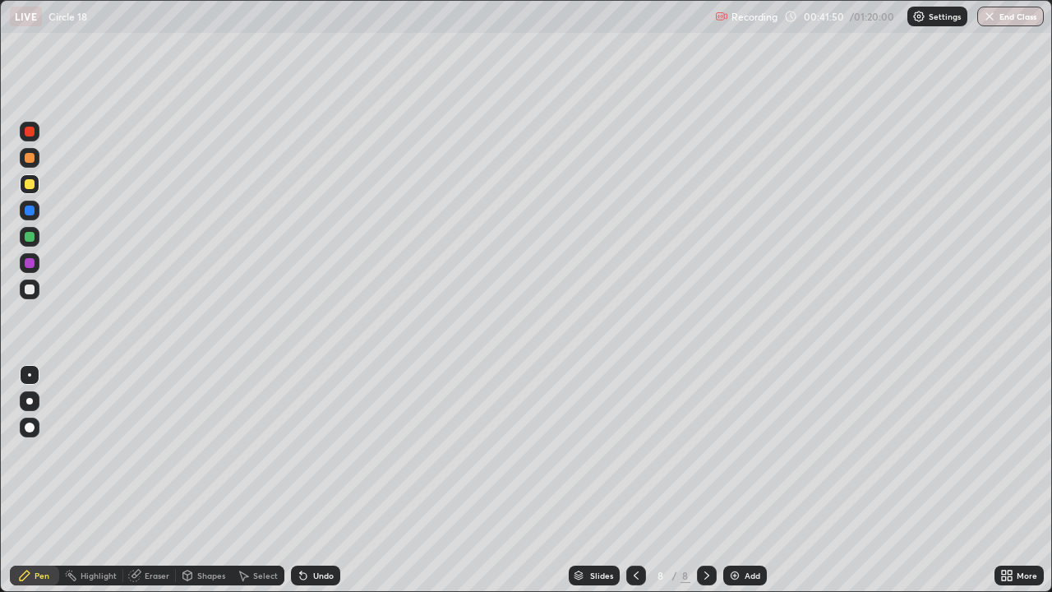
click at [24, 280] on div at bounding box center [30, 289] width 20 height 20
click at [635, 530] on icon at bounding box center [636, 575] width 13 height 13
click at [632, 530] on div at bounding box center [636, 575] width 20 height 33
click at [626, 530] on div at bounding box center [636, 575] width 20 height 20
click at [653, 530] on div "5" at bounding box center [661, 575] width 16 height 10
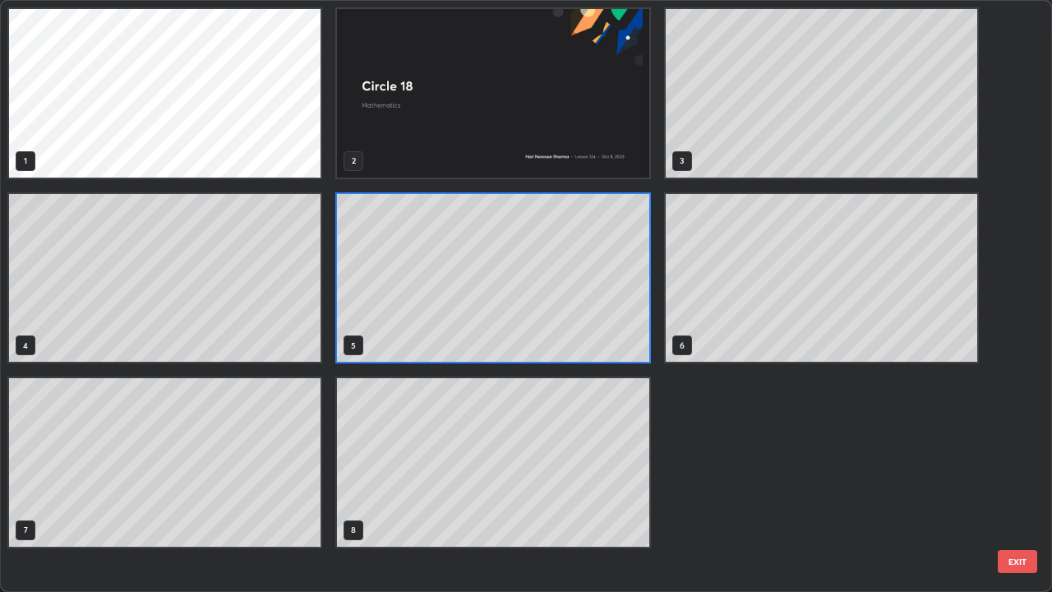
scroll to position [585, 1042]
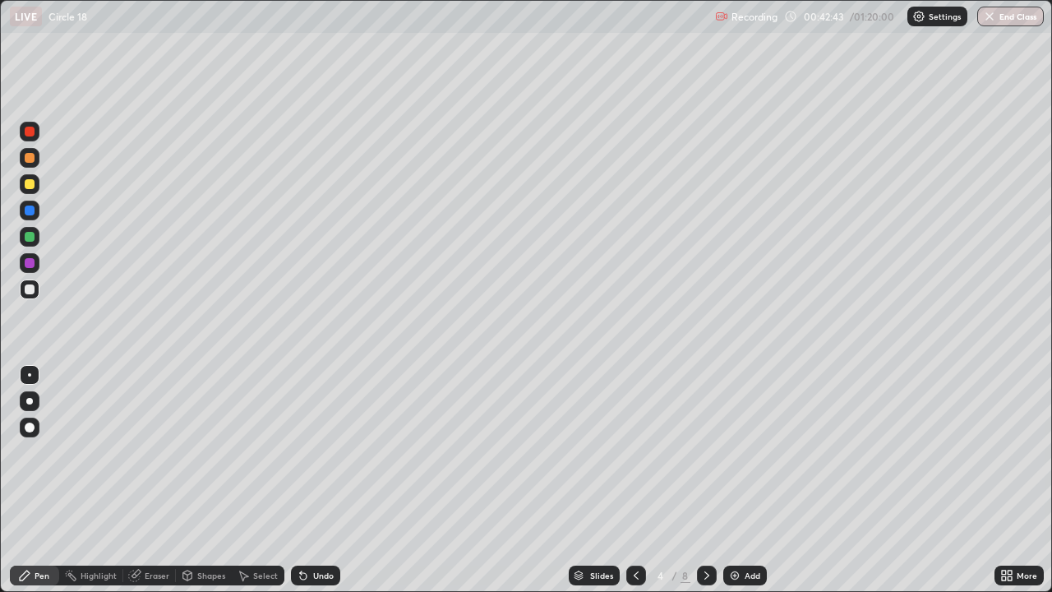
click at [700, 530] on icon at bounding box center [706, 575] width 13 height 13
click at [707, 530] on icon at bounding box center [706, 575] width 13 height 13
click at [707, 530] on div at bounding box center [707, 575] width 20 height 20
click at [705, 530] on icon at bounding box center [706, 575] width 13 height 13
click at [713, 530] on div at bounding box center [707, 575] width 20 height 20
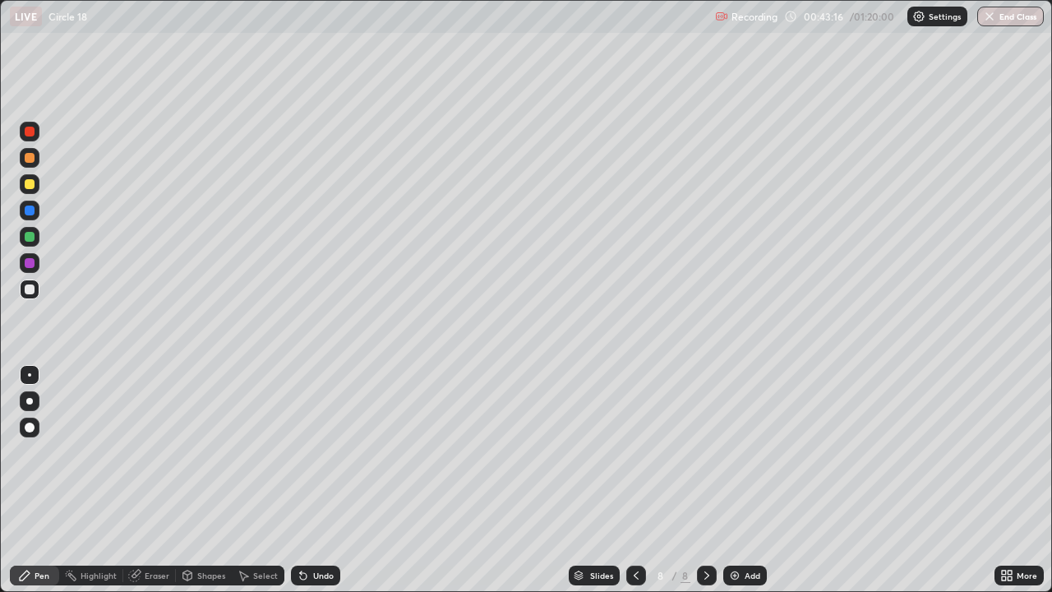
click at [713, 530] on div at bounding box center [707, 575] width 20 height 20
click at [736, 530] on img at bounding box center [734, 575] width 13 height 13
click at [632, 530] on div at bounding box center [636, 575] width 20 height 20
click at [634, 530] on icon at bounding box center [636, 575] width 13 height 13
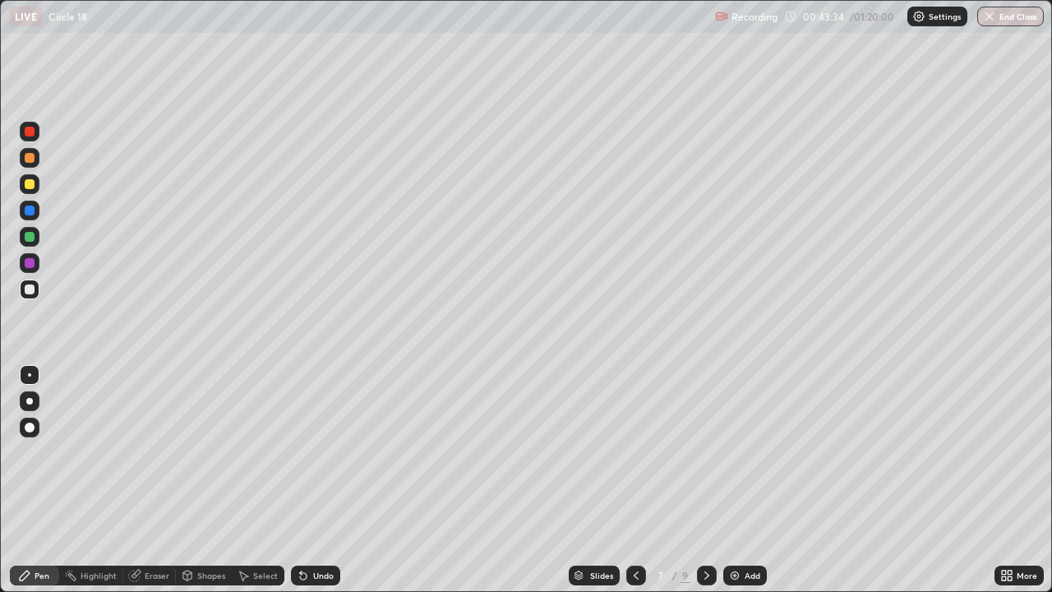
click at [634, 530] on icon at bounding box center [636, 575] width 5 height 8
click at [635, 530] on icon at bounding box center [636, 575] width 13 height 13
click at [705, 530] on icon at bounding box center [706, 575] width 13 height 13
click at [654, 530] on div "5" at bounding box center [661, 575] width 16 height 10
click at [306, 530] on icon at bounding box center [303, 575] width 13 height 13
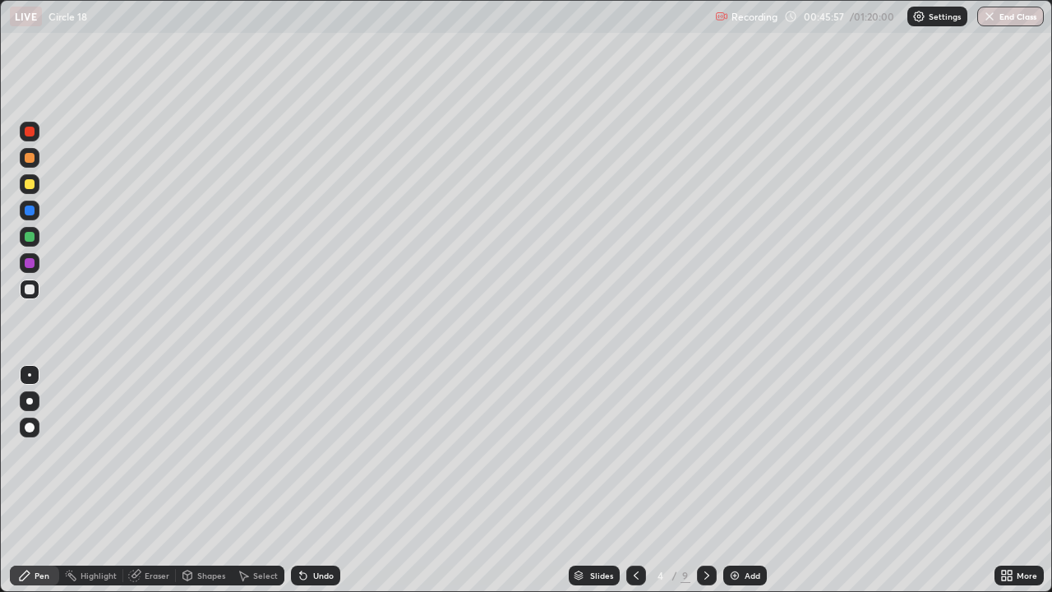
click at [306, 530] on icon at bounding box center [303, 575] width 13 height 13
click at [304, 530] on div "Undo" at bounding box center [315, 575] width 49 height 20
click at [704, 530] on icon at bounding box center [706, 575] width 5 height 8
click at [708, 530] on icon at bounding box center [706, 575] width 13 height 13
click at [706, 530] on icon at bounding box center [706, 575] width 13 height 13
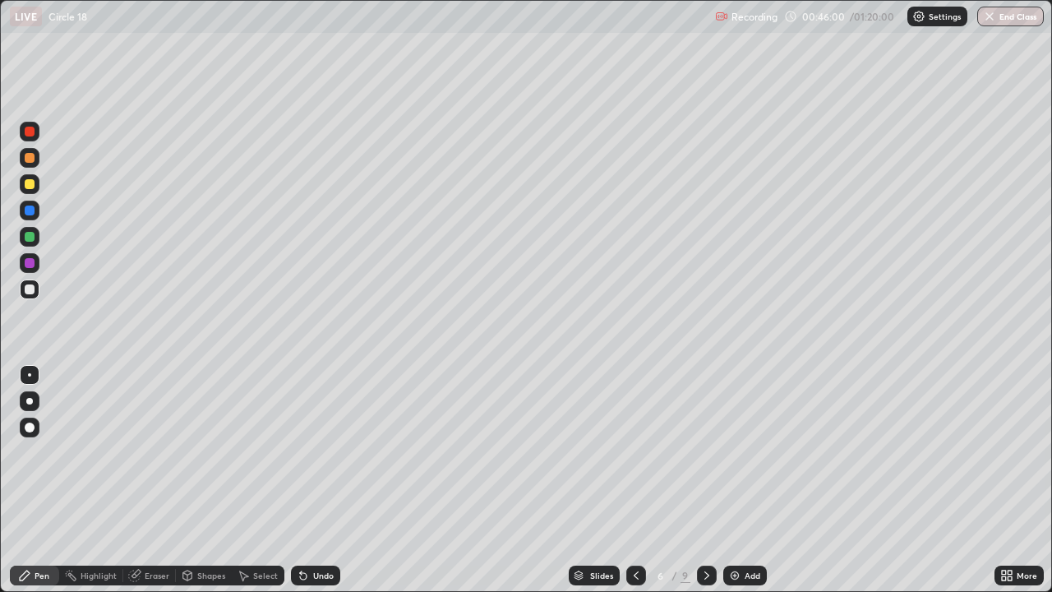
click at [705, 530] on icon at bounding box center [706, 575] width 13 height 13
click at [704, 530] on icon at bounding box center [706, 575] width 13 height 13
click at [705, 530] on icon at bounding box center [706, 575] width 13 height 13
click at [638, 530] on icon at bounding box center [636, 575] width 13 height 13
click at [704, 530] on icon at bounding box center [706, 575] width 13 height 13
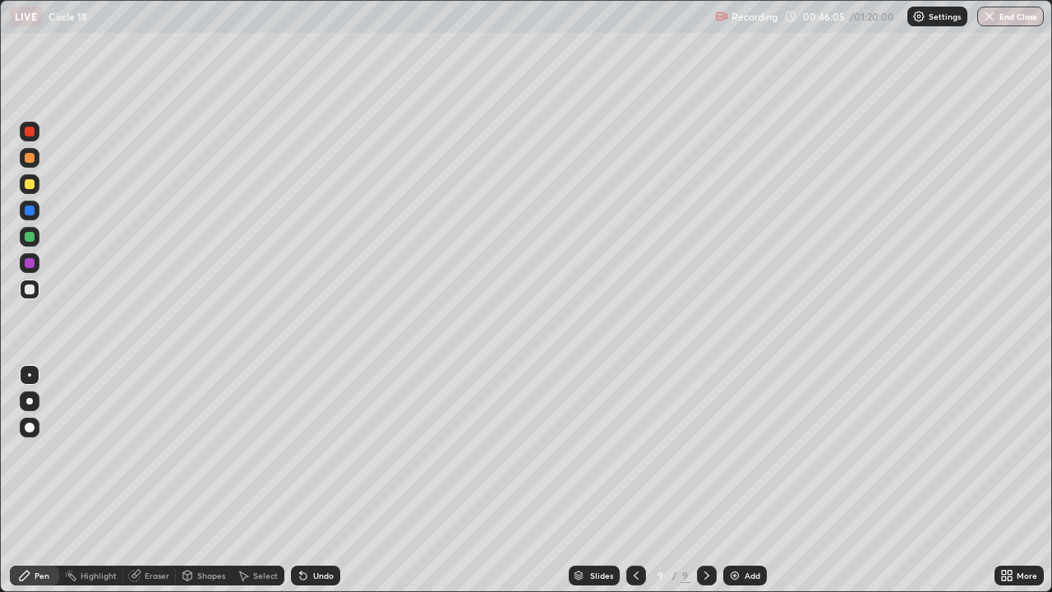
click at [23, 530] on icon at bounding box center [25, 575] width 10 height 10
click at [35, 182] on div at bounding box center [30, 184] width 20 height 20
click at [630, 530] on icon at bounding box center [636, 575] width 13 height 13
click at [705, 530] on icon at bounding box center [706, 575] width 13 height 13
click at [703, 530] on icon at bounding box center [706, 575] width 13 height 13
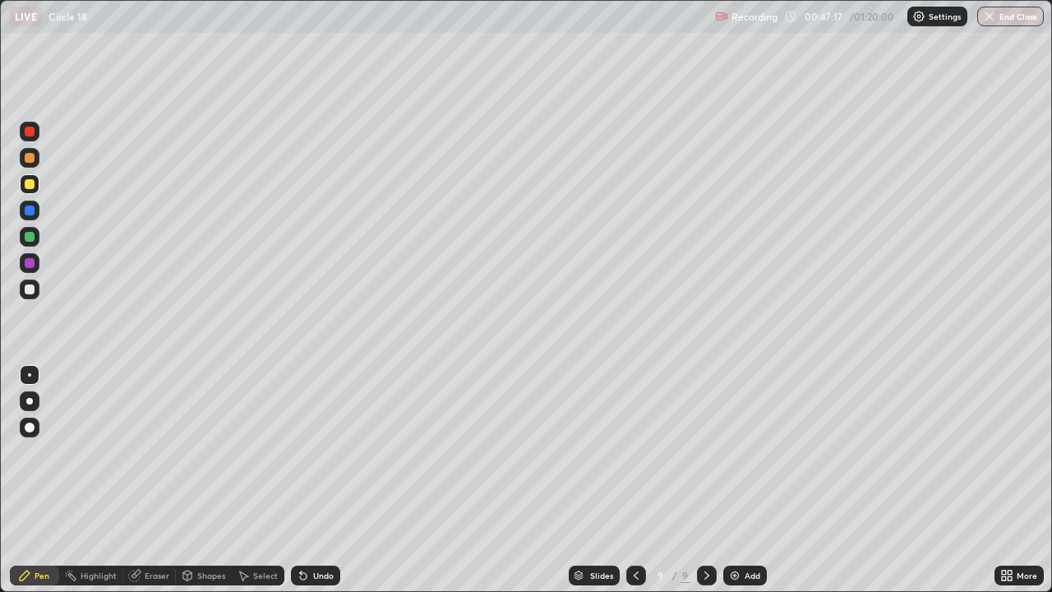
click at [33, 530] on div "Pen" at bounding box center [34, 575] width 49 height 20
click at [34, 182] on div at bounding box center [30, 184] width 10 height 10
click at [32, 291] on div at bounding box center [30, 289] width 10 height 10
click at [33, 183] on div at bounding box center [30, 184] width 10 height 10
click at [32, 288] on div at bounding box center [30, 289] width 10 height 10
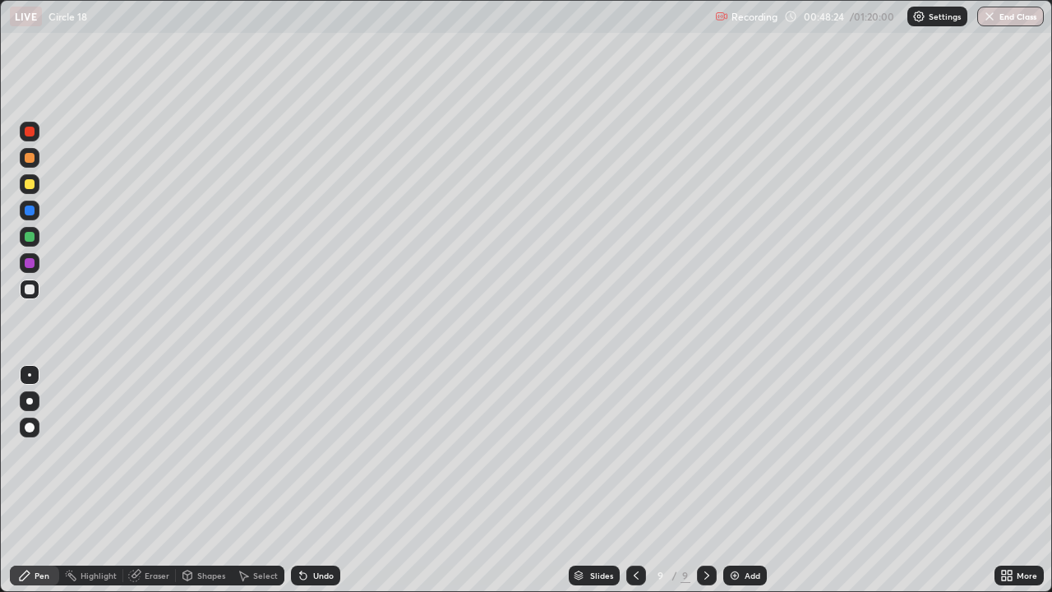
click at [320, 530] on div "Undo" at bounding box center [323, 575] width 21 height 8
click at [26, 281] on div at bounding box center [30, 289] width 20 height 20
click at [29, 187] on div at bounding box center [30, 184] width 10 height 10
click at [29, 238] on div at bounding box center [30, 237] width 10 height 10
click at [39, 292] on div at bounding box center [30, 289] width 20 height 20
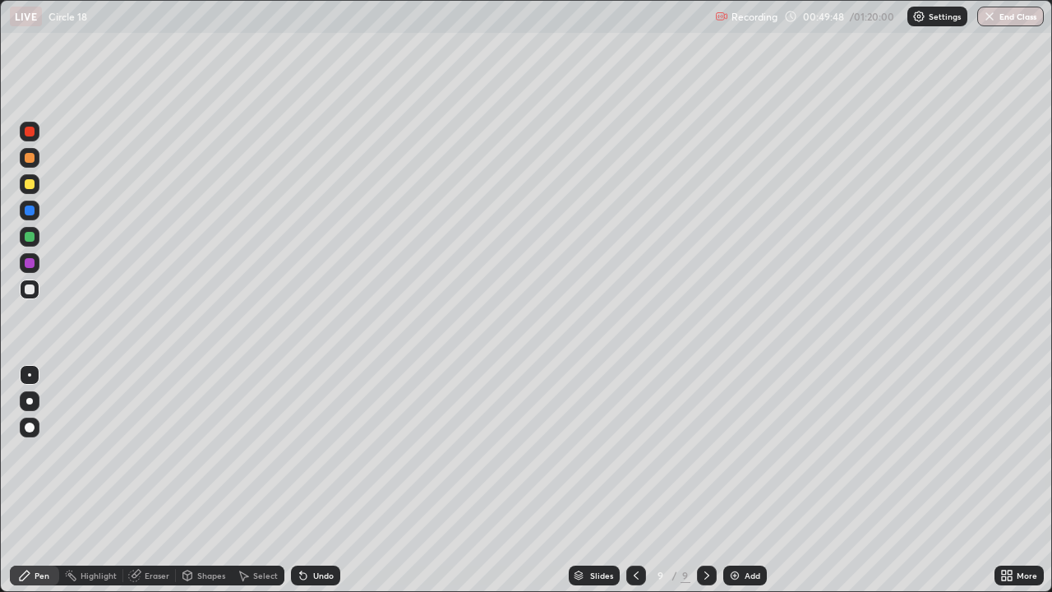
click at [30, 183] on div at bounding box center [30, 184] width 10 height 10
click at [29, 233] on div at bounding box center [30, 237] width 10 height 10
click at [34, 298] on div at bounding box center [30, 289] width 20 height 20
click at [697, 530] on div at bounding box center [707, 575] width 20 height 20
click at [741, 530] on div "Add" at bounding box center [745, 575] width 44 height 20
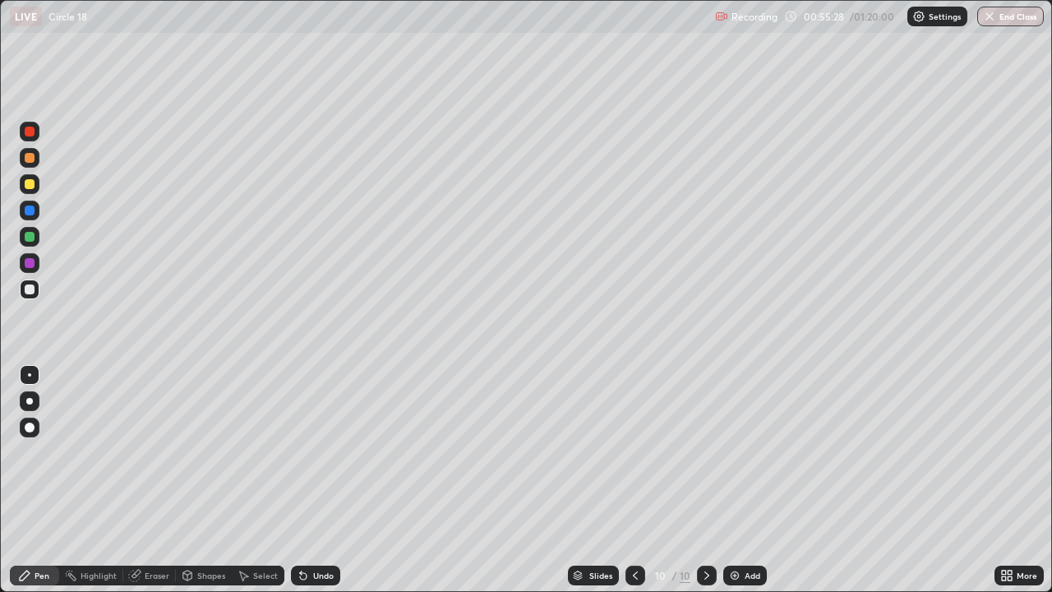
click at [34, 530] on div "Pen" at bounding box center [34, 575] width 49 height 20
click at [25, 288] on div at bounding box center [30, 289] width 10 height 10
click at [635, 530] on icon at bounding box center [635, 575] width 13 height 13
click at [713, 530] on div at bounding box center [707, 575] width 20 height 20
click at [27, 288] on div at bounding box center [30, 289] width 10 height 10
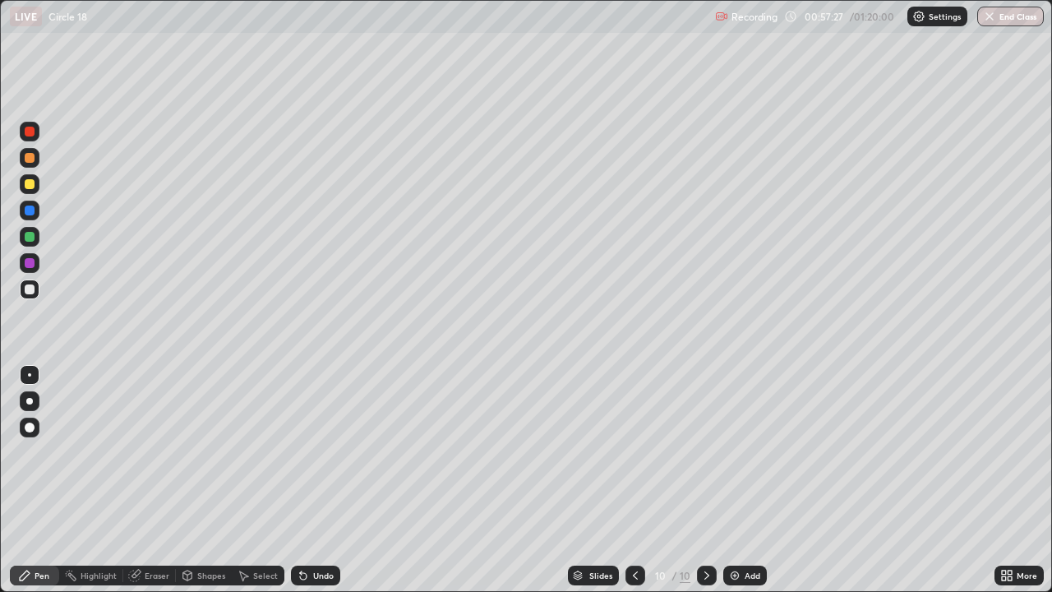
click at [630, 530] on icon at bounding box center [635, 575] width 13 height 13
click at [703, 530] on icon at bounding box center [706, 575] width 13 height 13
click at [635, 530] on icon at bounding box center [635, 575] width 13 height 13
click at [705, 530] on icon at bounding box center [706, 575] width 13 height 13
click at [319, 530] on div "Undo" at bounding box center [323, 575] width 21 height 8
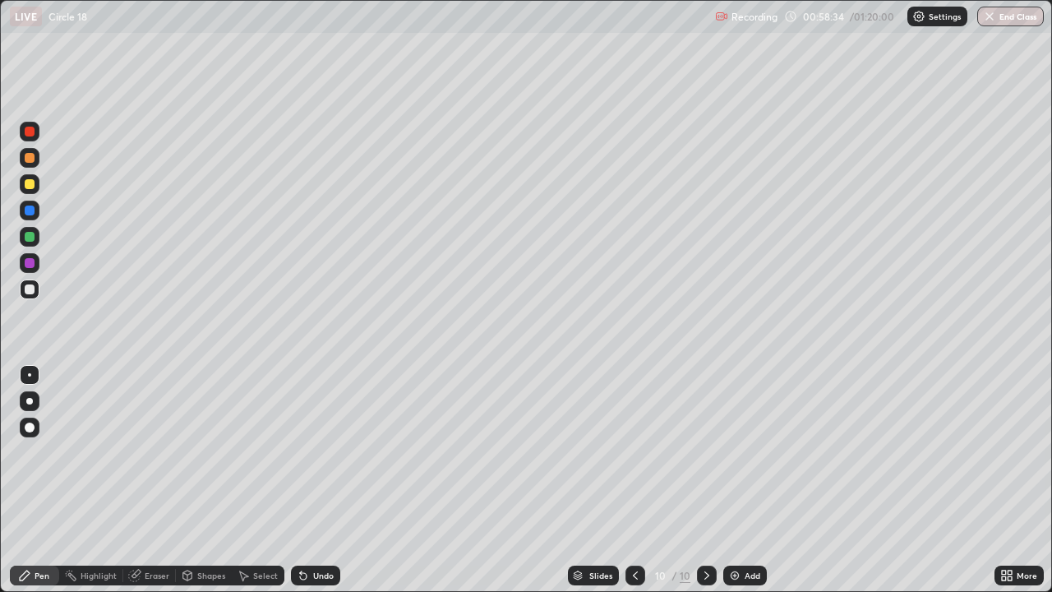
click at [322, 530] on div "Undo" at bounding box center [323, 575] width 21 height 8
click at [741, 530] on div "Add" at bounding box center [745, 575] width 44 height 20
click at [313, 530] on div "Undo" at bounding box center [323, 575] width 21 height 8
click at [314, 530] on div "Undo" at bounding box center [323, 575] width 21 height 8
click at [313, 530] on div "Undo" at bounding box center [323, 575] width 21 height 8
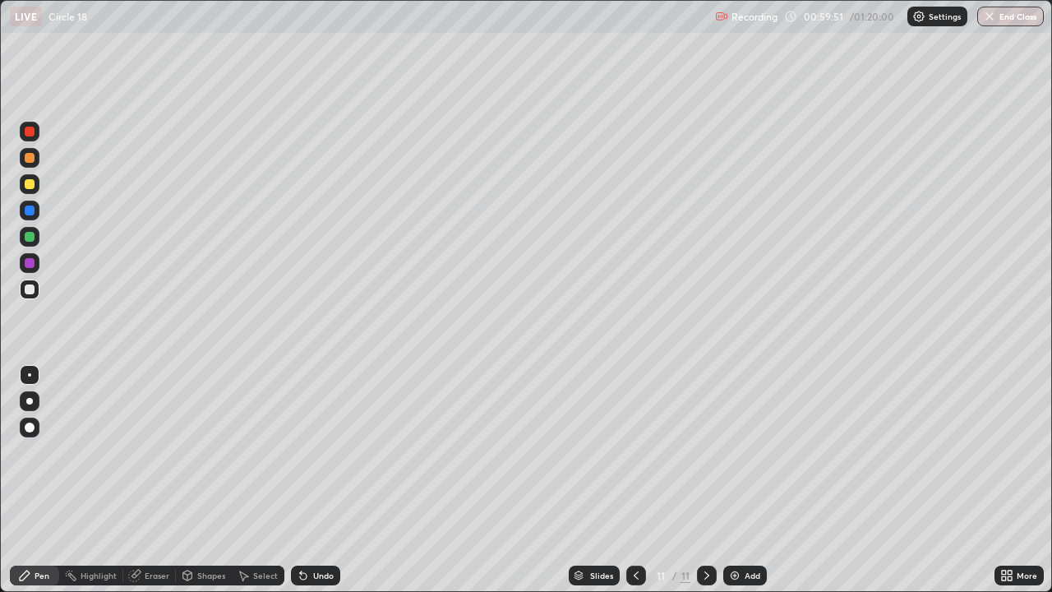
click at [308, 530] on div "Undo" at bounding box center [312, 575] width 56 height 33
click at [316, 530] on div "Undo" at bounding box center [323, 575] width 21 height 8
click at [316, 530] on div "Undo" at bounding box center [315, 575] width 49 height 20
click at [316, 530] on div "Undo" at bounding box center [312, 575] width 56 height 33
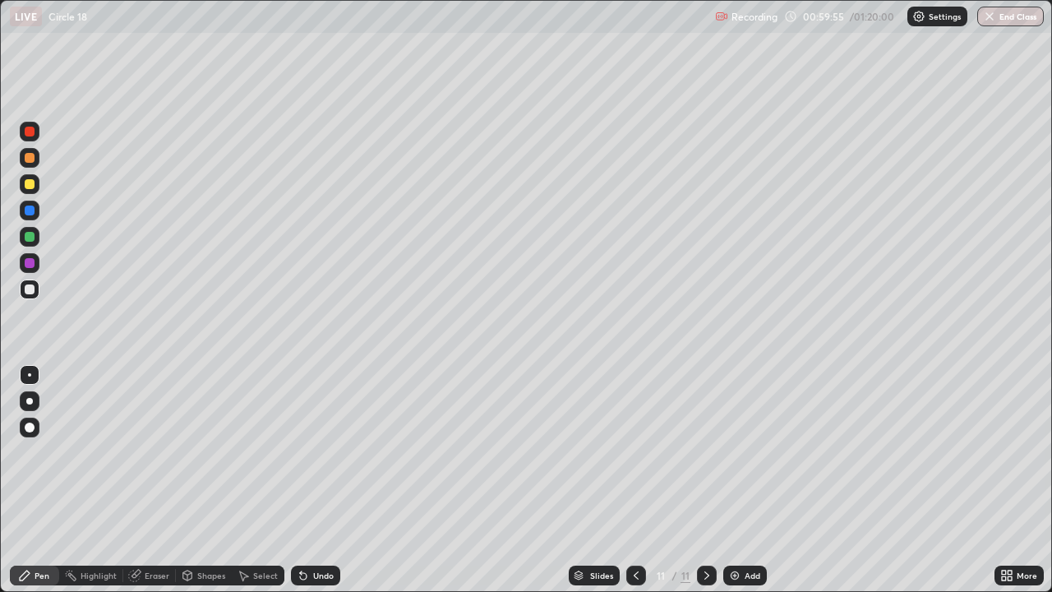
click at [312, 530] on div "Undo" at bounding box center [312, 575] width 56 height 33
click at [311, 530] on div "Undo" at bounding box center [312, 575] width 56 height 33
click at [307, 530] on div "Undo" at bounding box center [315, 575] width 49 height 20
click at [313, 530] on div "Undo" at bounding box center [323, 575] width 21 height 8
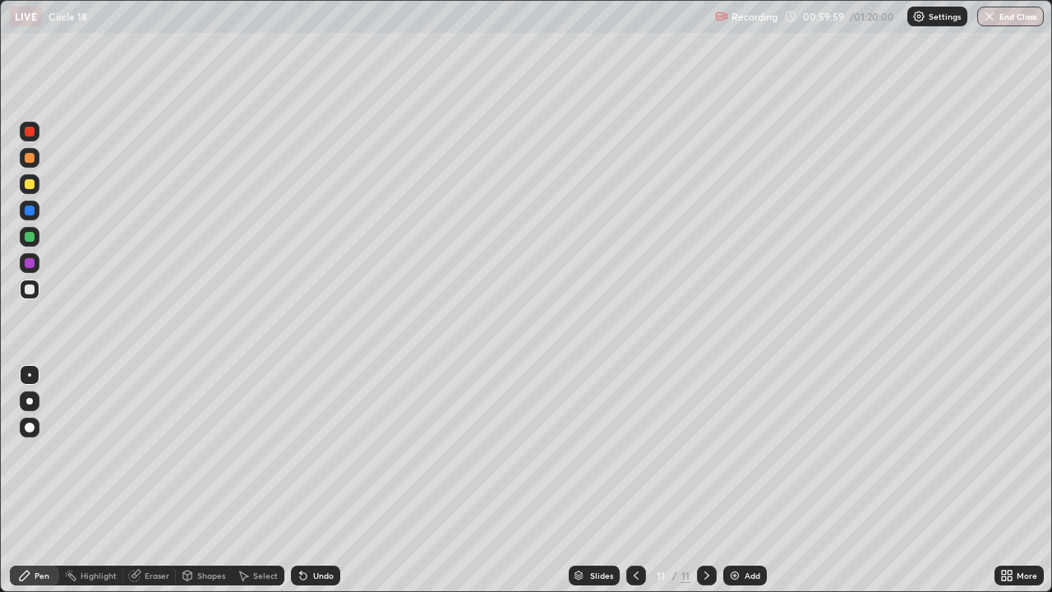
click at [642, 530] on div at bounding box center [636, 575] width 20 height 20
click at [708, 530] on icon at bounding box center [706, 575] width 13 height 13
click at [635, 530] on div at bounding box center [636, 575] width 20 height 20
click at [703, 530] on icon at bounding box center [706, 575] width 13 height 13
click at [27, 298] on div at bounding box center [30, 289] width 20 height 20
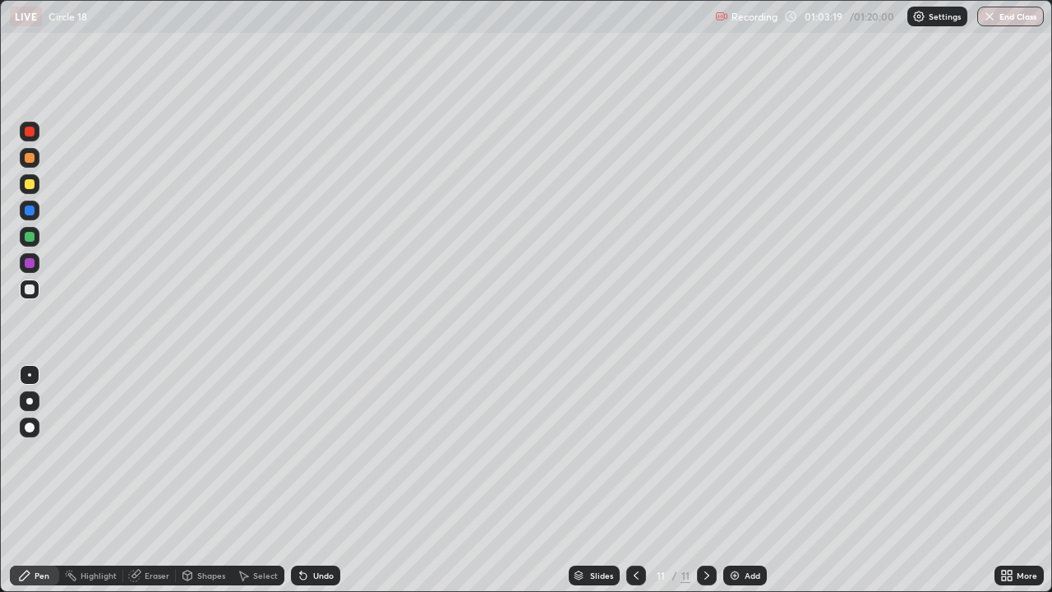
click at [29, 181] on div at bounding box center [30, 184] width 10 height 10
click at [635, 530] on icon at bounding box center [636, 575] width 13 height 13
click at [30, 530] on div at bounding box center [29, 460] width 26 height 197
click at [30, 270] on div at bounding box center [30, 263] width 20 height 20
click at [23, 193] on div at bounding box center [30, 184] width 20 height 20
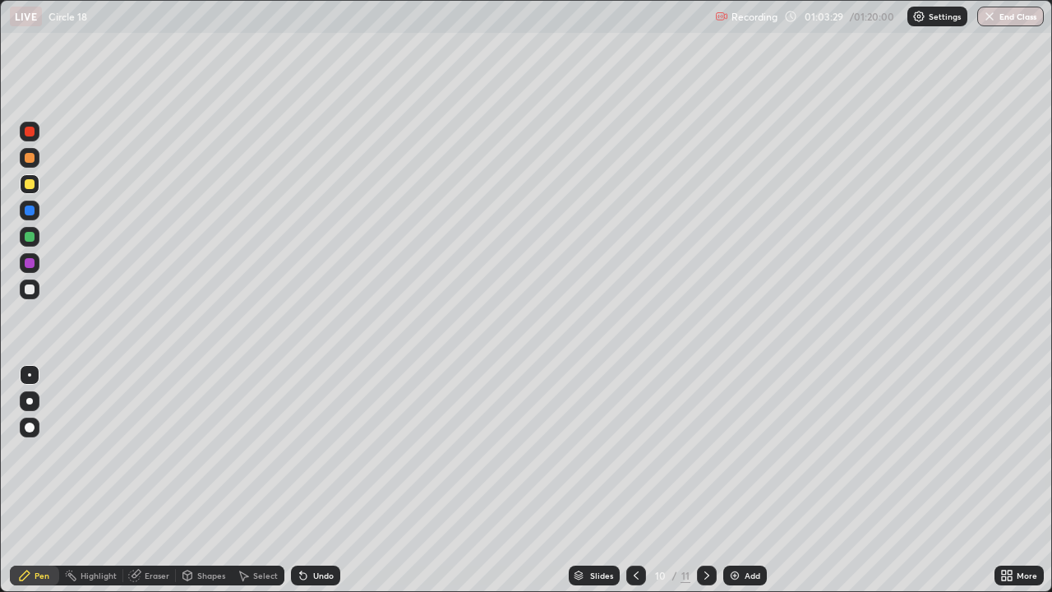
click at [150, 530] on div "Eraser" at bounding box center [149, 575] width 53 height 20
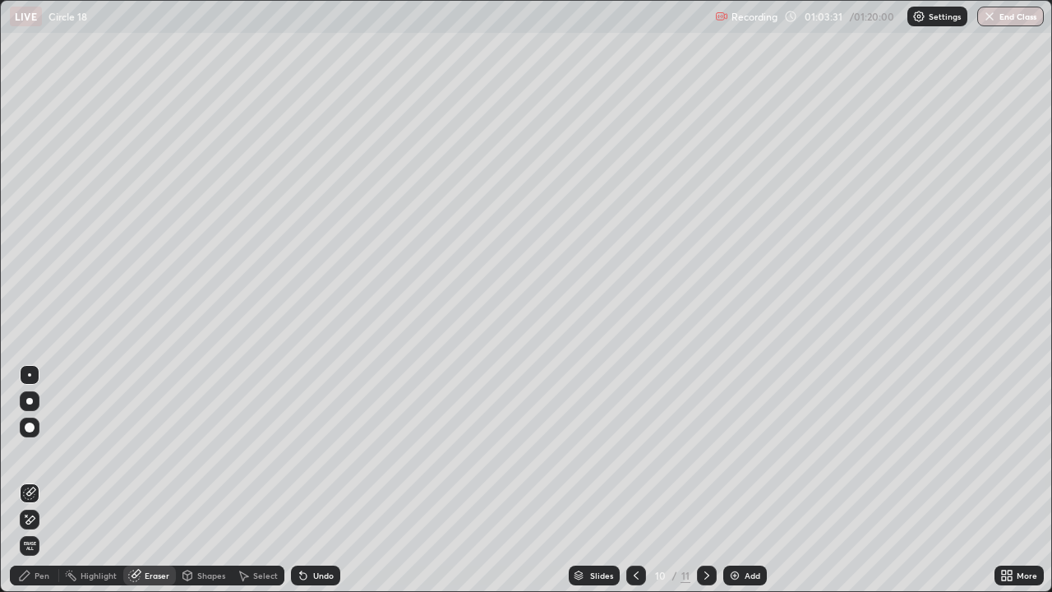
click at [30, 530] on icon at bounding box center [24, 575] width 13 height 13
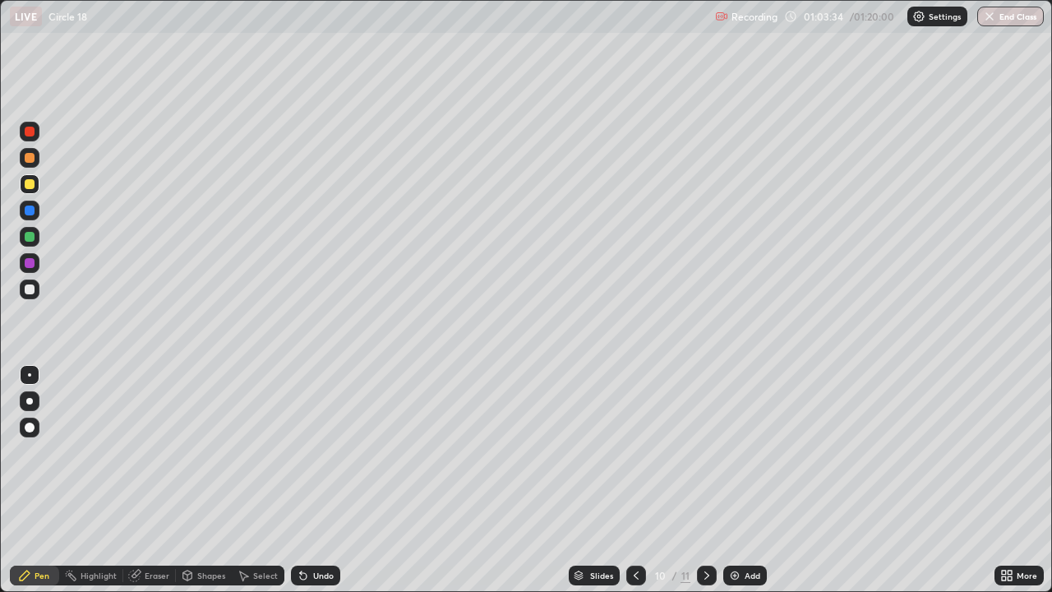
click at [705, 530] on icon at bounding box center [706, 575] width 13 height 13
click at [635, 530] on icon at bounding box center [636, 575] width 13 height 13
click at [704, 530] on icon at bounding box center [706, 575] width 13 height 13
click at [642, 530] on div at bounding box center [636, 575] width 20 height 20
click at [630, 530] on icon at bounding box center [636, 575] width 13 height 13
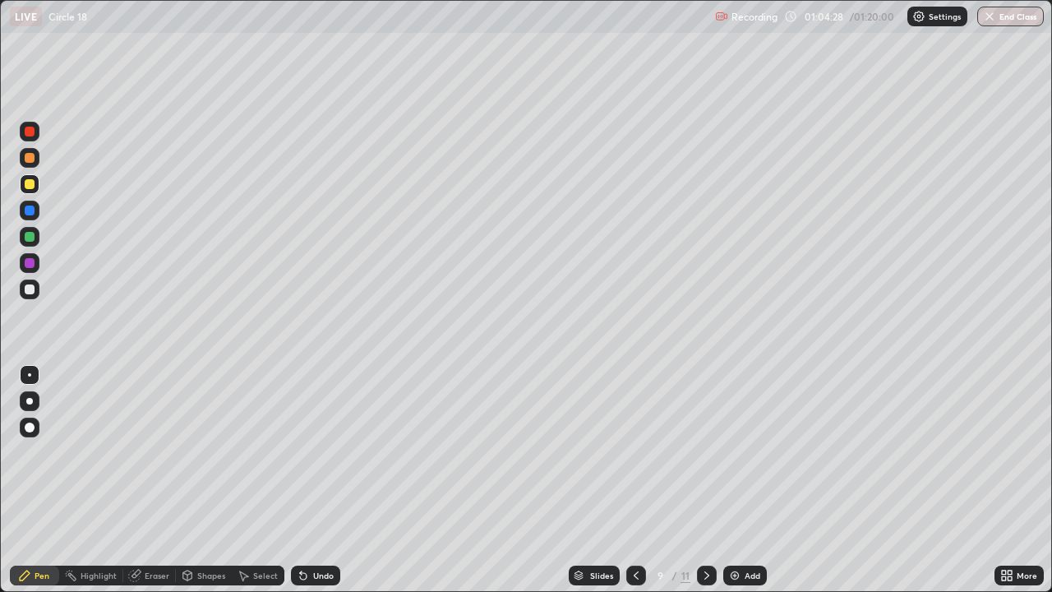
click at [635, 530] on icon at bounding box center [636, 575] width 13 height 13
click at [708, 530] on div at bounding box center [707, 575] width 20 height 20
click at [700, 530] on icon at bounding box center [706, 575] width 13 height 13
click at [635, 530] on icon at bounding box center [636, 575] width 13 height 13
click at [705, 530] on icon at bounding box center [706, 575] width 13 height 13
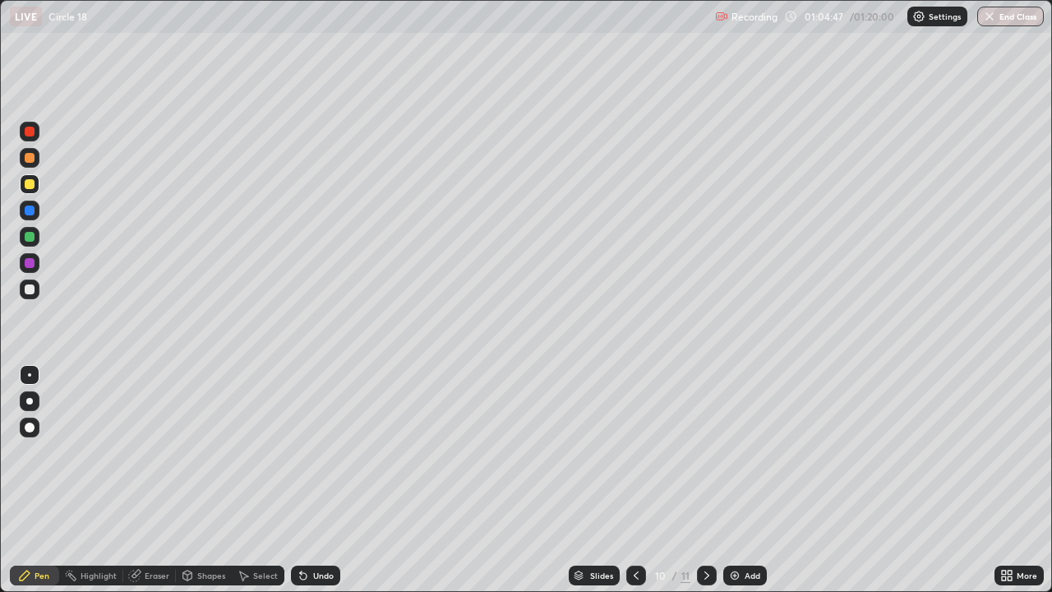
click at [326, 530] on div "Undo" at bounding box center [323, 575] width 21 height 8
click at [321, 530] on div "Undo" at bounding box center [323, 575] width 21 height 8
click at [273, 530] on div "Select" at bounding box center [258, 575] width 53 height 20
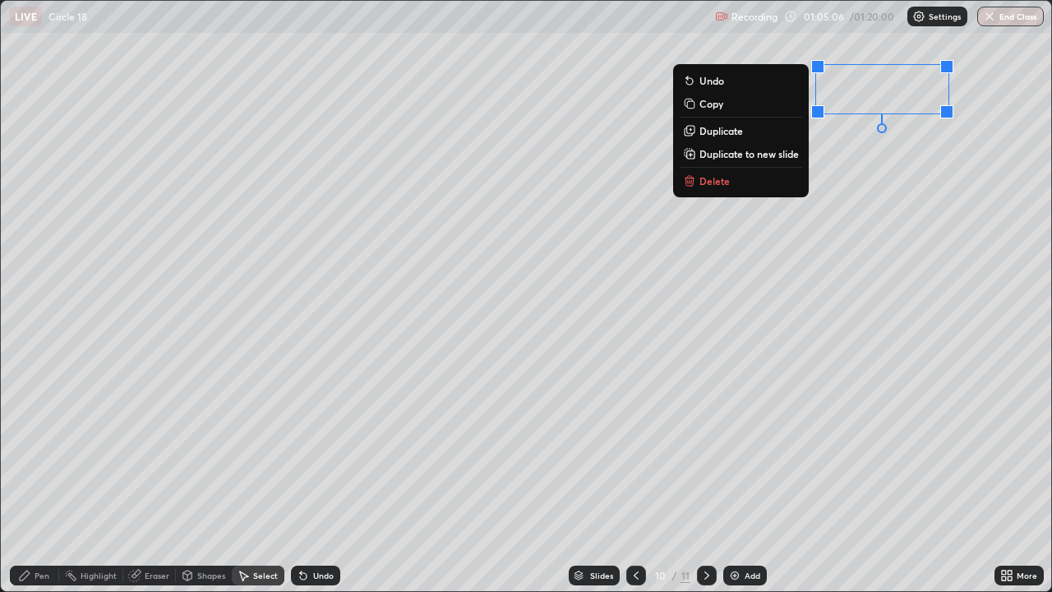
click at [728, 183] on button "Delete" at bounding box center [741, 181] width 122 height 20
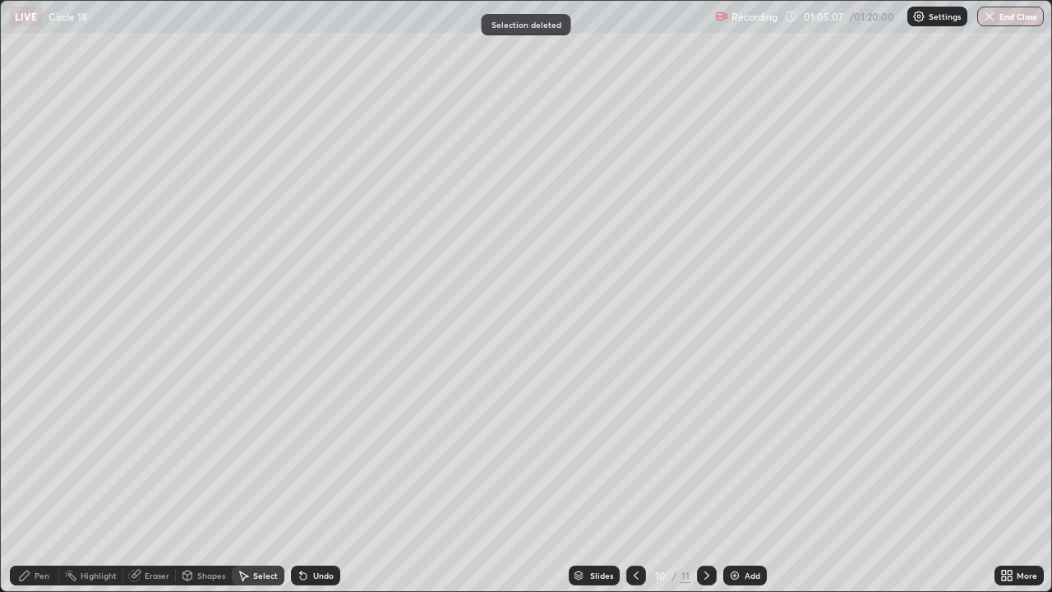
click at [49, 530] on div "Pen" at bounding box center [34, 575] width 49 height 20
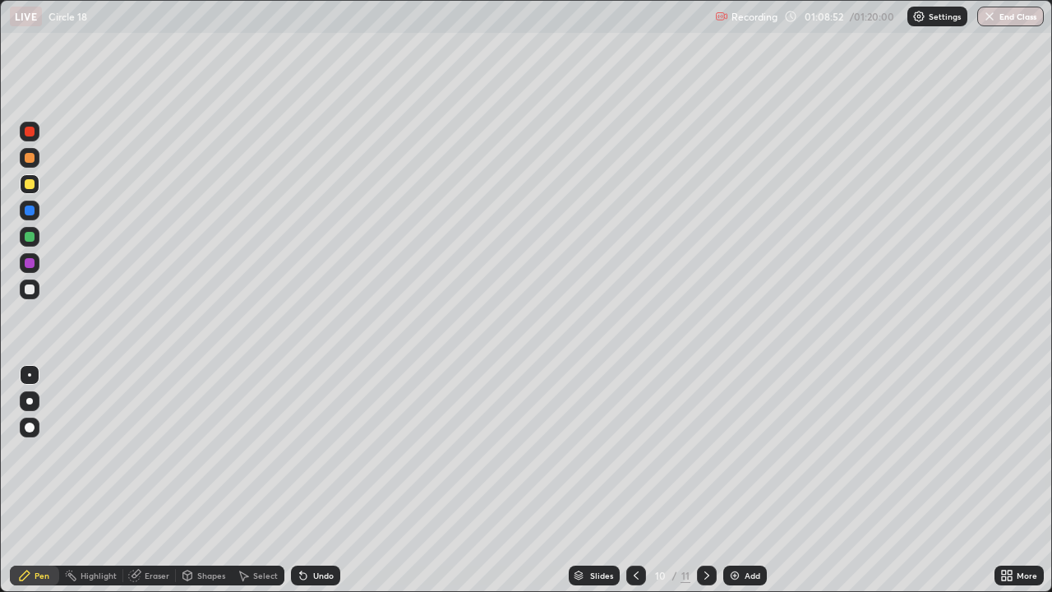
click at [710, 530] on icon at bounding box center [706, 575] width 13 height 13
click at [708, 530] on icon at bounding box center [706, 575] width 13 height 13
click at [751, 530] on div "Add" at bounding box center [745, 575] width 44 height 20
click at [18, 273] on div at bounding box center [29, 263] width 26 height 26
click at [21, 288] on div at bounding box center [30, 289] width 20 height 20
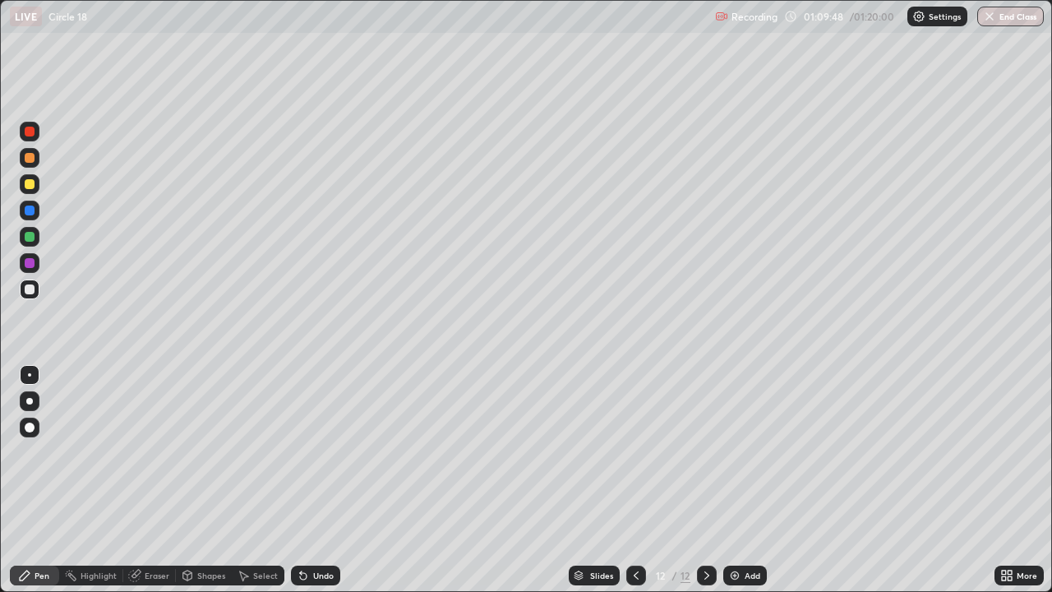
click at [30, 182] on div at bounding box center [30, 184] width 10 height 10
click at [306, 530] on div "Undo" at bounding box center [315, 575] width 49 height 20
click at [297, 530] on icon at bounding box center [303, 575] width 13 height 13
click at [20, 292] on div at bounding box center [30, 289] width 20 height 20
click at [31, 240] on div at bounding box center [30, 237] width 10 height 10
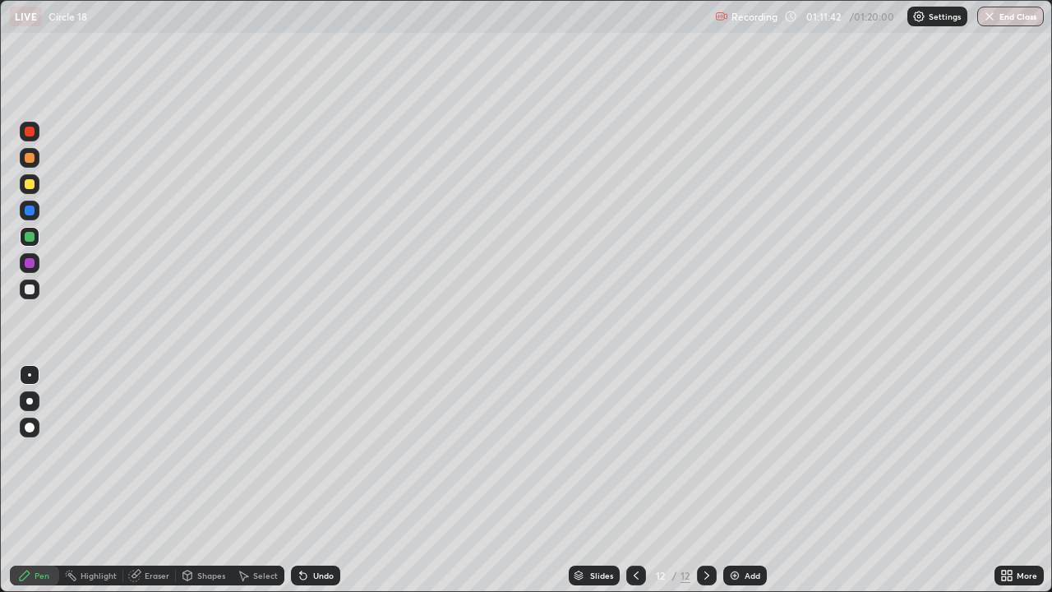
click at [315, 530] on div "Undo" at bounding box center [323, 575] width 21 height 8
click at [28, 288] on div at bounding box center [30, 289] width 10 height 10
click at [29, 292] on div at bounding box center [30, 289] width 10 height 10
click at [30, 238] on div at bounding box center [30, 237] width 10 height 10
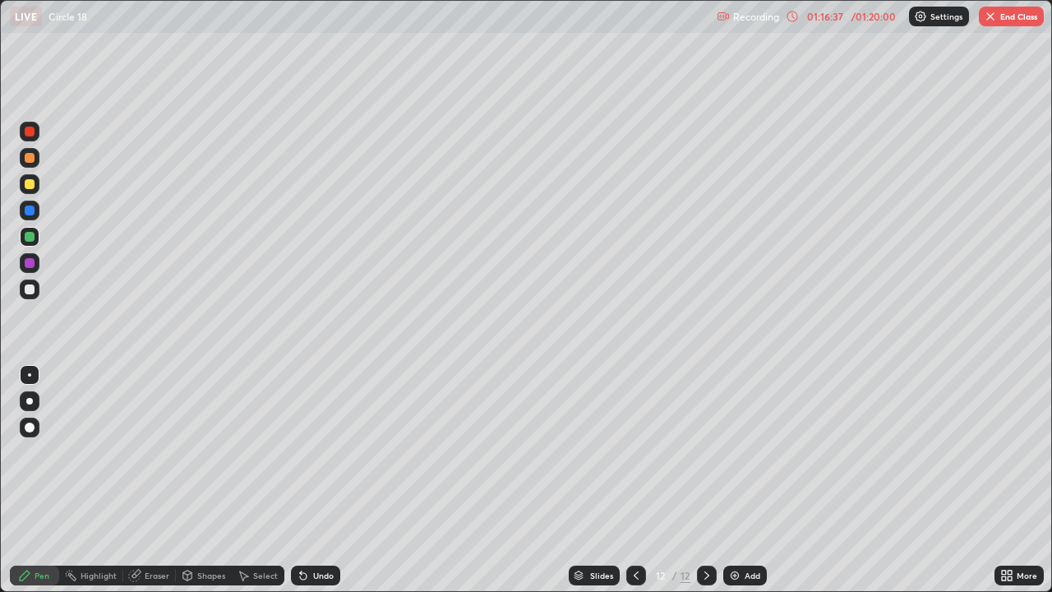
click at [701, 530] on icon at bounding box center [706, 575] width 13 height 13
click at [724, 530] on div "Add" at bounding box center [745, 575] width 44 height 20
click at [31, 187] on div at bounding box center [30, 184] width 10 height 10
click at [329, 530] on div "Undo" at bounding box center [323, 575] width 21 height 8
click at [320, 530] on div "Undo" at bounding box center [323, 575] width 21 height 8
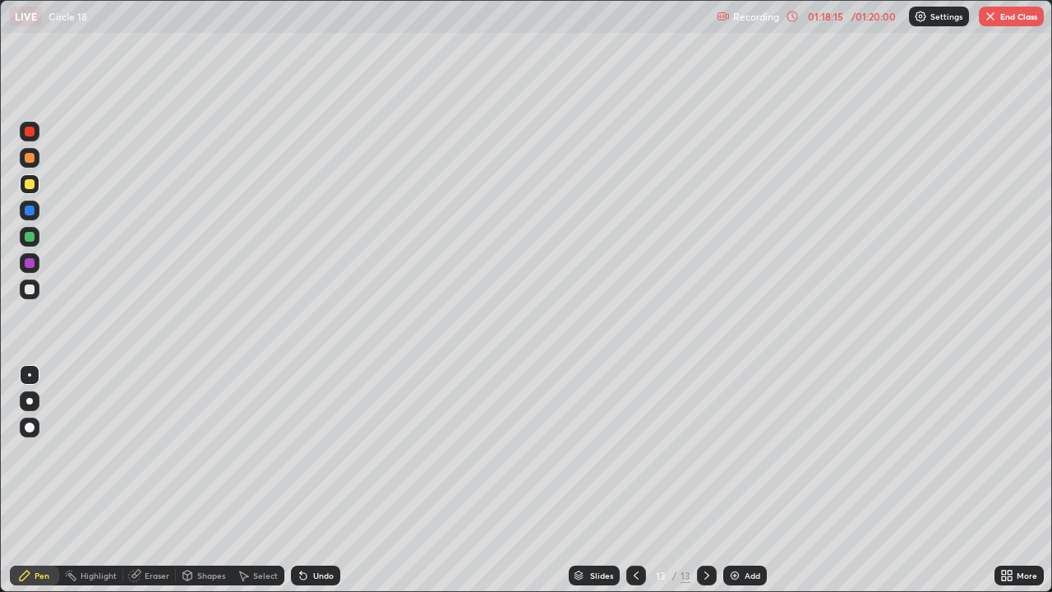
click at [317, 530] on div "Undo" at bounding box center [315, 575] width 49 height 20
click at [323, 530] on div "Undo" at bounding box center [315, 575] width 49 height 20
click at [319, 530] on div "Undo" at bounding box center [323, 575] width 21 height 8
click at [318, 530] on div "Undo" at bounding box center [323, 575] width 21 height 8
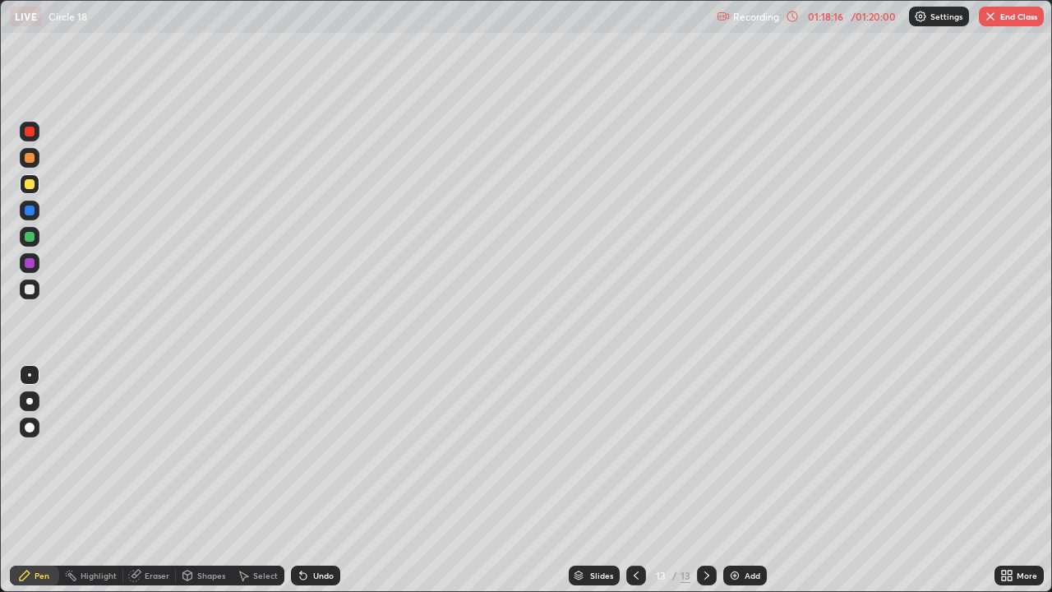
click at [318, 530] on div "Undo" at bounding box center [323, 575] width 21 height 8
click at [319, 530] on div "Undo" at bounding box center [323, 575] width 21 height 8
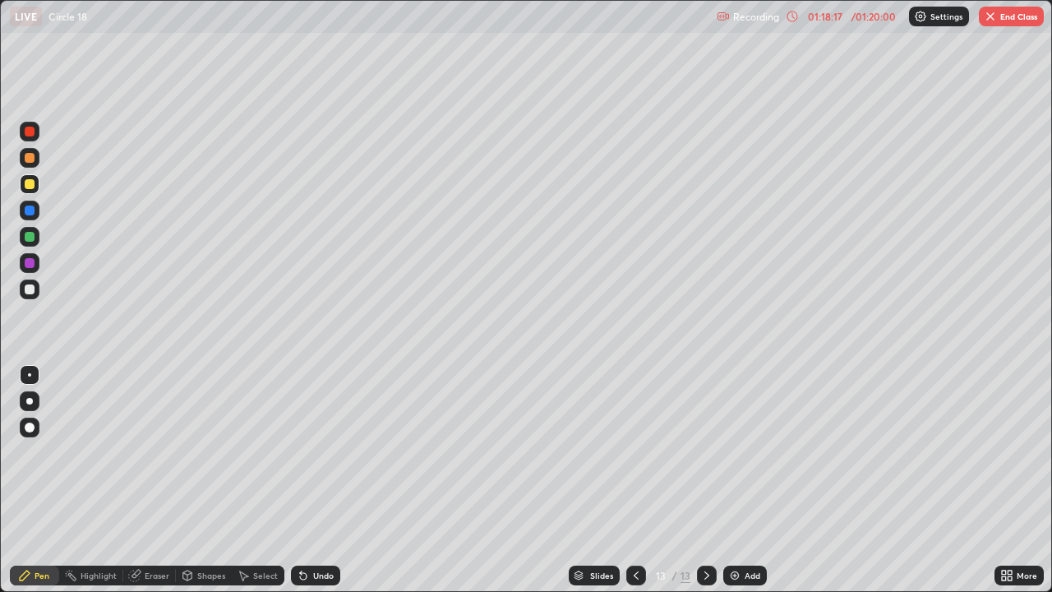
click at [320, 530] on div "Undo" at bounding box center [323, 575] width 21 height 8
click at [321, 530] on div "Undo" at bounding box center [323, 575] width 21 height 8
click at [320, 530] on div "Undo" at bounding box center [323, 575] width 21 height 8
click at [313, 530] on div "Undo" at bounding box center [315, 575] width 49 height 20
click at [312, 530] on div "Undo" at bounding box center [315, 575] width 49 height 20
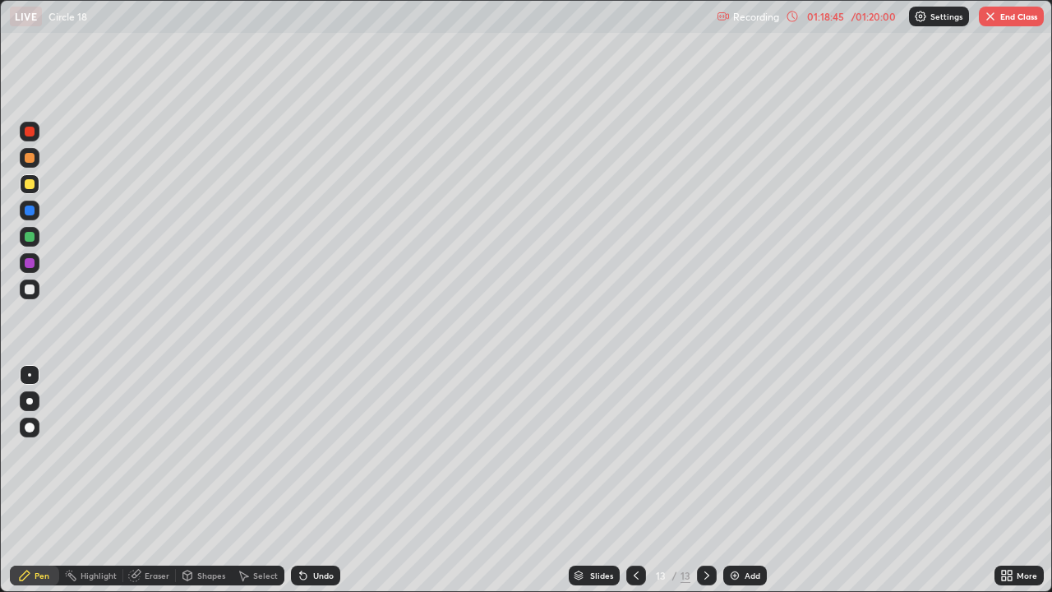
click at [27, 293] on div at bounding box center [30, 289] width 10 height 10
click at [26, 238] on div at bounding box center [30, 237] width 10 height 10
click at [25, 289] on div at bounding box center [30, 289] width 10 height 10
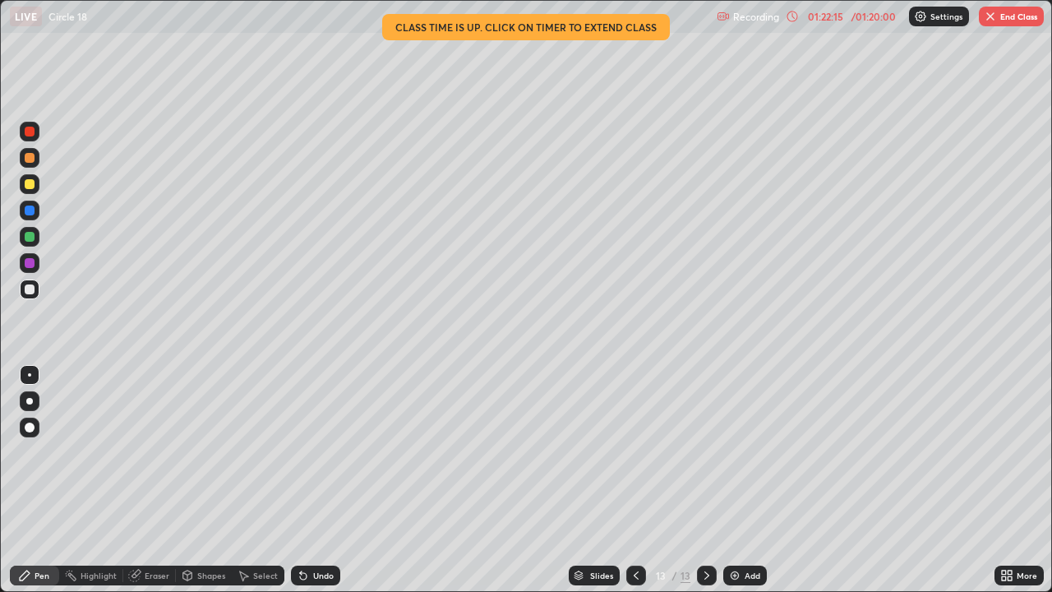
click at [1013, 25] on button "End Class" at bounding box center [1011, 17] width 65 height 20
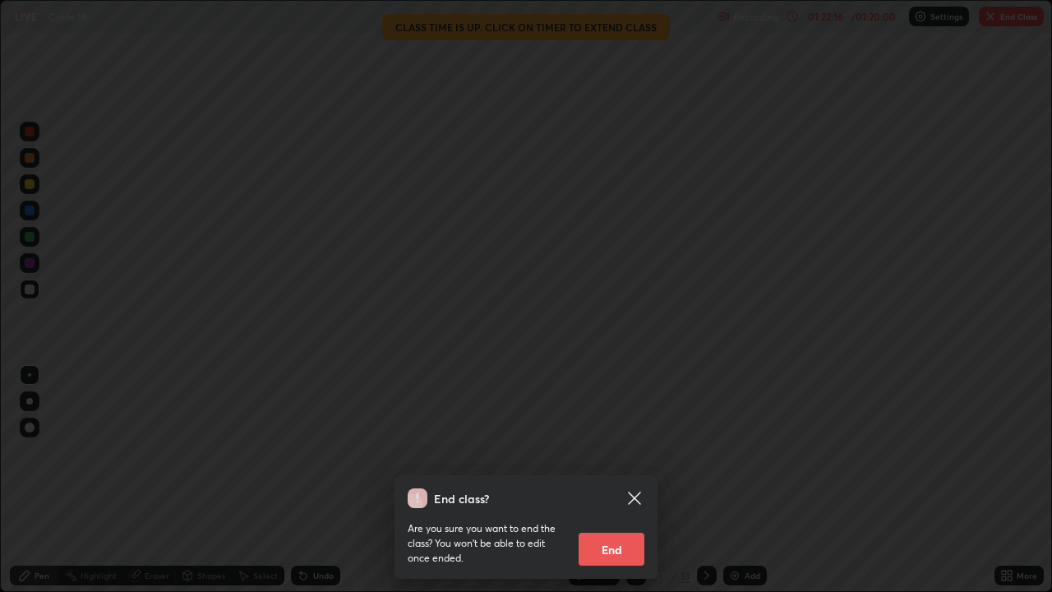
click at [603, 530] on button "End" at bounding box center [612, 549] width 66 height 33
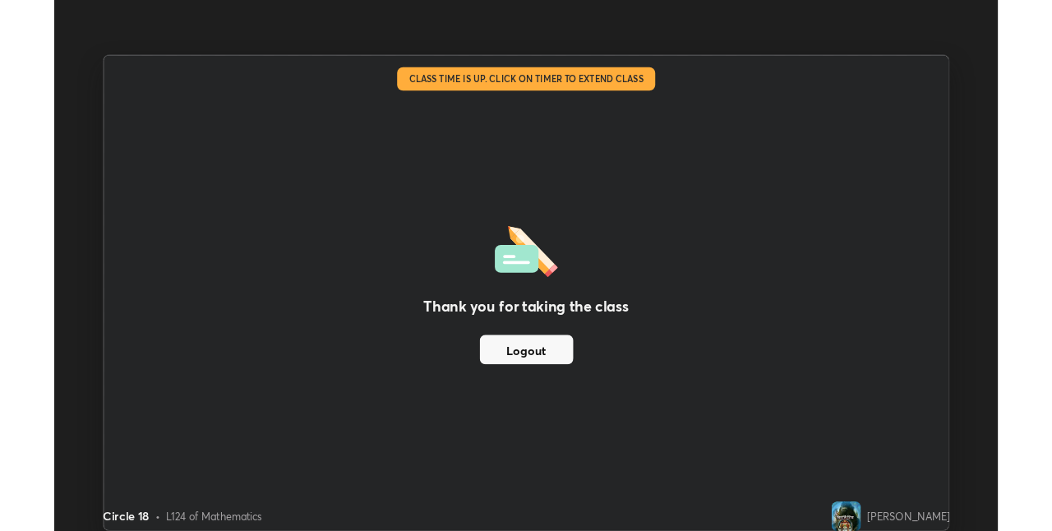
scroll to position [81661, 81140]
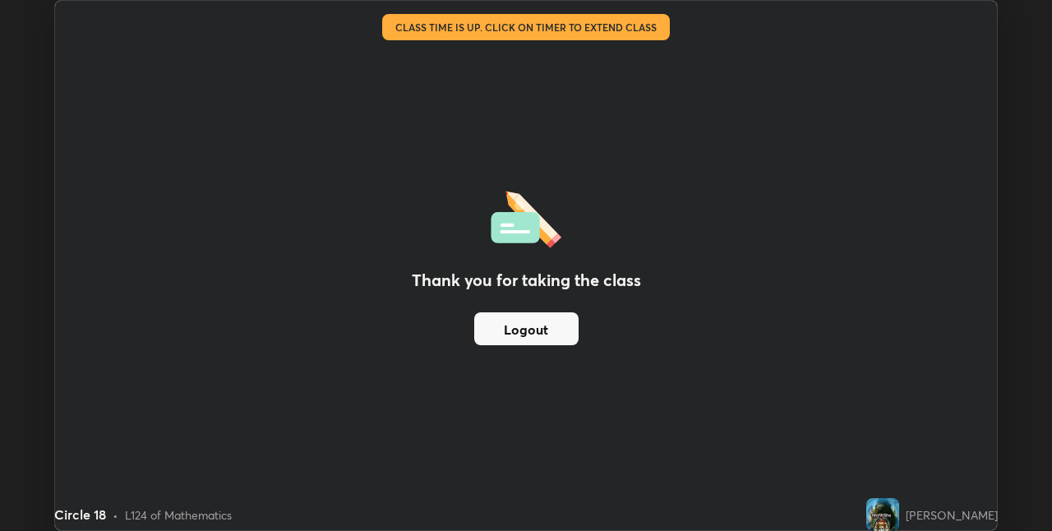
click at [906, 35] on div "Thank you for taking the class Logout" at bounding box center [526, 265] width 942 height 529
